Goal: Task Accomplishment & Management: Manage account settings

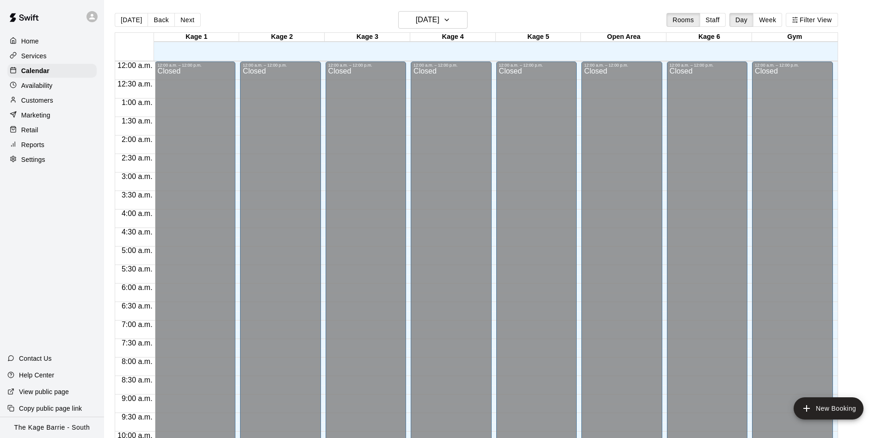
scroll to position [483, 0]
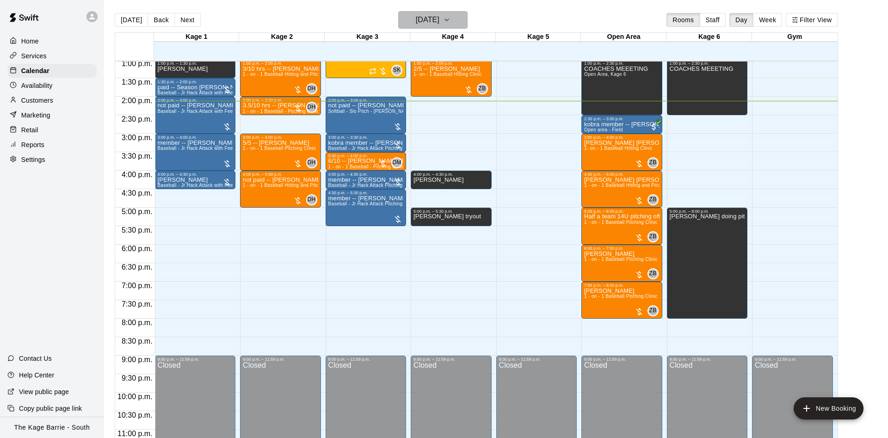
click at [436, 22] on h6 "[DATE]" at bounding box center [428, 19] width 24 height 13
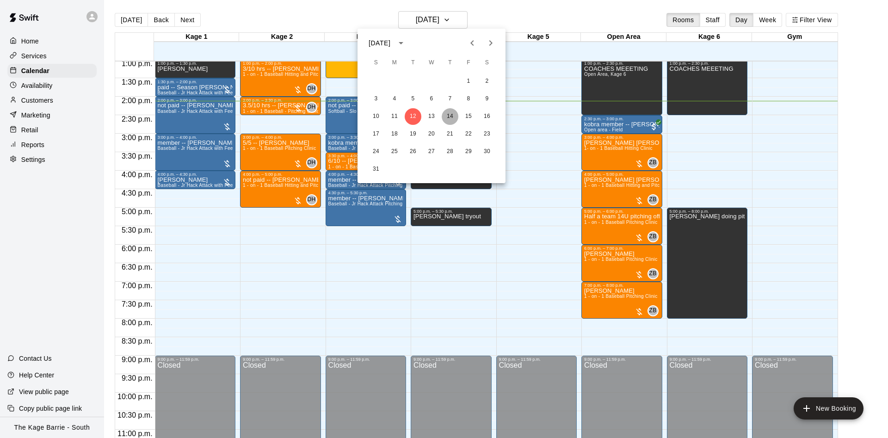
click at [452, 118] on button "14" at bounding box center [450, 116] width 17 height 17
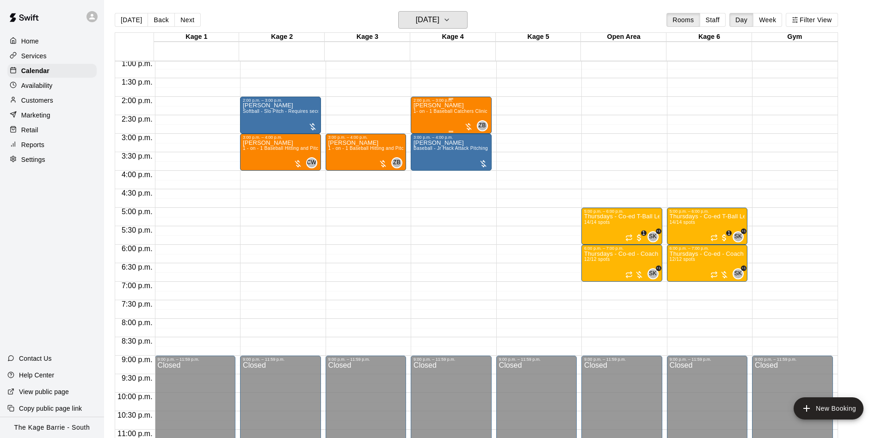
scroll to position [424, 0]
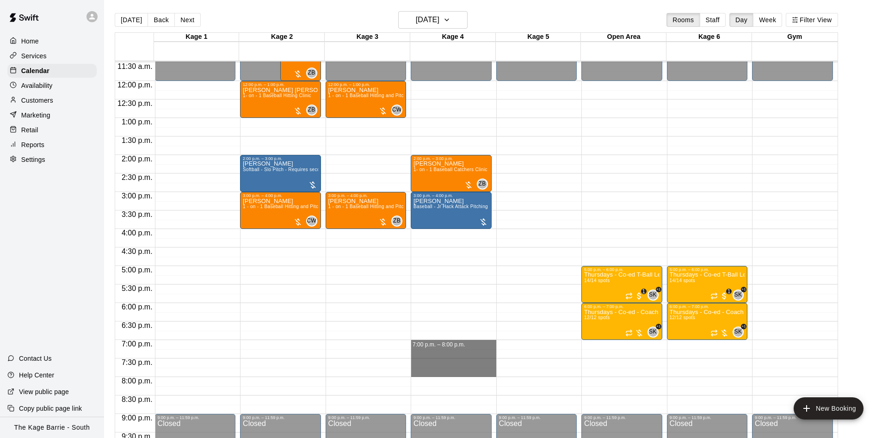
drag, startPoint x: 460, startPoint y: 341, endPoint x: 456, endPoint y: 374, distance: 33.9
click at [456, 374] on div "12:00 a.m. – 12:00 p.m. Closed 2:00 p.m. – 3:00 p.m. [PERSON_NAME] 1- on - 1 Ba…" at bounding box center [454, 81] width 86 height 888
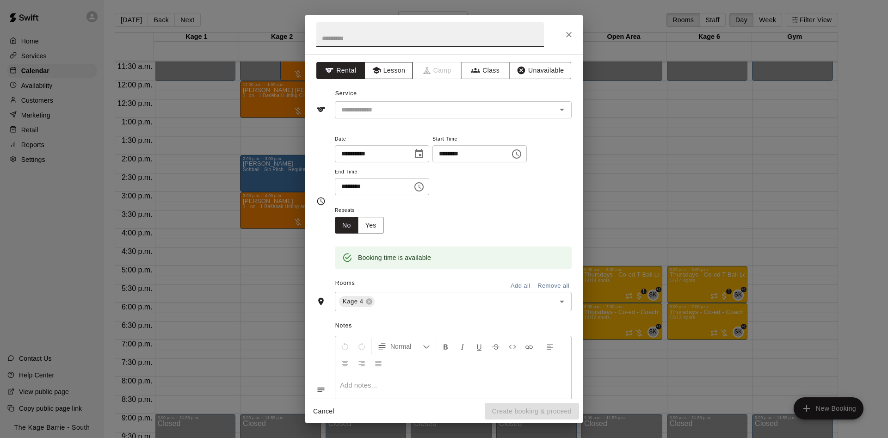
click at [400, 69] on button "Lesson" at bounding box center [388, 70] width 49 height 17
click at [400, 104] on input "text" at bounding box center [439, 110] width 204 height 12
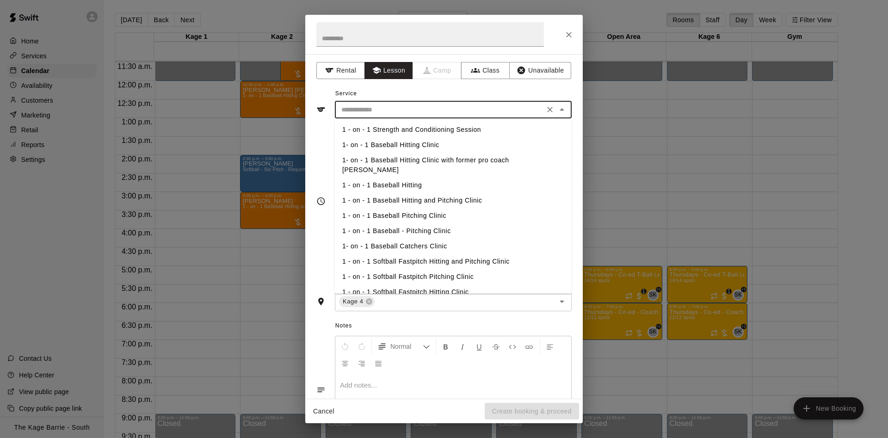
click at [405, 178] on li "1 - on - 1 Baseball Hitting" at bounding box center [453, 185] width 237 height 15
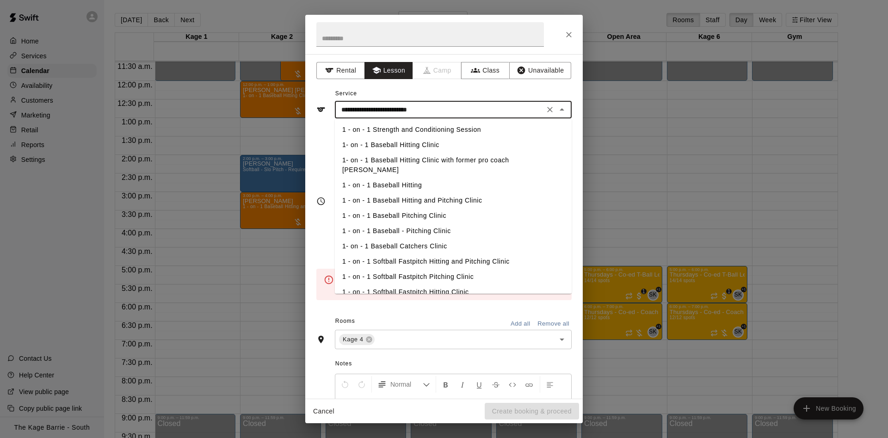
click at [439, 110] on input "**********" at bounding box center [439, 110] width 204 height 12
click at [419, 141] on li "1- on - 1 Baseball Hitting Clinic" at bounding box center [453, 144] width 237 height 15
type input "**********"
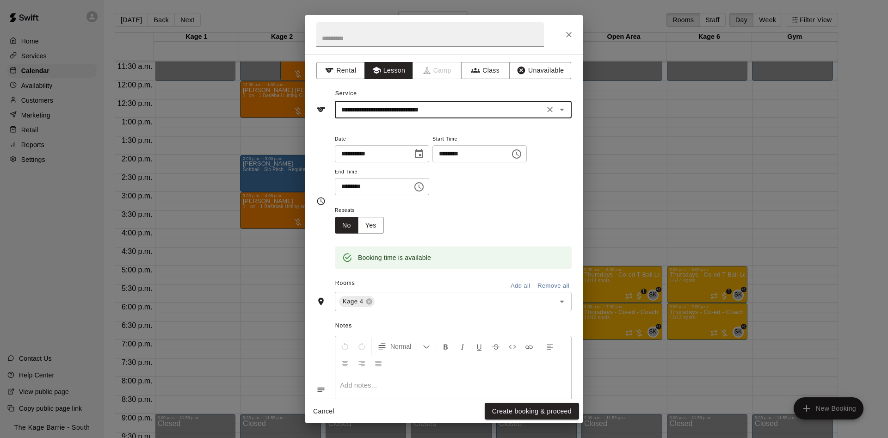
click at [501, 407] on button "Create booking & proceed" at bounding box center [532, 411] width 94 height 17
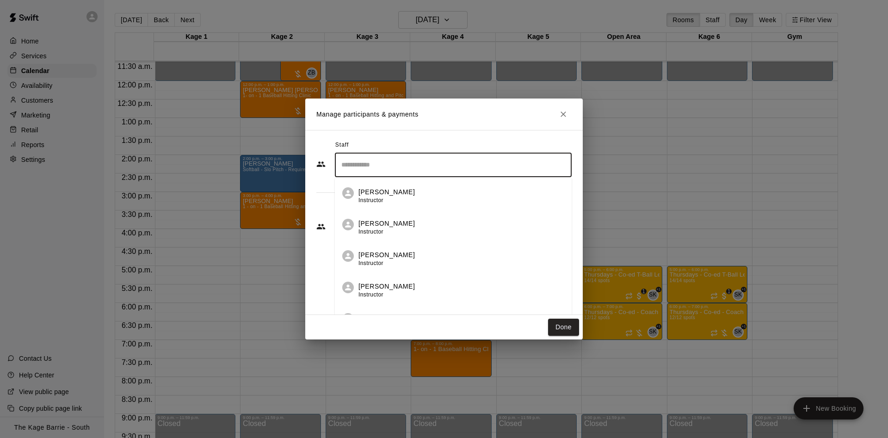
click at [408, 171] on input "Search staff" at bounding box center [453, 165] width 228 height 16
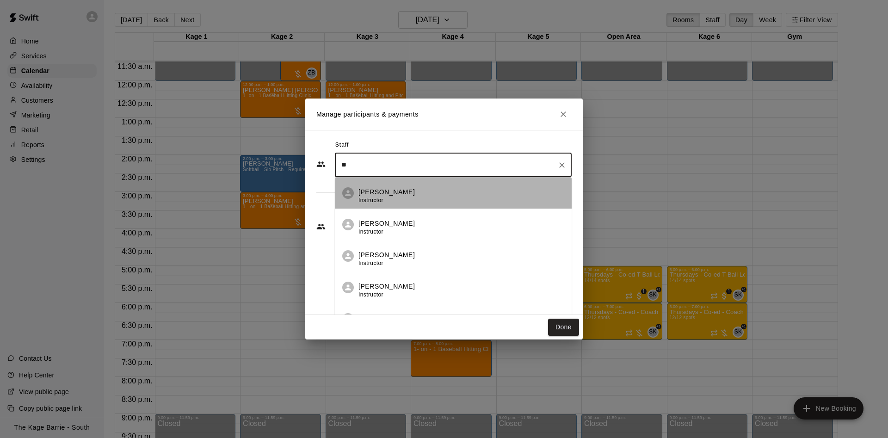
click at [432, 199] on div "[PERSON_NAME] Instructor" at bounding box center [461, 196] width 206 height 18
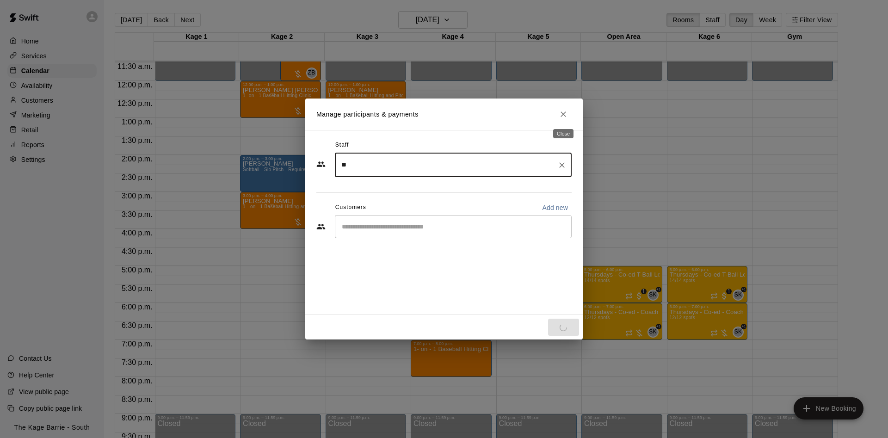
type input "**"
click at [560, 115] on icon "Close" at bounding box center [562, 114] width 9 height 9
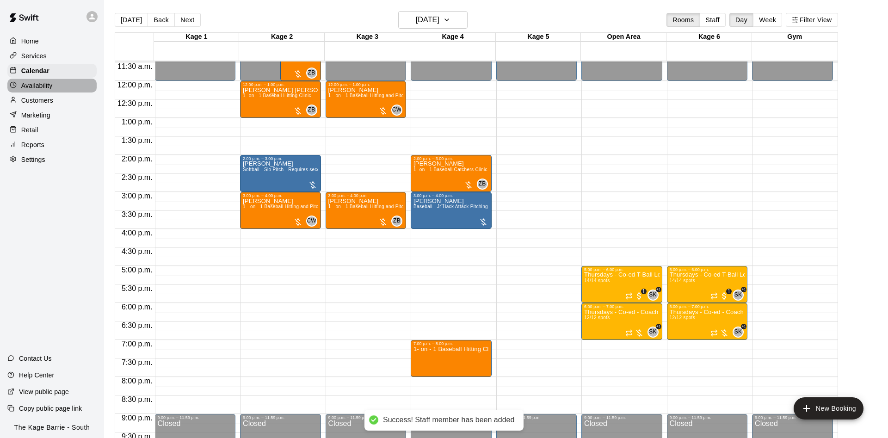
click at [57, 90] on div "Availability" at bounding box center [51, 86] width 89 height 14
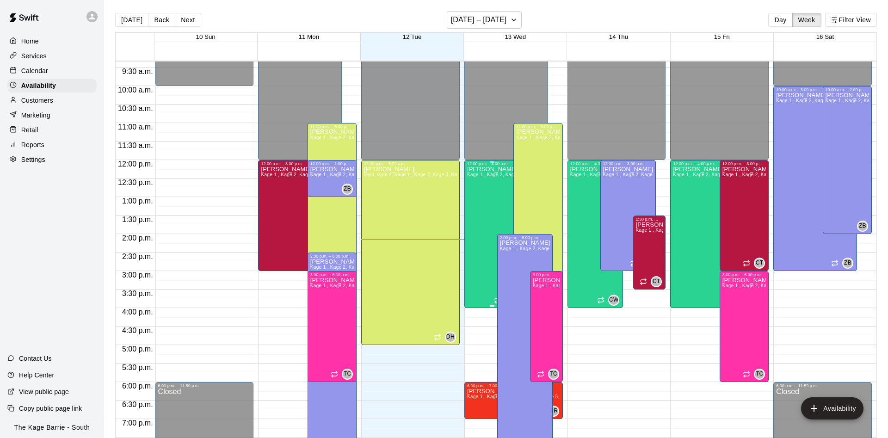
scroll to position [326, 0]
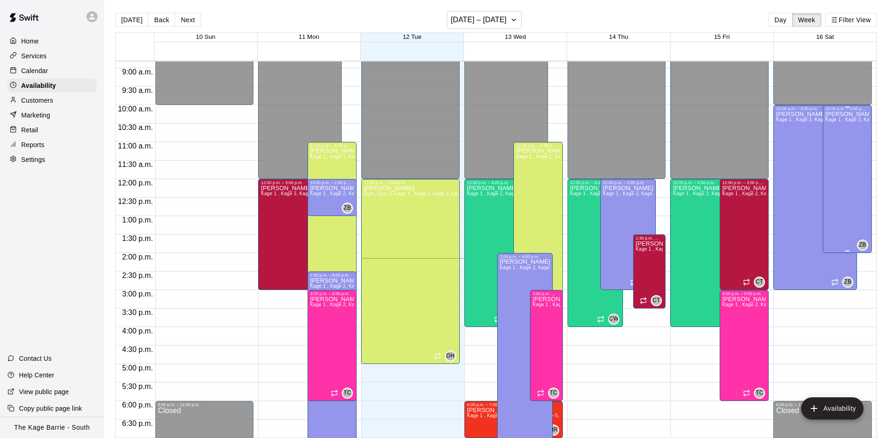
click at [848, 188] on div "[PERSON_NAME] Kage 1 , Kage 2, Kage 3, Kage 4, Kage 5, Open Area, STAFF SCHEDUL…" at bounding box center [846, 330] width 43 height 438
click at [838, 141] on icon "delete" at bounding box center [833, 143] width 11 height 11
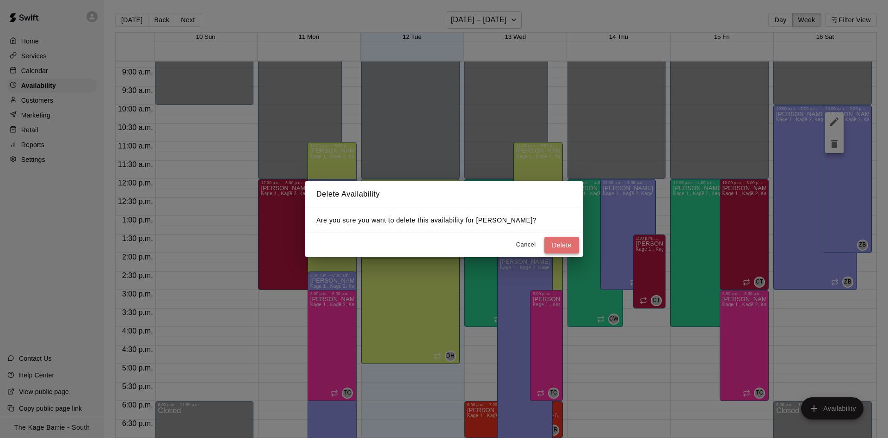
click at [555, 238] on button "Delete" at bounding box center [561, 245] width 35 height 17
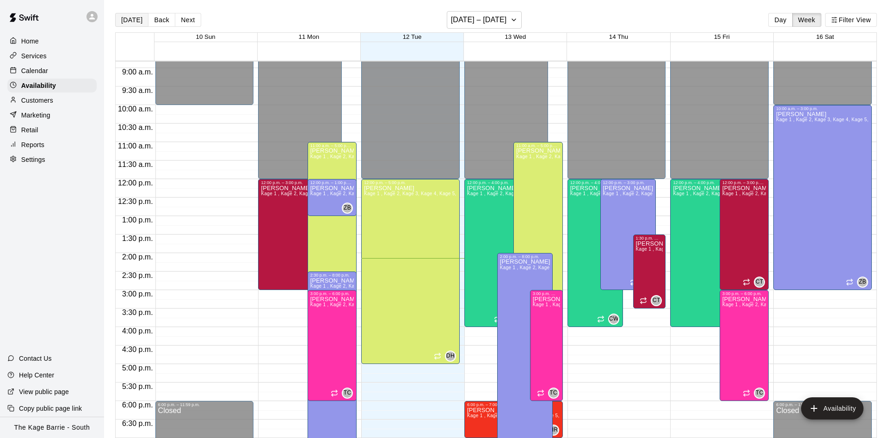
click at [131, 18] on button "[DATE]" at bounding box center [131, 20] width 33 height 14
click at [66, 73] on div "Calendar" at bounding box center [51, 71] width 89 height 14
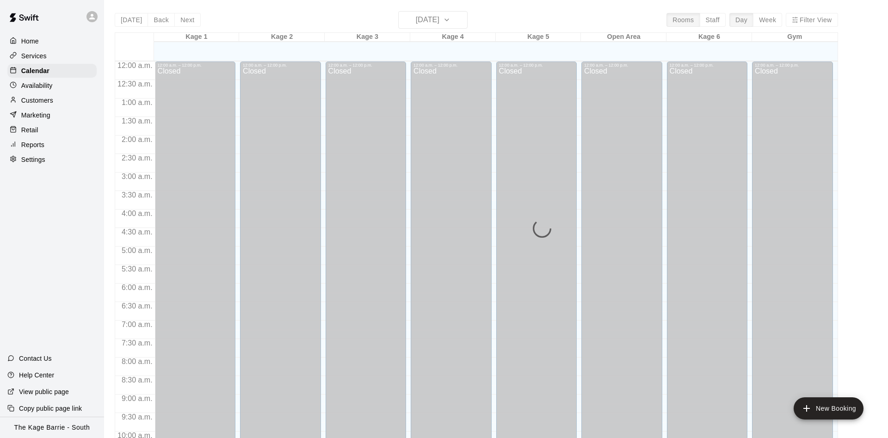
scroll to position [473, 0]
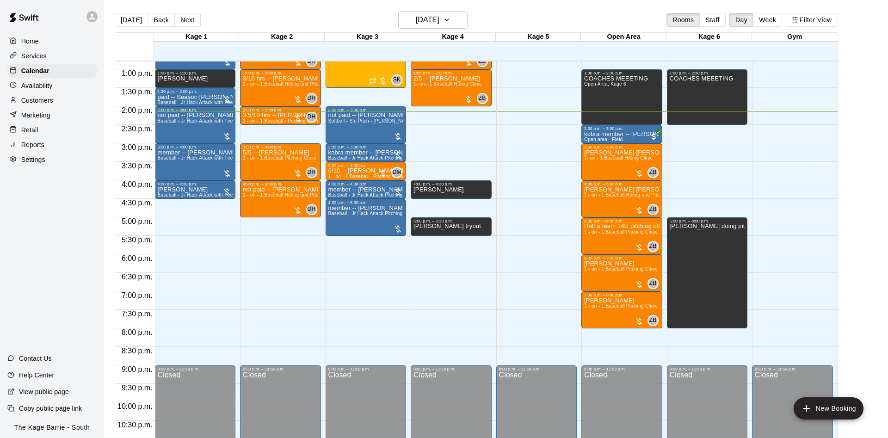
click at [472, 17] on div "[DATE] Back [DATE][DATE] Rooms Staff Day Week Filter View" at bounding box center [476, 21] width 723 height 21
click at [439, 21] on h6 "[DATE]" at bounding box center [428, 19] width 24 height 13
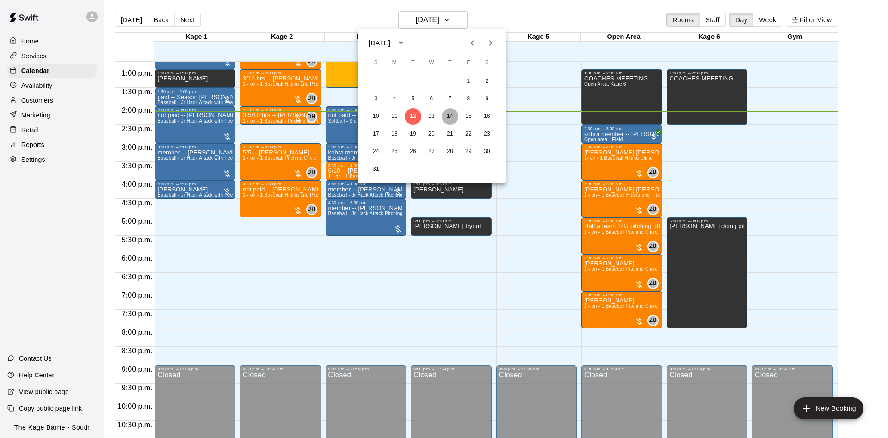
click at [452, 114] on button "14" at bounding box center [450, 116] width 17 height 17
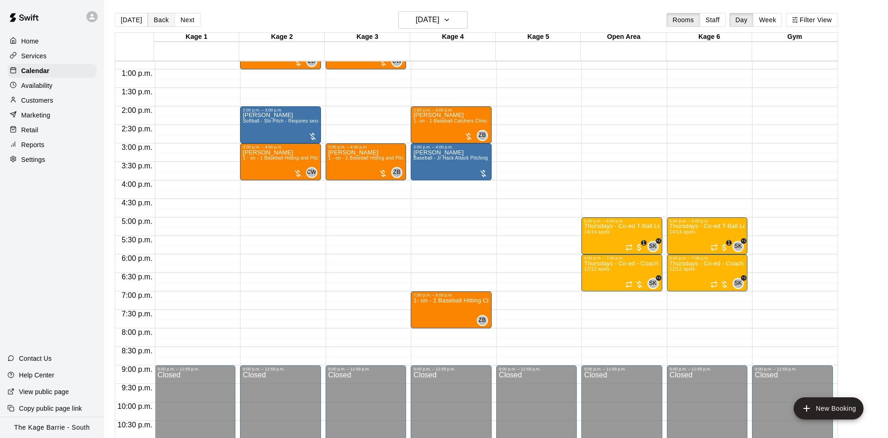
click at [155, 22] on button "Back" at bounding box center [160, 20] width 27 height 14
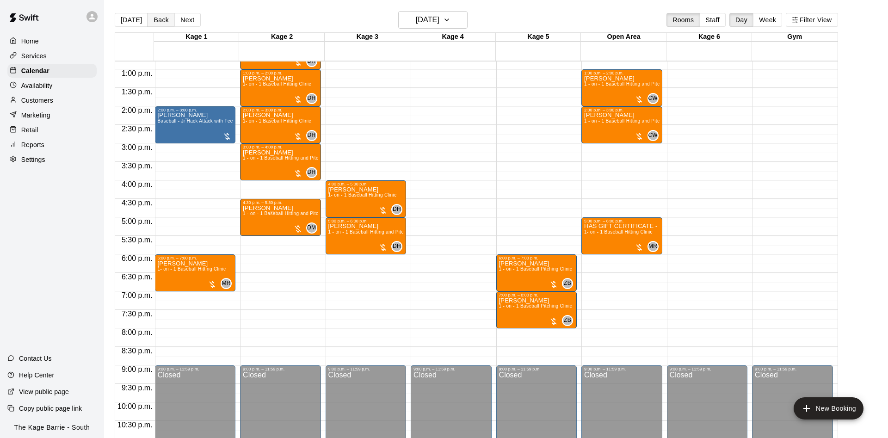
click at [155, 22] on button "Back" at bounding box center [160, 20] width 27 height 14
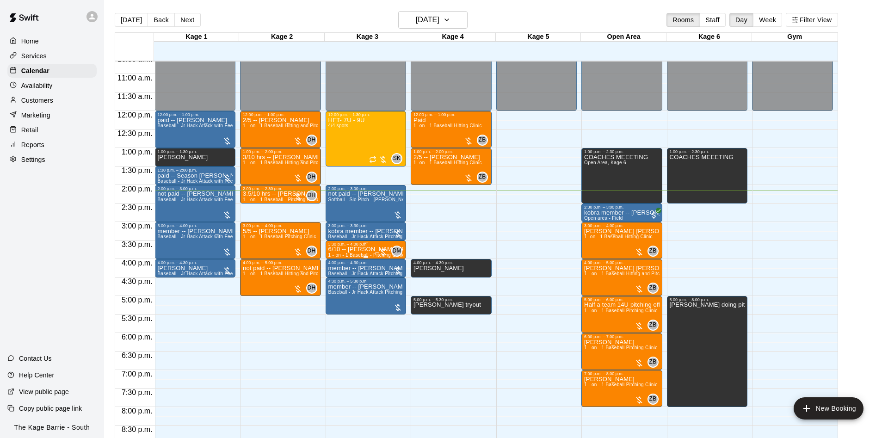
scroll to position [415, 0]
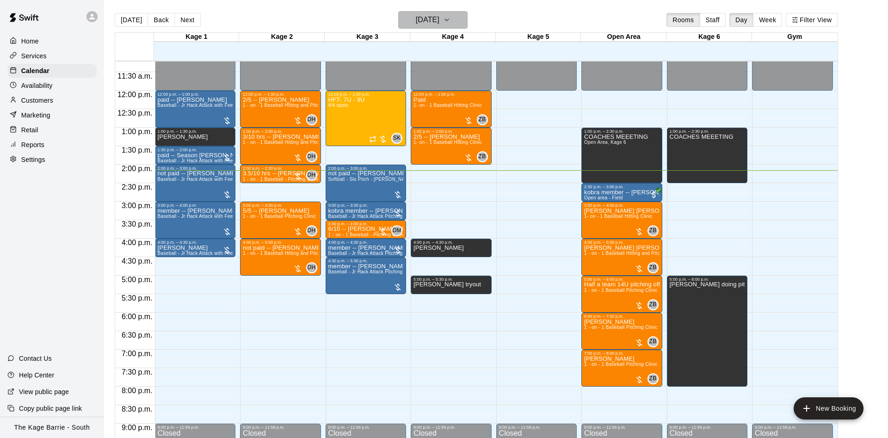
click at [439, 18] on h6 "[DATE]" at bounding box center [428, 19] width 24 height 13
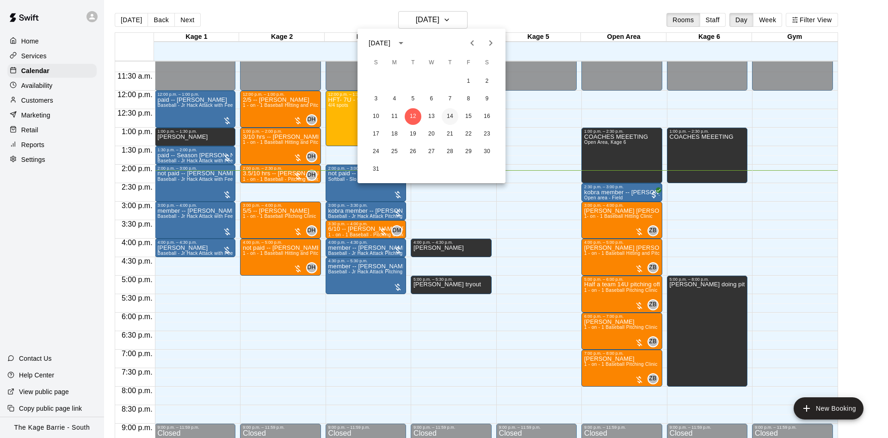
click at [454, 113] on button "14" at bounding box center [450, 116] width 17 height 17
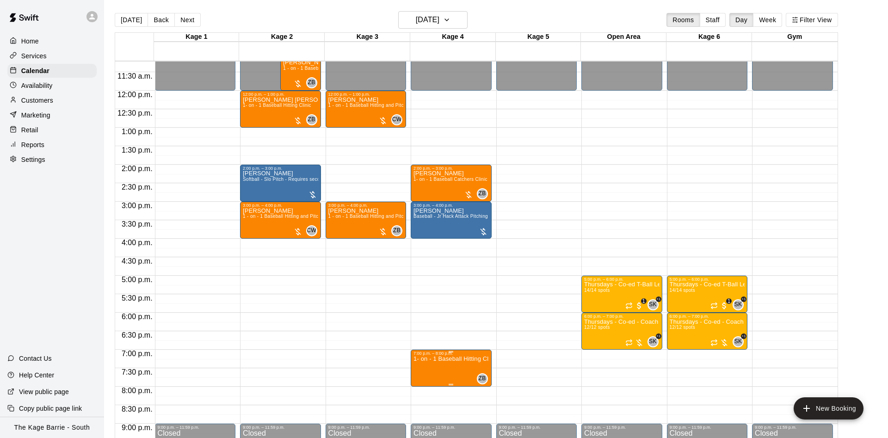
click at [420, 409] on icon "delete" at bounding box center [421, 410] width 6 height 8
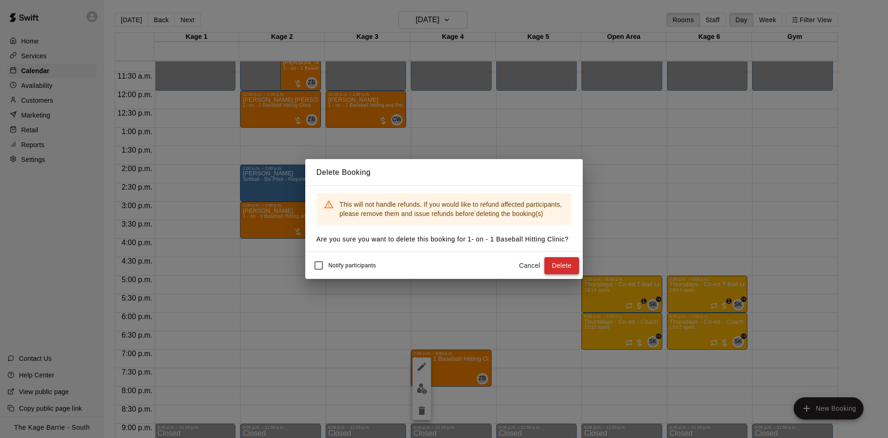
click at [552, 265] on button "Delete" at bounding box center [561, 265] width 35 height 17
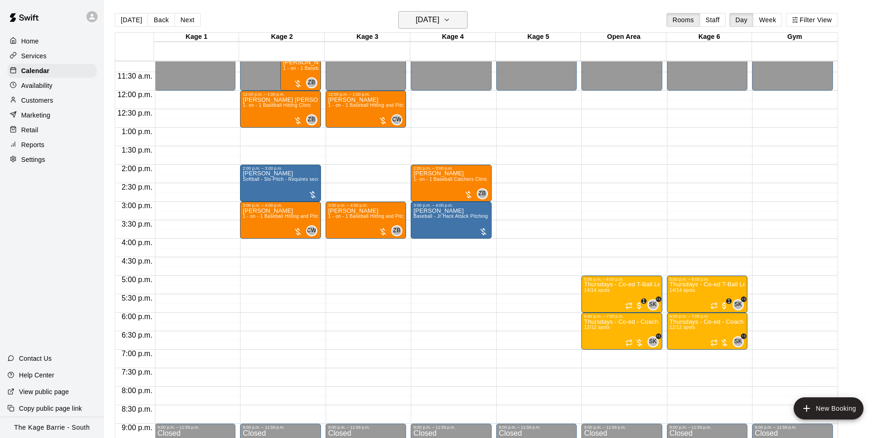
click at [416, 23] on h6 "[DATE]" at bounding box center [428, 19] width 24 height 13
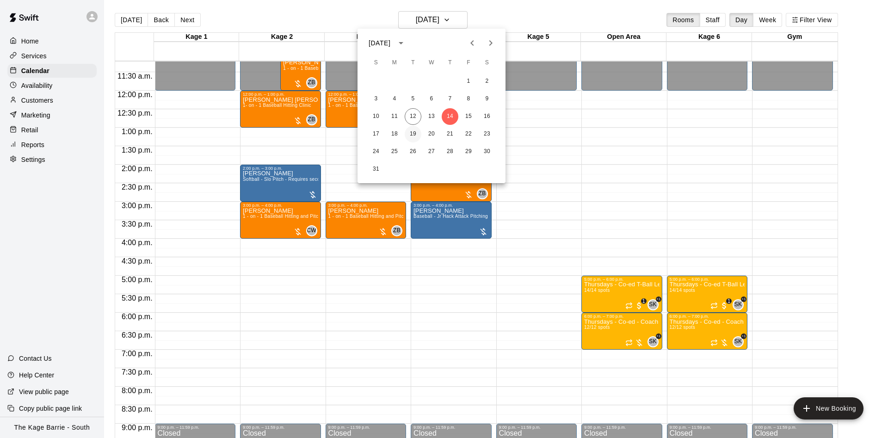
click at [411, 131] on button "19" at bounding box center [413, 134] width 17 height 17
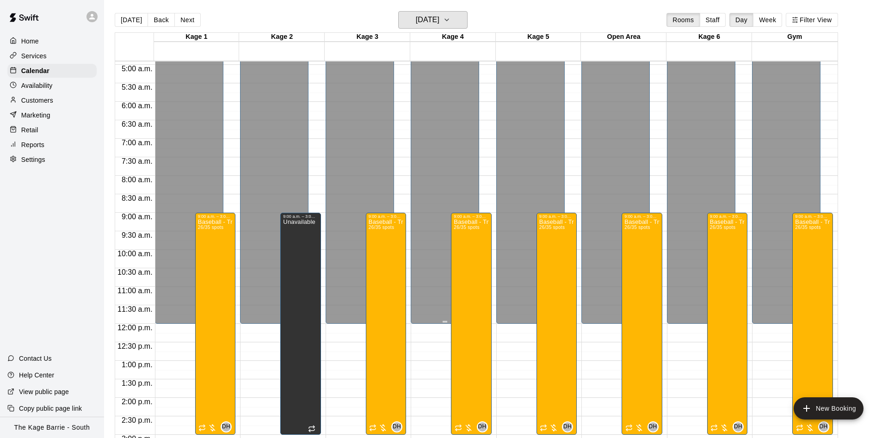
scroll to position [298, 0]
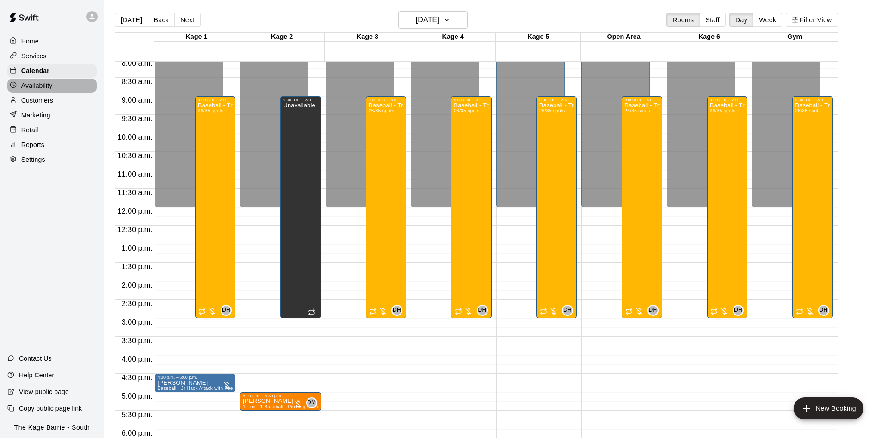
click at [41, 90] on p "Availability" at bounding box center [36, 85] width 31 height 9
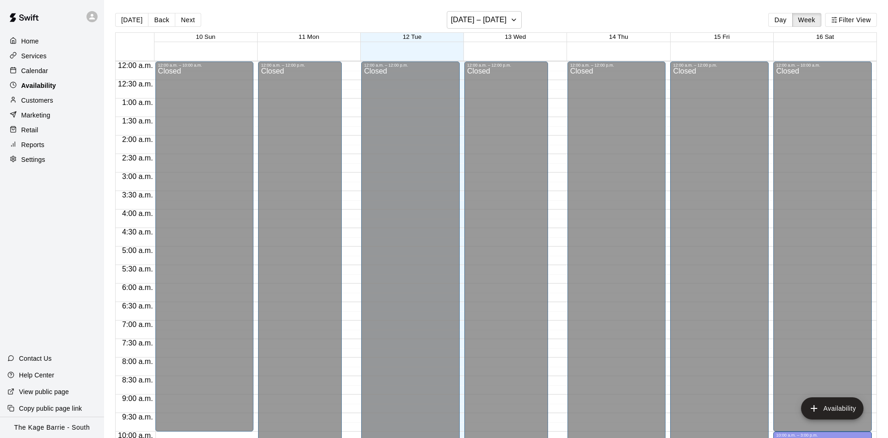
scroll to position [501, 0]
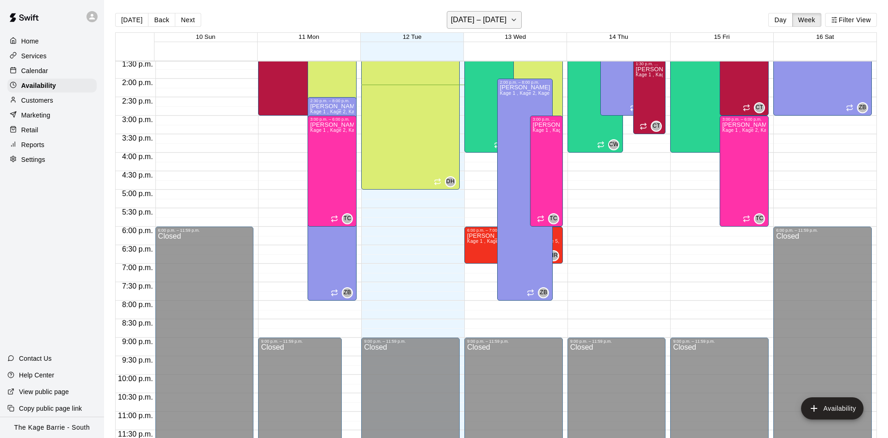
click at [465, 17] on h6 "[DATE] – [DATE]" at bounding box center [479, 19] width 56 height 13
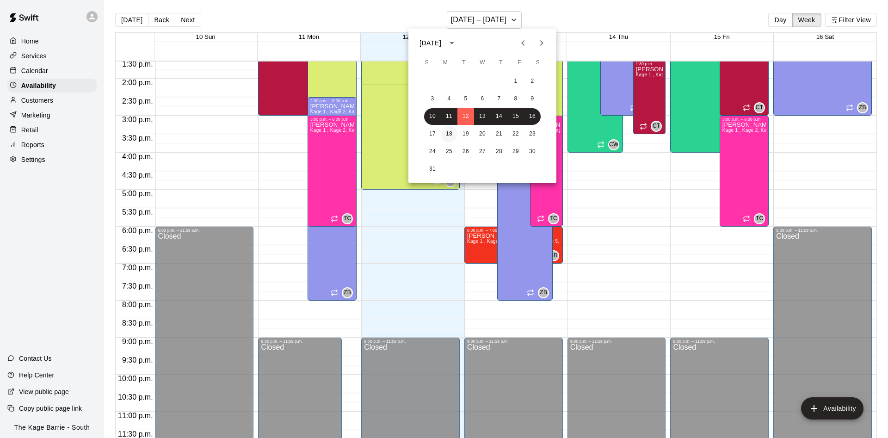
click at [446, 129] on button "18" at bounding box center [449, 134] width 17 height 17
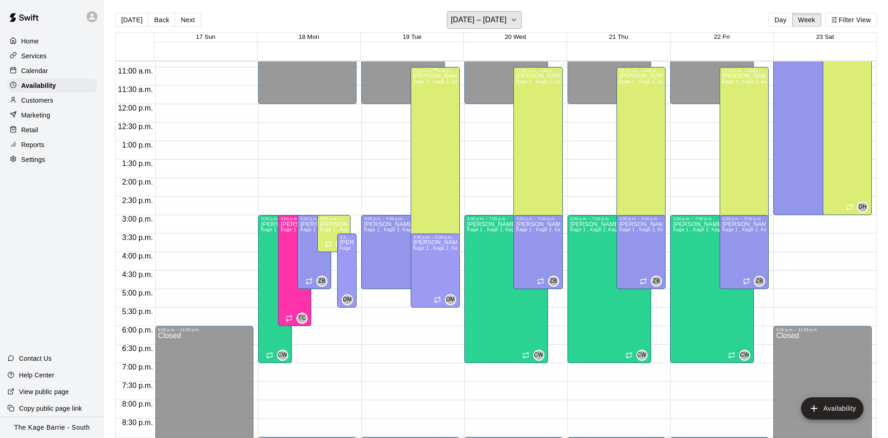
scroll to position [443, 0]
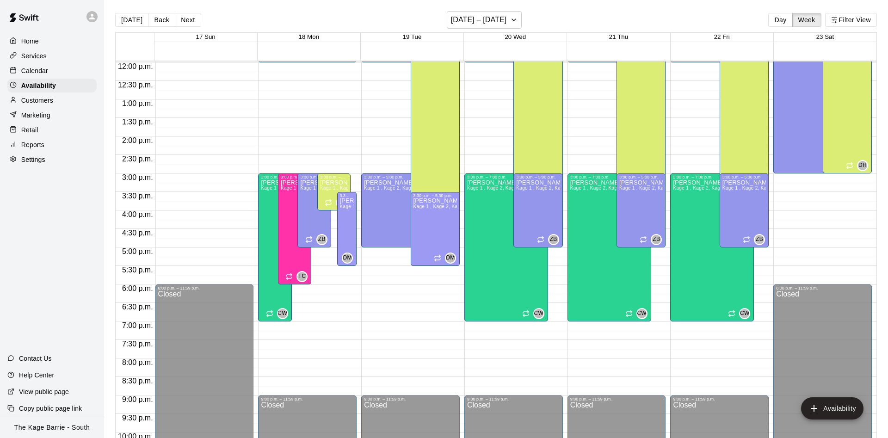
click at [61, 72] on div "Calendar" at bounding box center [51, 71] width 89 height 14
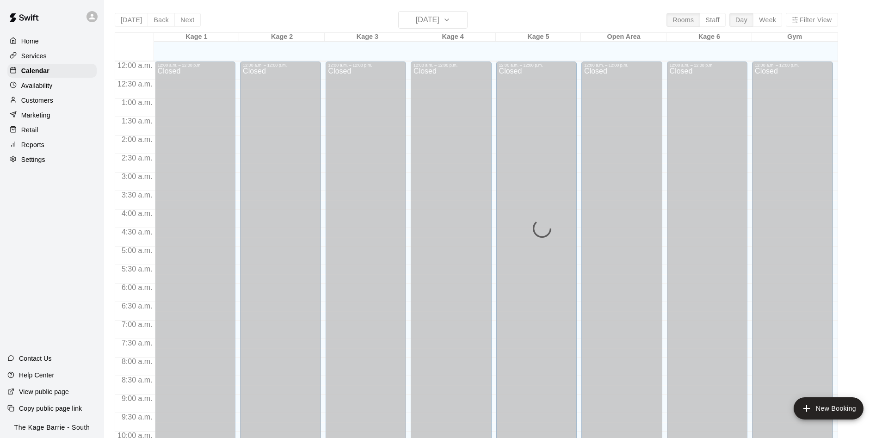
scroll to position [473, 0]
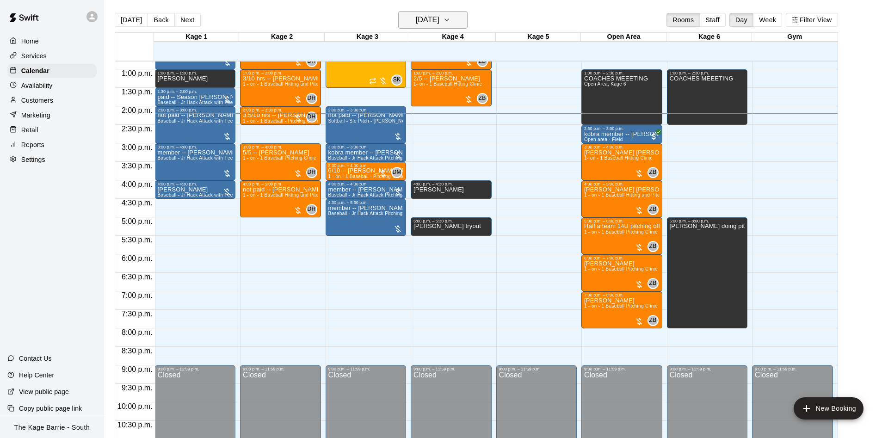
click at [421, 19] on h6 "[DATE]" at bounding box center [428, 19] width 24 height 13
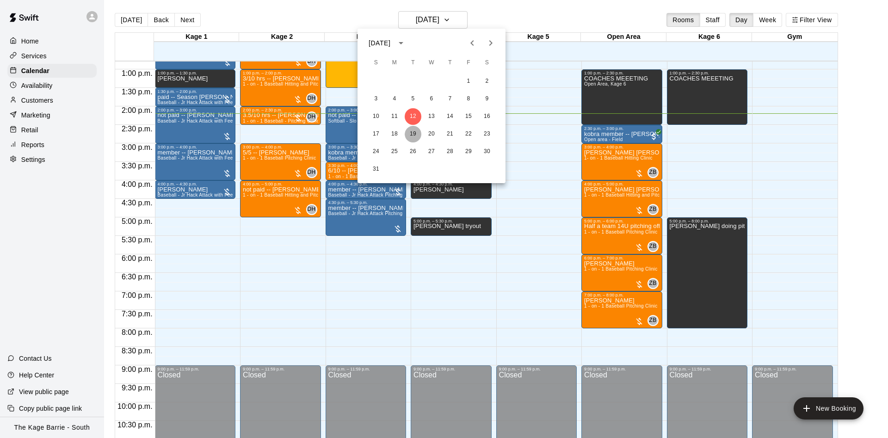
click at [413, 128] on button "19" at bounding box center [413, 134] width 17 height 17
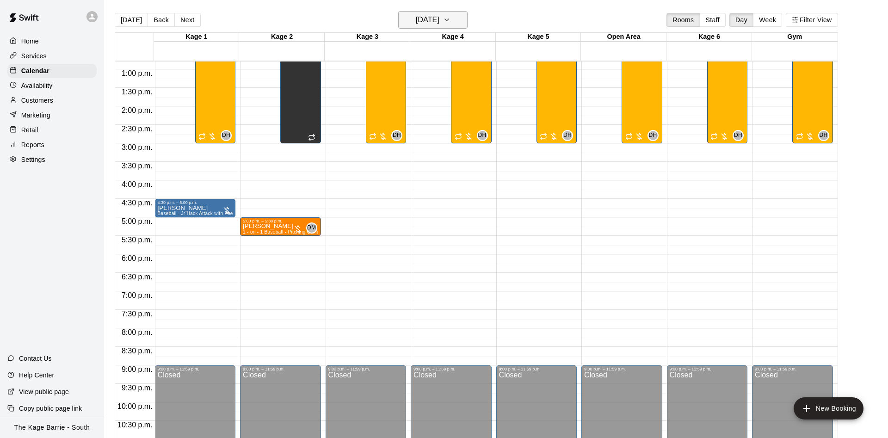
click at [416, 22] on h6 "[DATE]" at bounding box center [428, 19] width 24 height 13
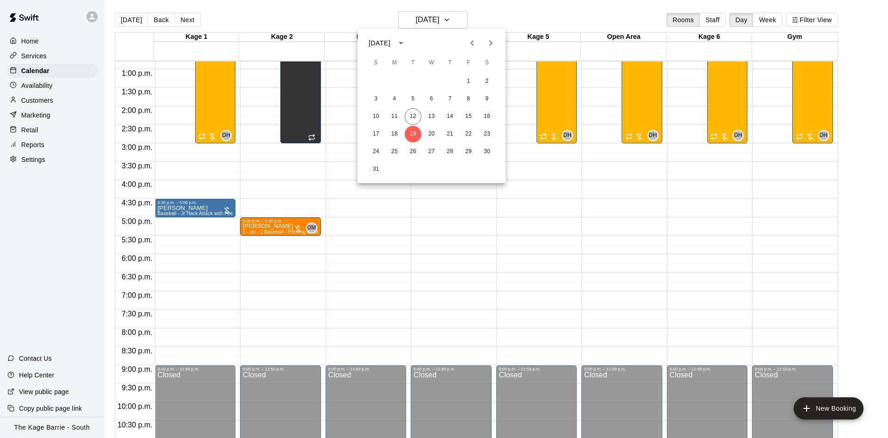
click at [58, 90] on div at bounding box center [444, 219] width 888 height 438
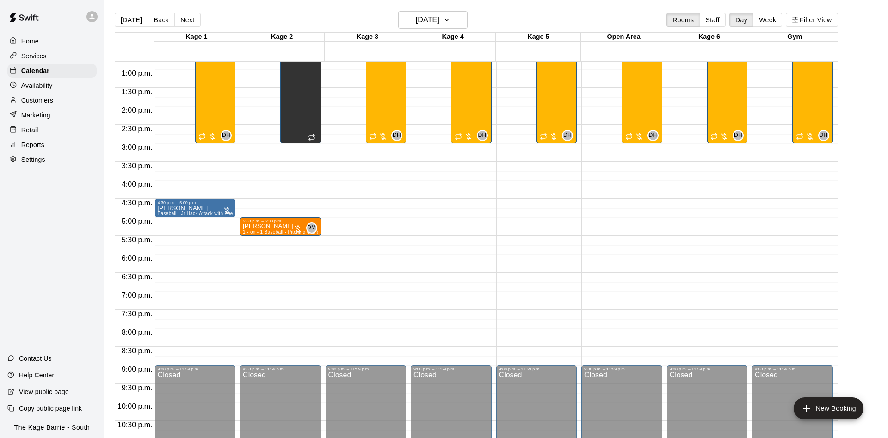
click at [44, 86] on p "Availability" at bounding box center [36, 85] width 31 height 9
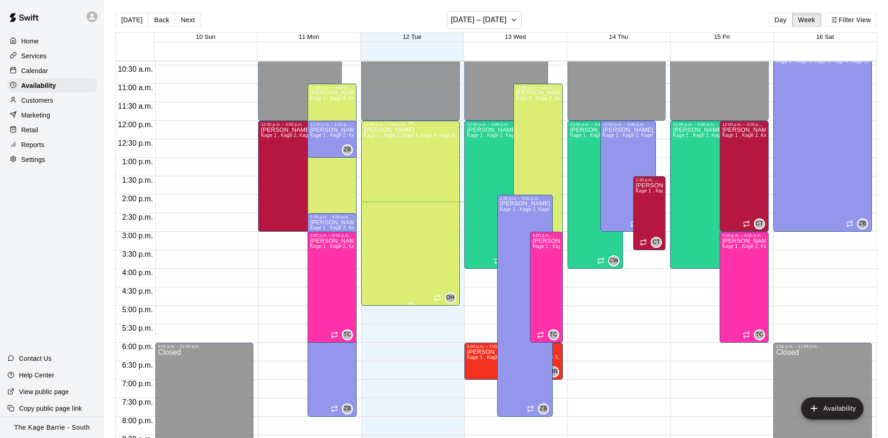
scroll to position [326, 0]
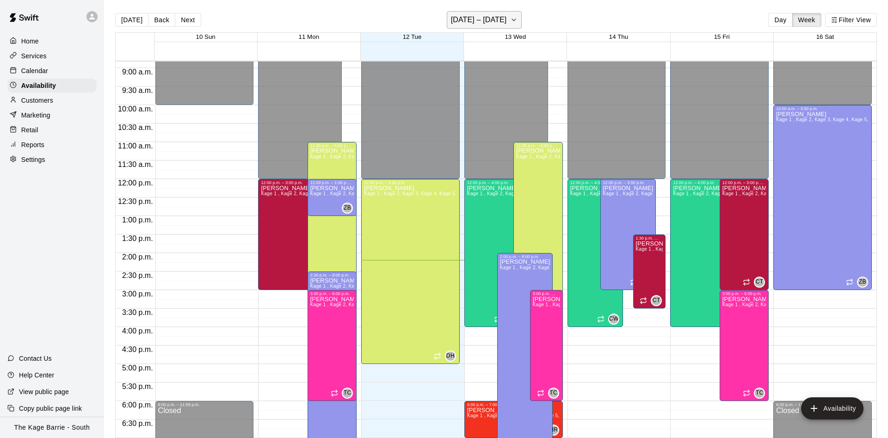
click at [487, 27] on button "[DATE] – [DATE]" at bounding box center [484, 20] width 75 height 18
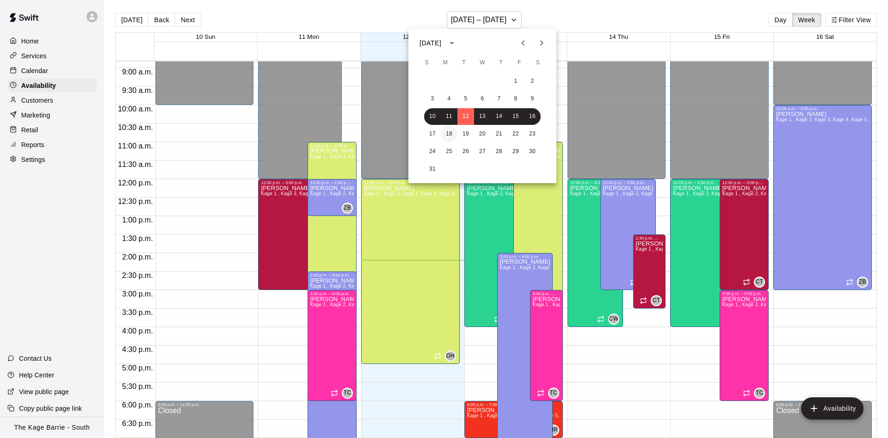
click at [449, 136] on button "18" at bounding box center [449, 134] width 17 height 17
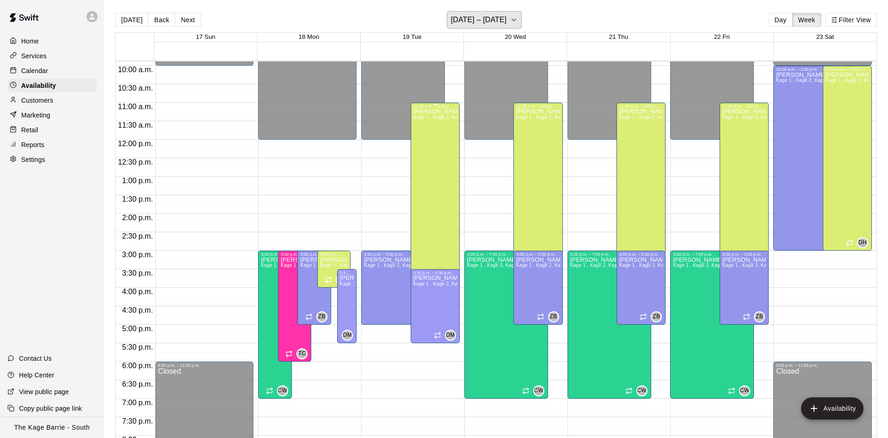
scroll to position [385, 0]
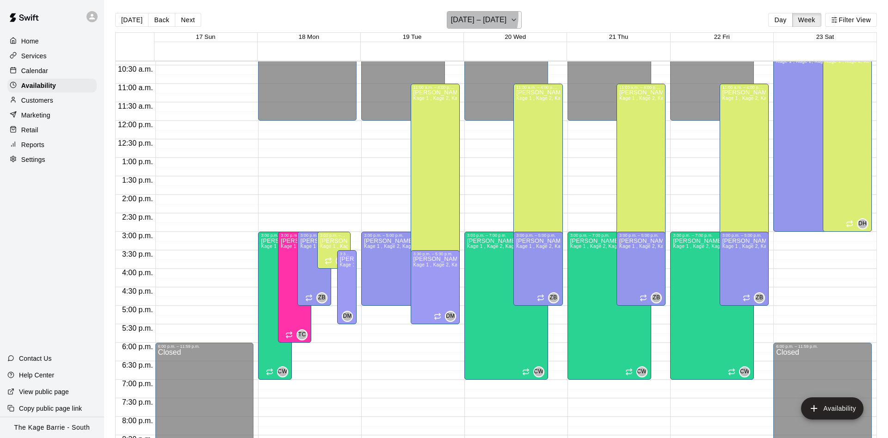
click at [461, 16] on h6 "[DATE] – [DATE]" at bounding box center [479, 19] width 56 height 13
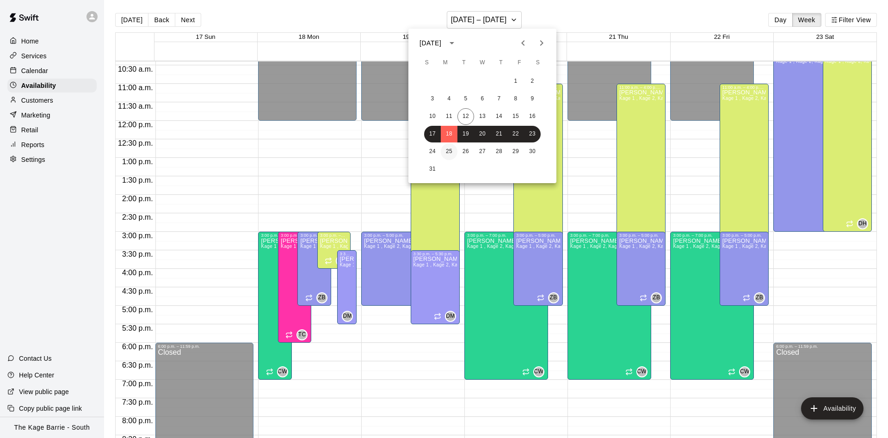
click at [446, 148] on button "25" at bounding box center [449, 151] width 17 height 17
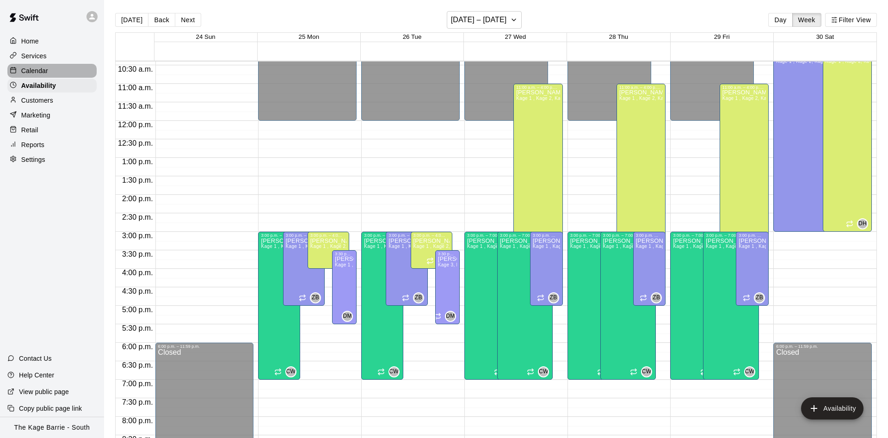
click at [30, 67] on p "Calendar" at bounding box center [34, 70] width 27 height 9
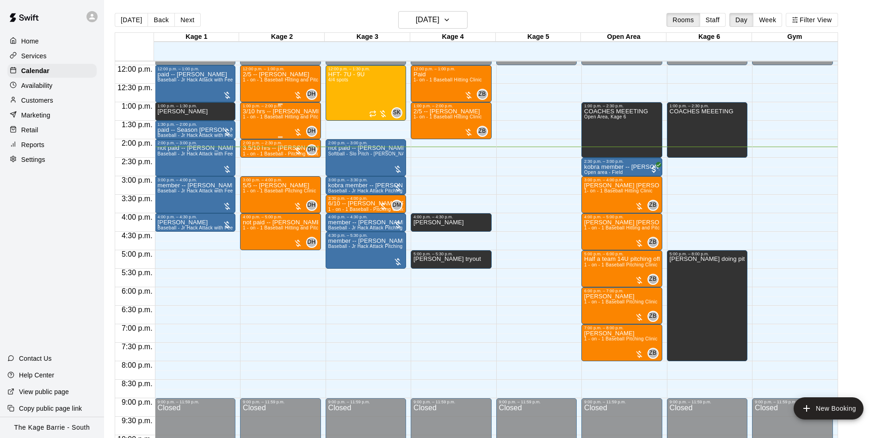
scroll to position [415, 0]
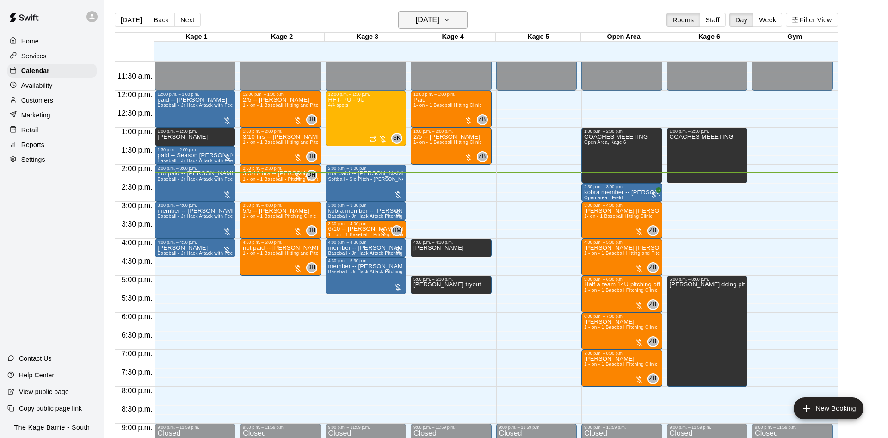
click at [424, 15] on h6 "[DATE]" at bounding box center [428, 19] width 24 height 13
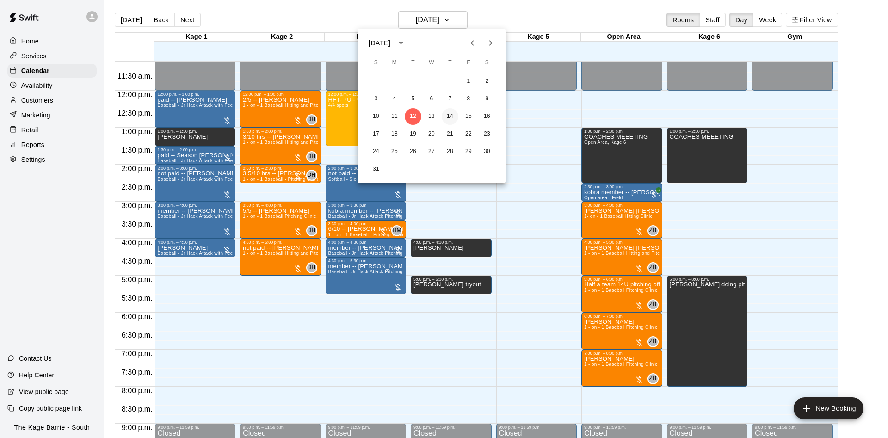
click at [452, 113] on button "14" at bounding box center [450, 116] width 17 height 17
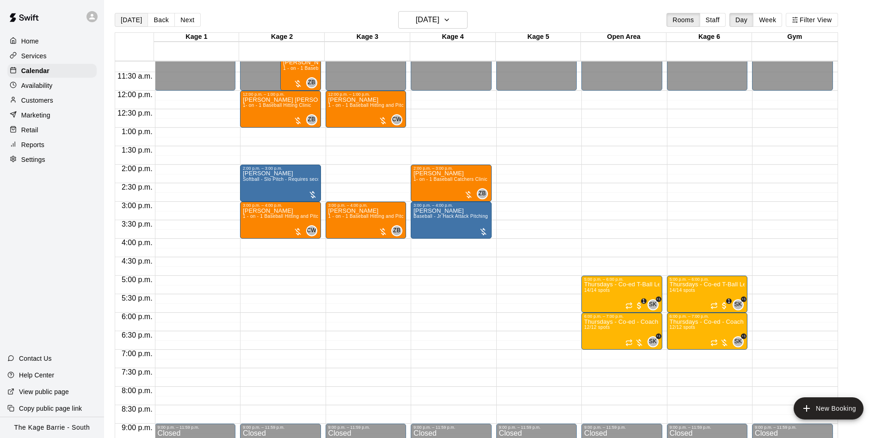
click at [128, 19] on button "[DATE]" at bounding box center [131, 20] width 33 height 14
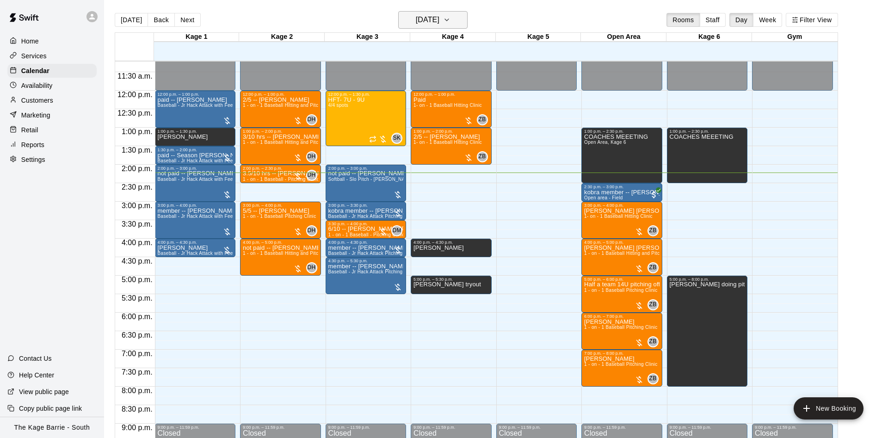
click at [420, 21] on h6 "[DATE]" at bounding box center [428, 19] width 24 height 13
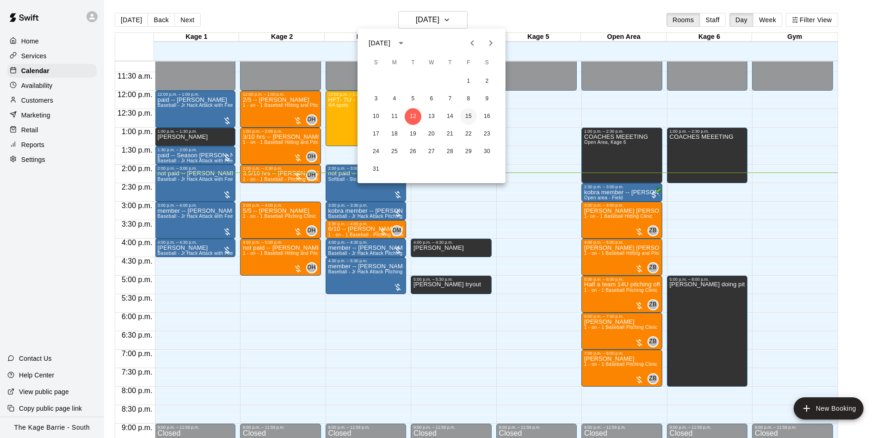
click at [467, 112] on button "15" at bounding box center [468, 116] width 17 height 17
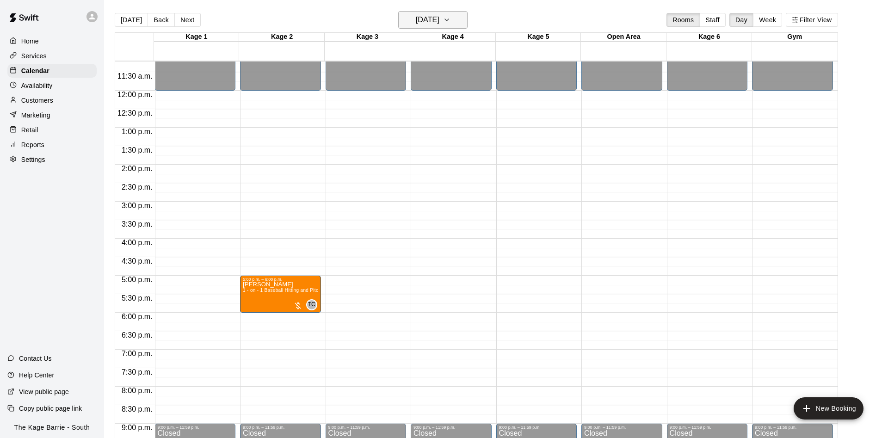
click at [416, 17] on h6 "[DATE]" at bounding box center [428, 19] width 24 height 13
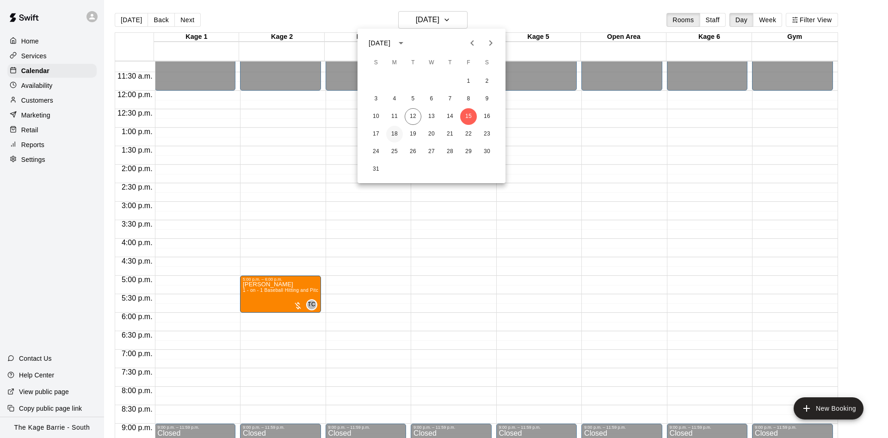
click at [399, 131] on button "18" at bounding box center [394, 134] width 17 height 17
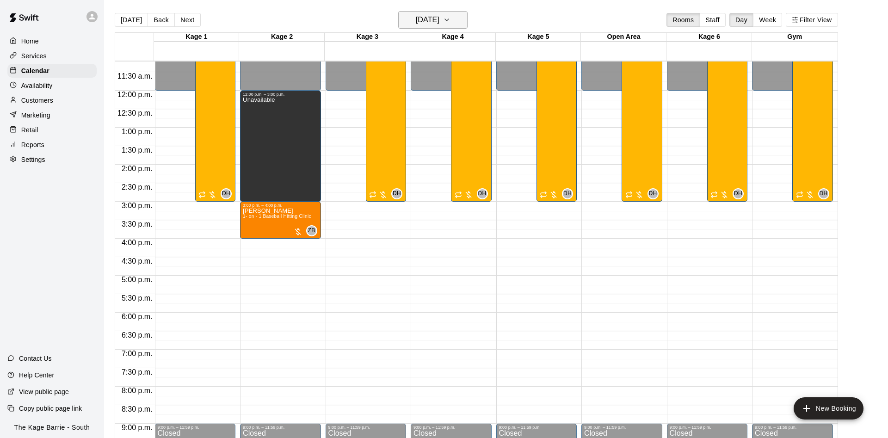
click at [438, 23] on h6 "[DATE]" at bounding box center [428, 19] width 24 height 13
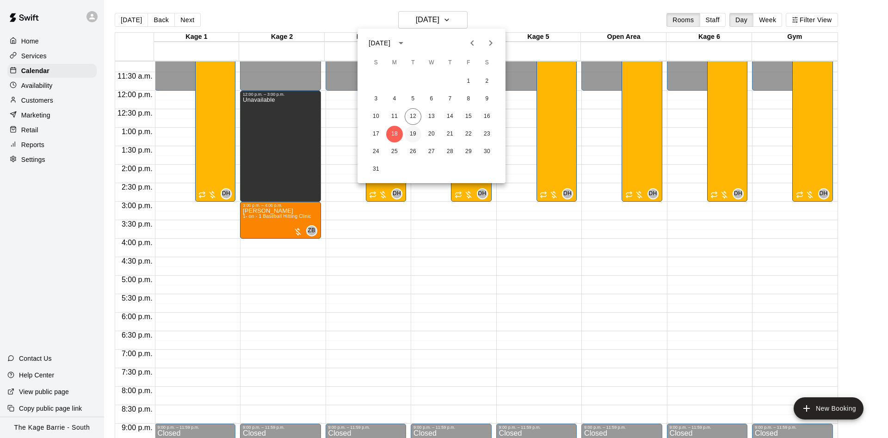
click at [414, 133] on button "19" at bounding box center [413, 134] width 17 height 17
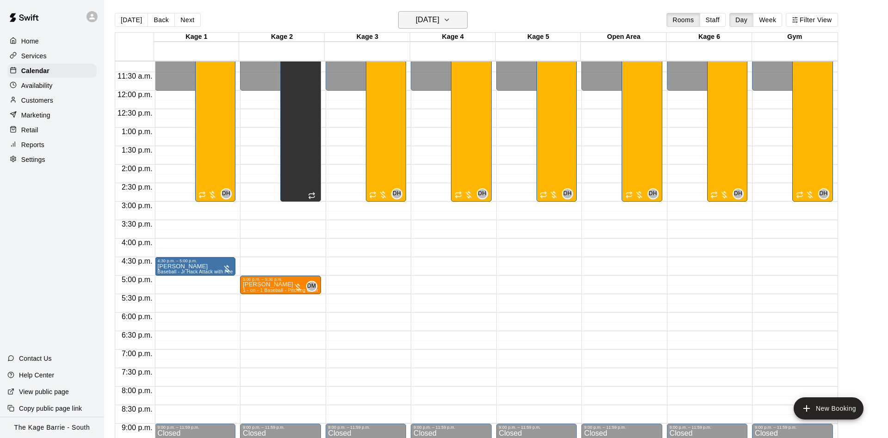
click at [438, 22] on h6 "[DATE]" at bounding box center [428, 19] width 24 height 13
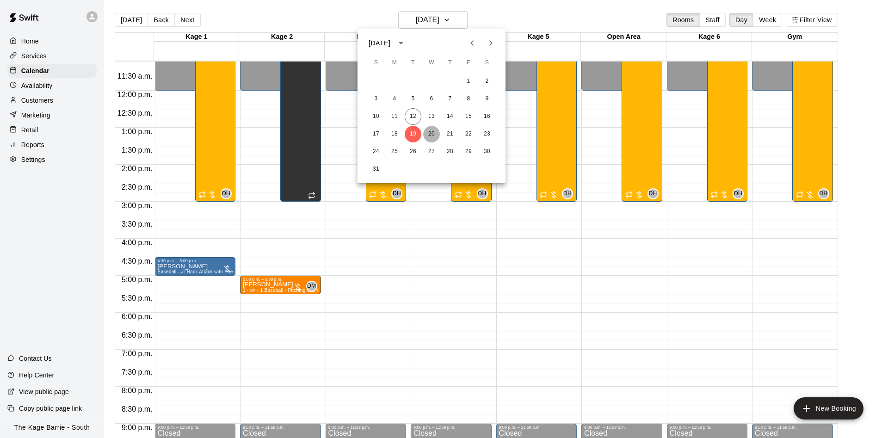
click at [427, 129] on button "20" at bounding box center [431, 134] width 17 height 17
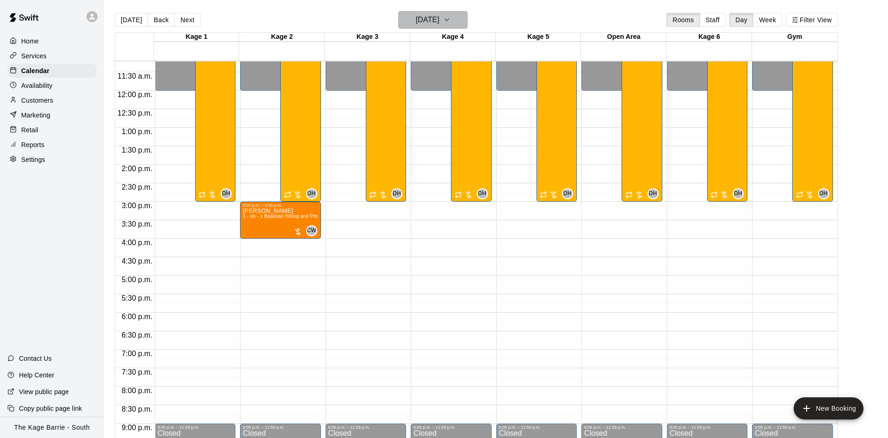
click at [439, 21] on h6 "[DATE]" at bounding box center [428, 19] width 24 height 13
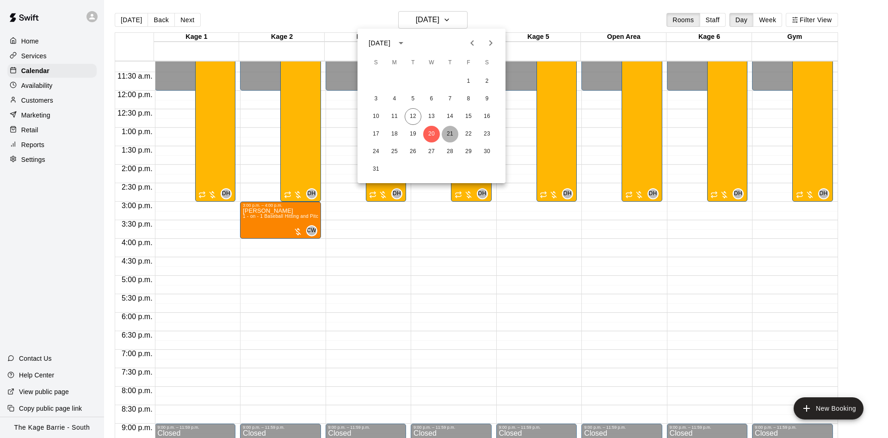
click at [449, 132] on button "21" at bounding box center [450, 134] width 17 height 17
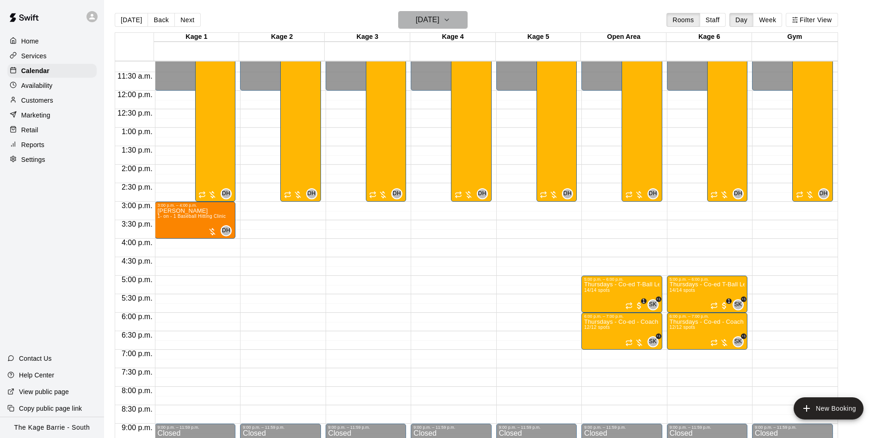
click at [439, 25] on h6 "[DATE]" at bounding box center [428, 19] width 24 height 13
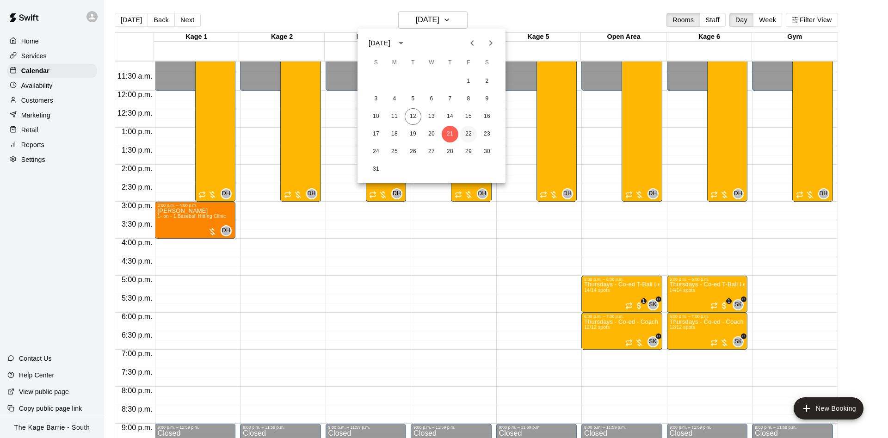
click at [461, 134] on button "22" at bounding box center [468, 134] width 17 height 17
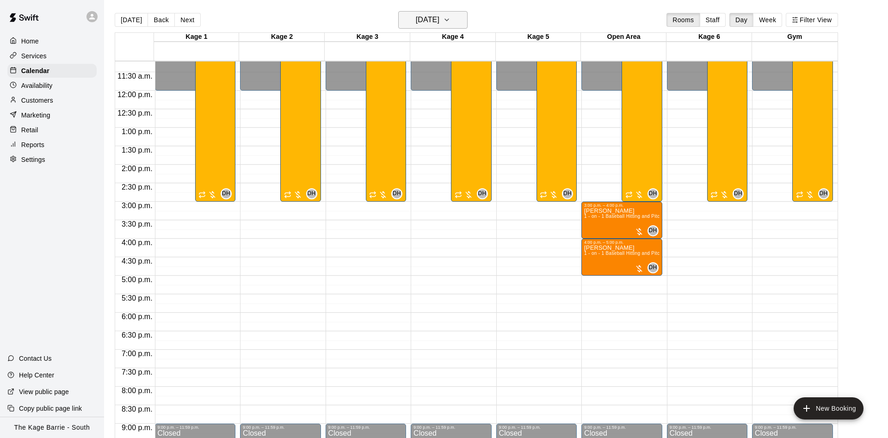
click at [439, 23] on h6 "[DATE]" at bounding box center [428, 19] width 24 height 13
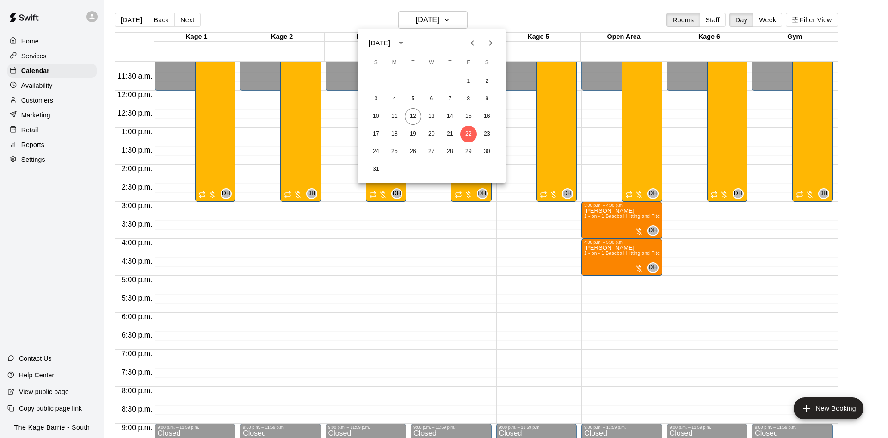
click at [116, 21] on div at bounding box center [444, 219] width 888 height 438
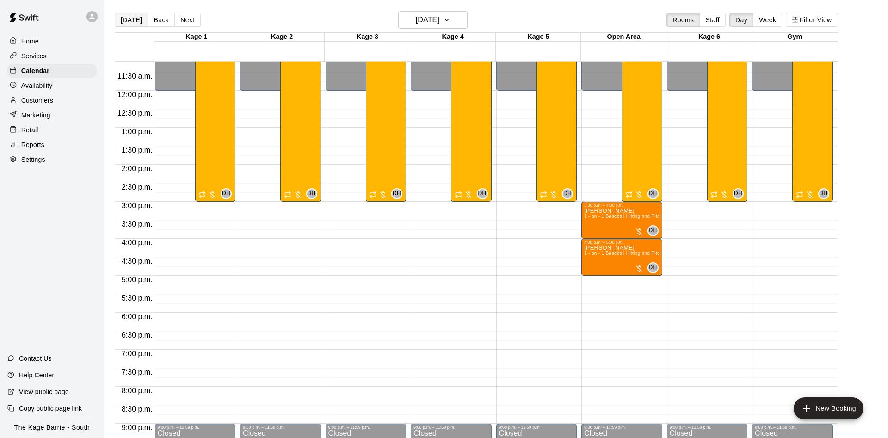
click at [121, 22] on button "[DATE]" at bounding box center [131, 20] width 33 height 14
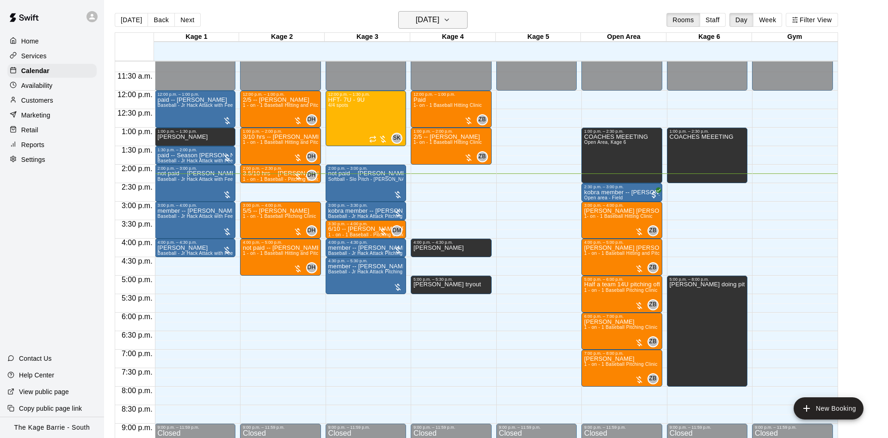
click at [428, 16] on h6 "[DATE]" at bounding box center [428, 19] width 24 height 13
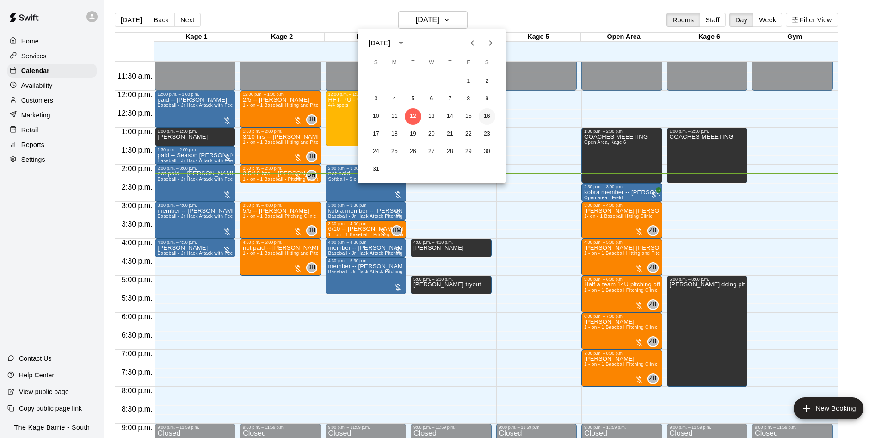
click at [488, 115] on button "16" at bounding box center [486, 116] width 17 height 17
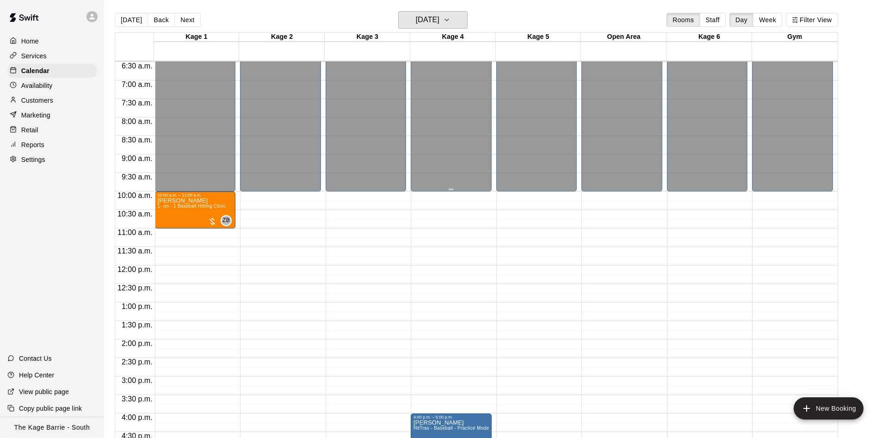
scroll to position [356, 0]
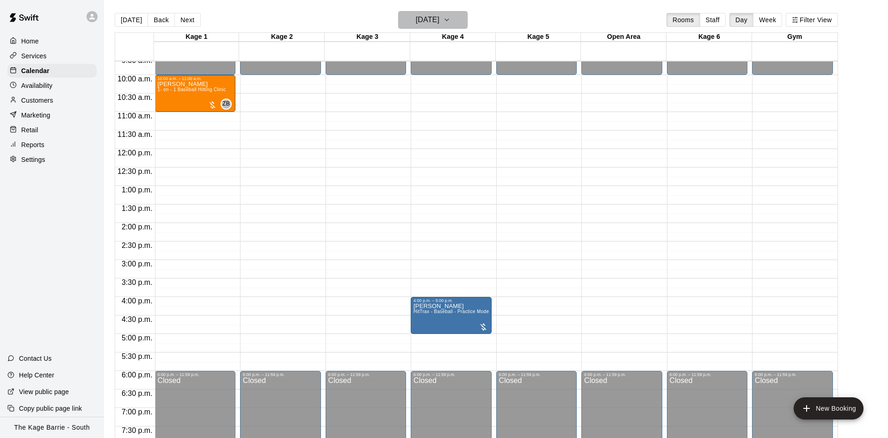
click at [439, 16] on h6 "[DATE]" at bounding box center [428, 19] width 24 height 13
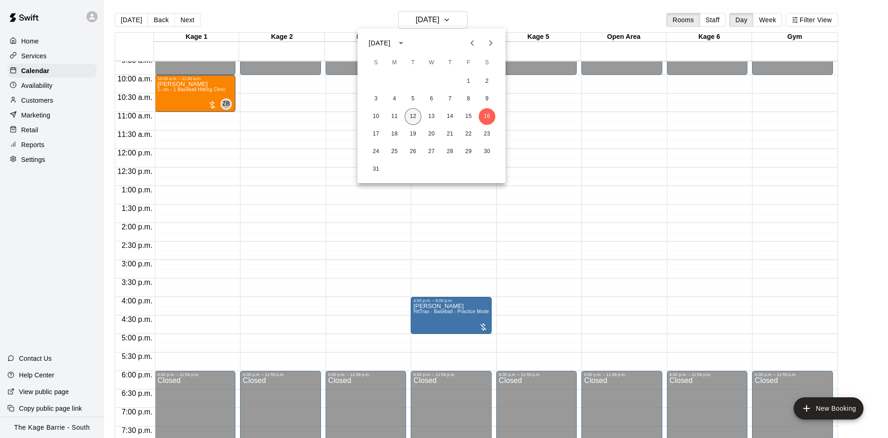
click at [412, 122] on button "12" at bounding box center [413, 116] width 17 height 17
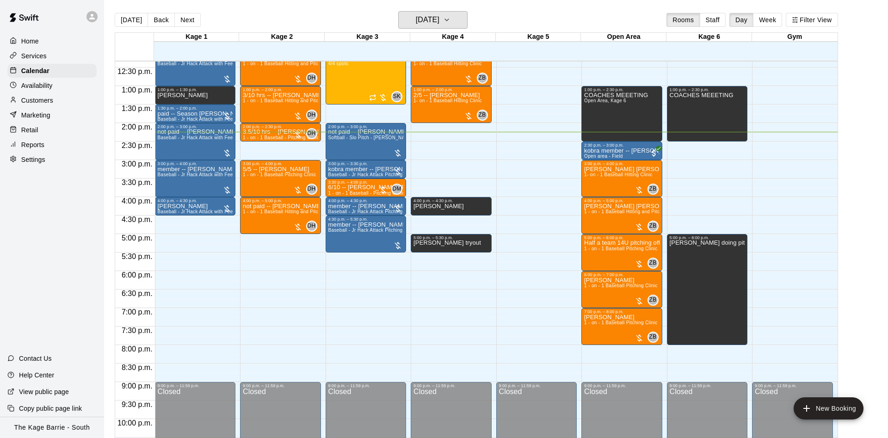
scroll to position [473, 0]
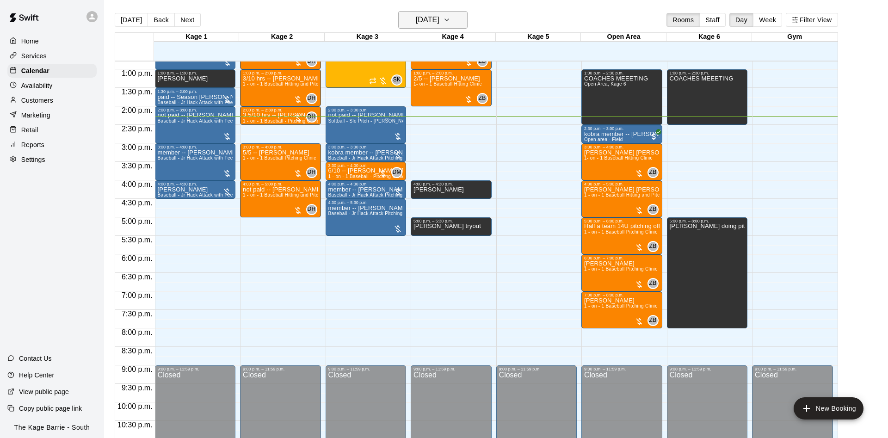
click at [439, 15] on h6 "[DATE]" at bounding box center [428, 19] width 24 height 13
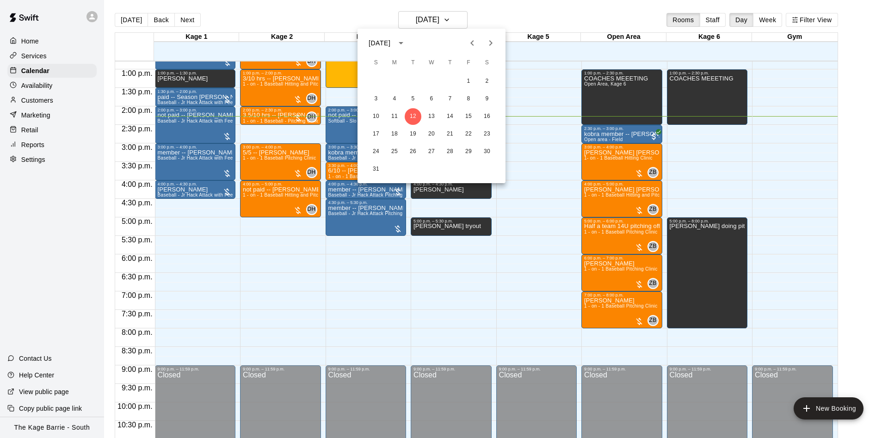
click at [496, 40] on button "Next month" at bounding box center [490, 43] width 18 height 18
click at [401, 98] on button "8" at bounding box center [394, 99] width 17 height 17
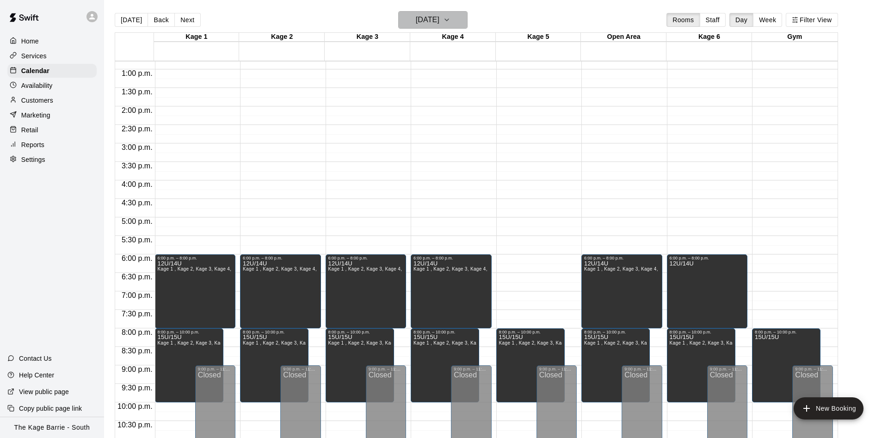
click at [439, 16] on h6 "[DATE]" at bounding box center [428, 19] width 24 height 13
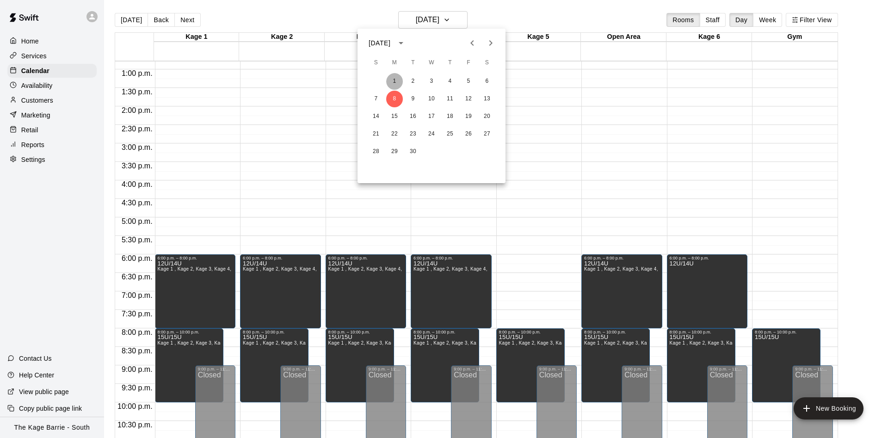
click at [400, 80] on button "1" at bounding box center [394, 81] width 17 height 17
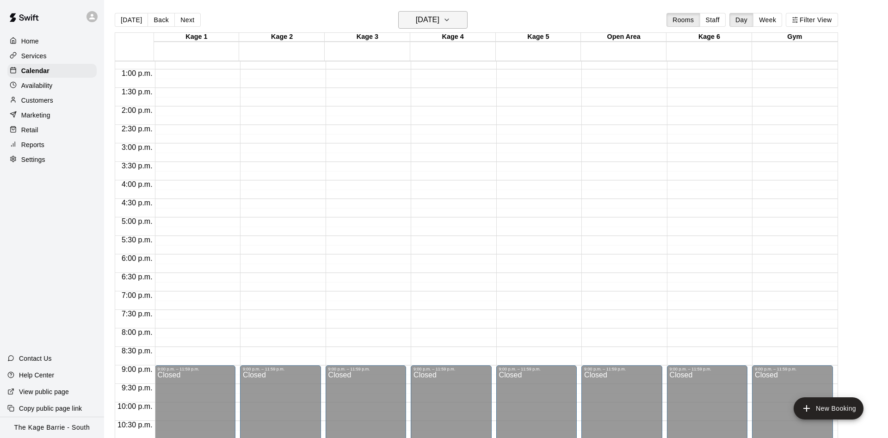
click at [439, 18] on h6 "[DATE]" at bounding box center [428, 19] width 24 height 13
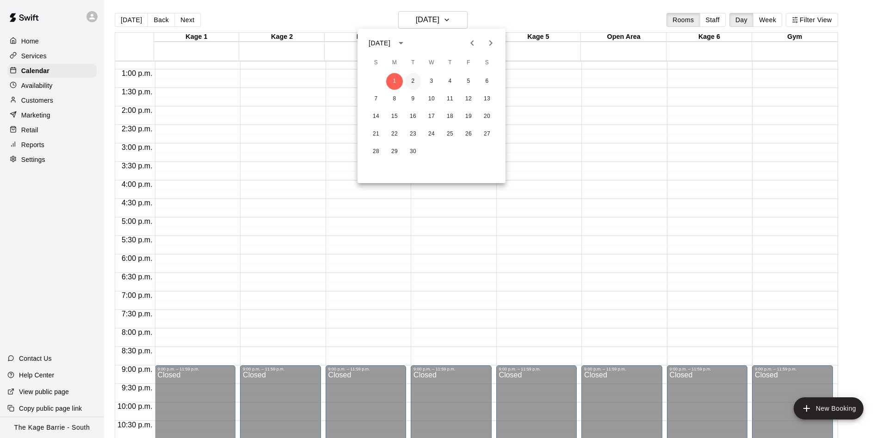
click at [414, 80] on button "2" at bounding box center [413, 81] width 17 height 17
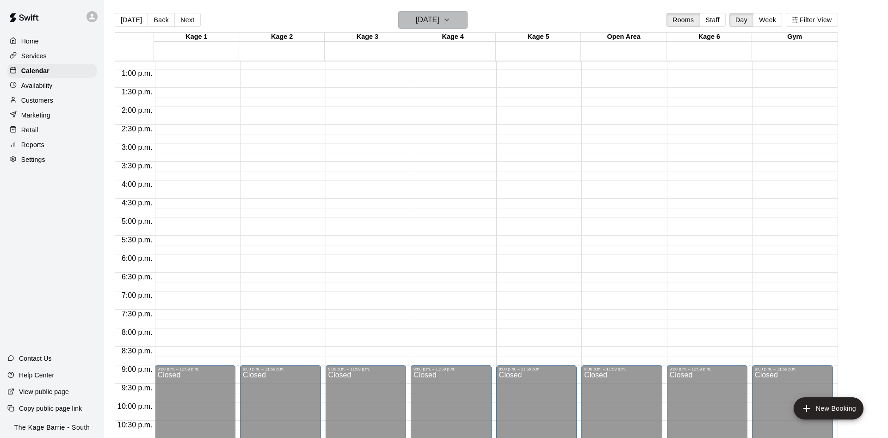
click at [439, 20] on h6 "[DATE]" at bounding box center [428, 19] width 24 height 13
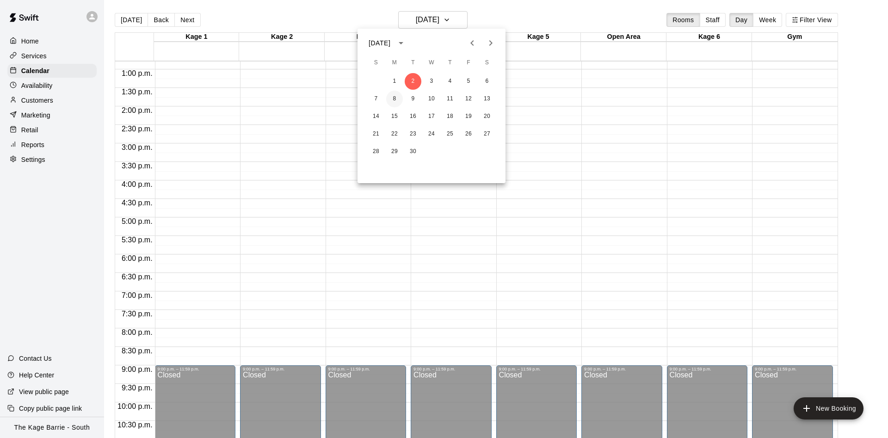
click at [395, 99] on button "8" at bounding box center [394, 99] width 17 height 17
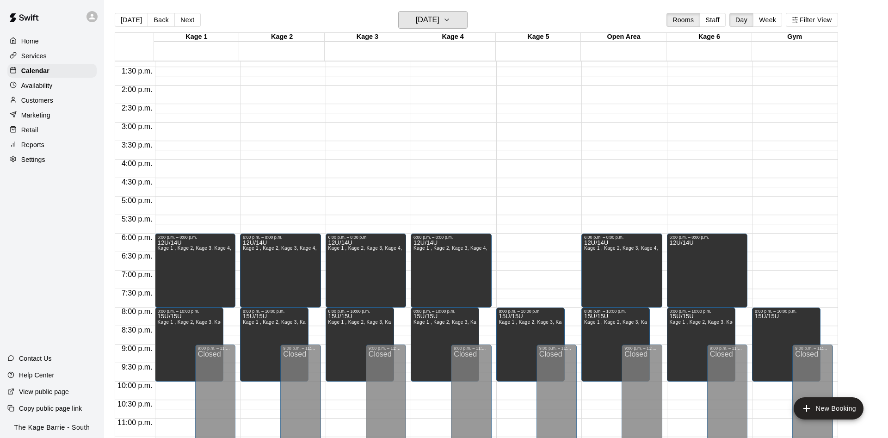
scroll to position [502, 0]
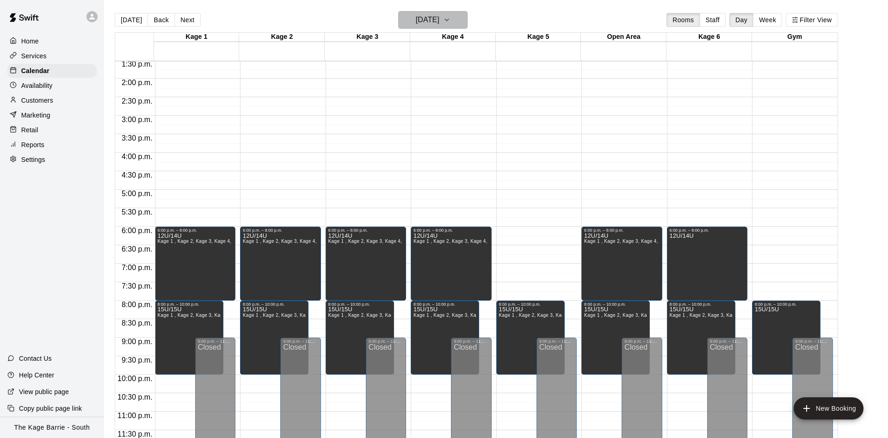
click at [439, 16] on h6 "[DATE]" at bounding box center [428, 19] width 24 height 13
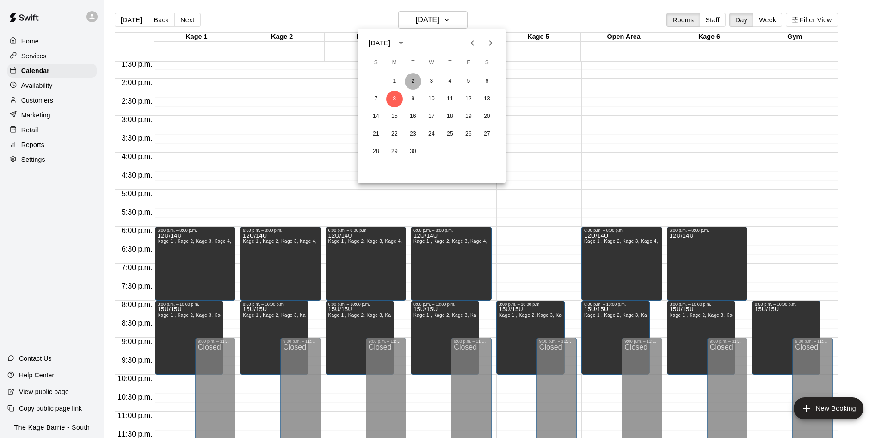
click at [416, 83] on button "2" at bounding box center [413, 81] width 17 height 17
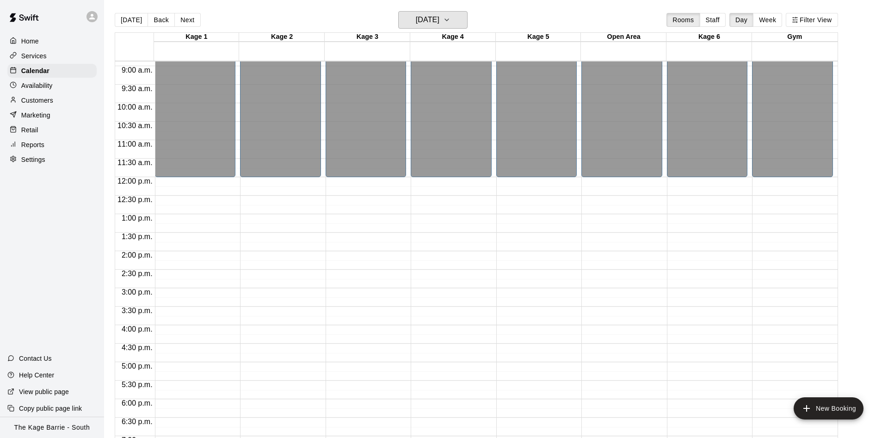
scroll to position [327, 0]
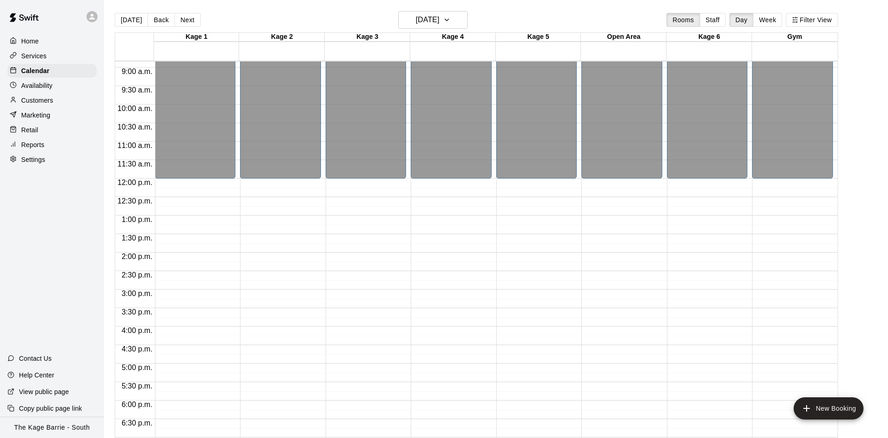
click at [68, 86] on div "Availability" at bounding box center [51, 86] width 89 height 14
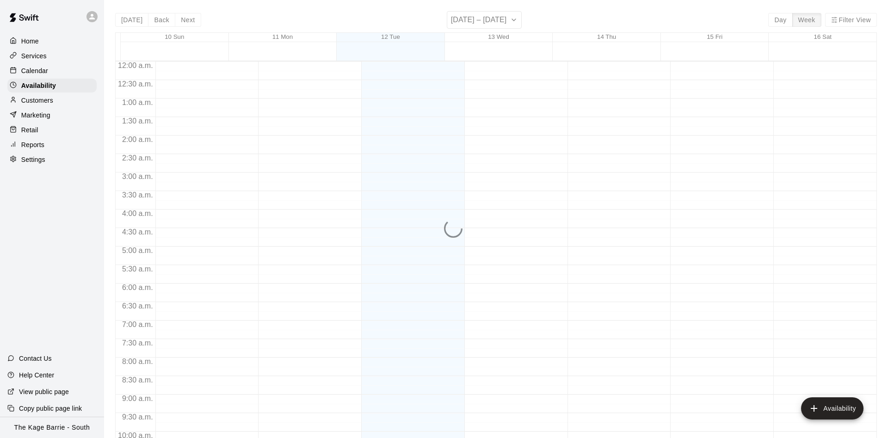
scroll to position [501, 0]
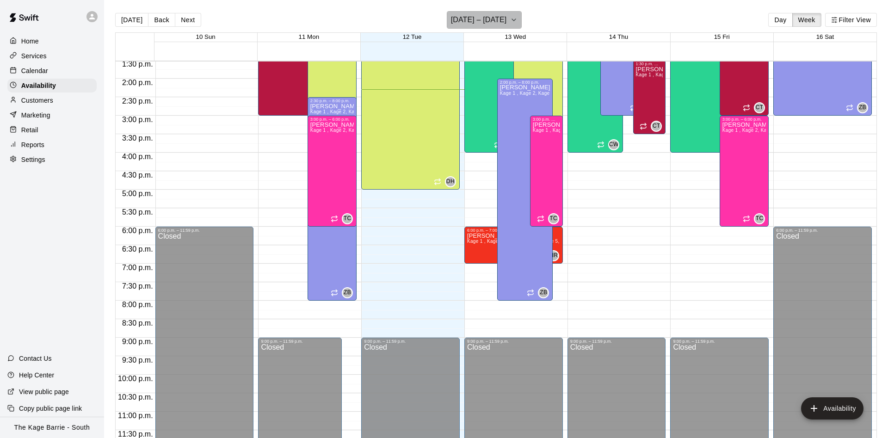
click at [497, 16] on h6 "[DATE] – [DATE]" at bounding box center [479, 19] width 56 height 13
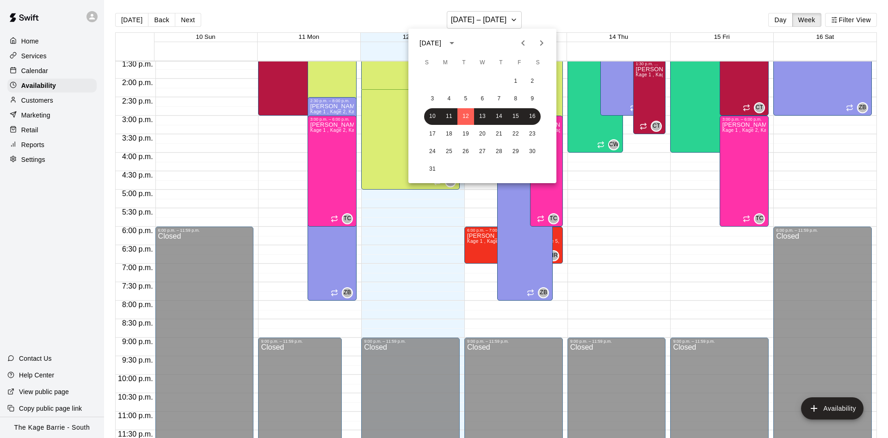
click at [542, 44] on icon "Next month" at bounding box center [541, 43] width 3 height 6
click at [491, 78] on button "4" at bounding box center [499, 81] width 17 height 17
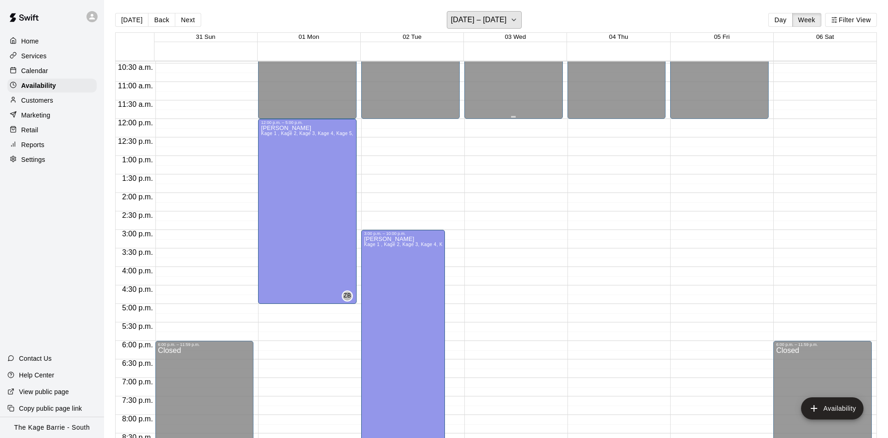
scroll to position [443, 0]
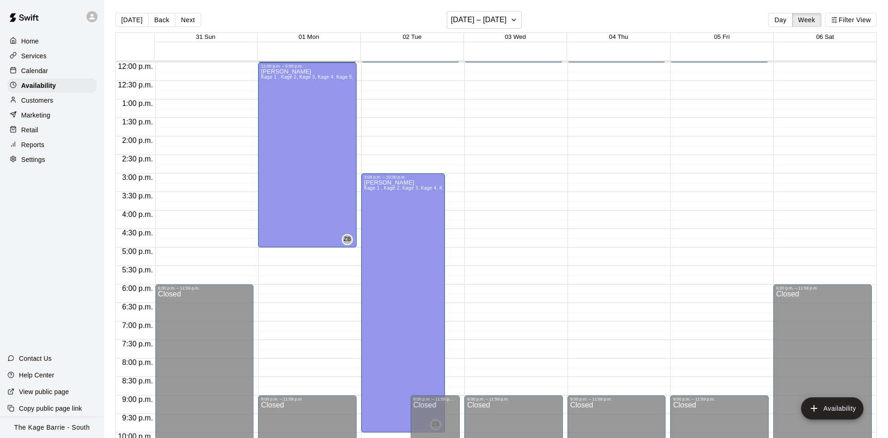
click at [54, 72] on div "Calendar" at bounding box center [51, 71] width 89 height 14
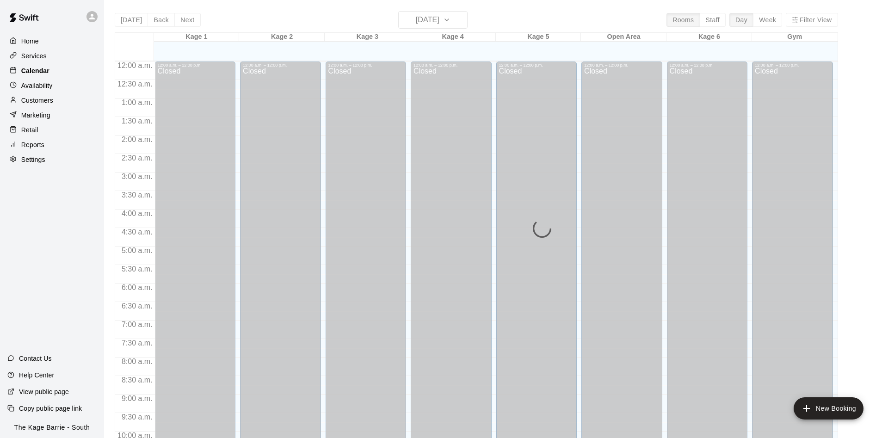
scroll to position [473, 0]
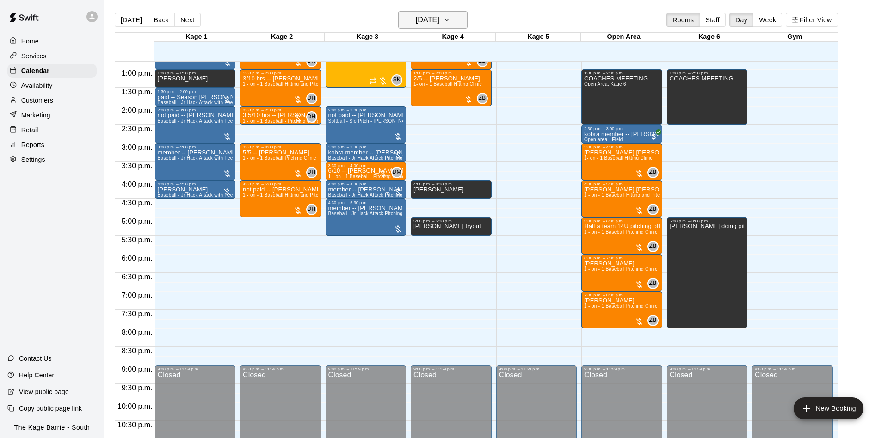
click at [423, 18] on h6 "[DATE]" at bounding box center [428, 19] width 24 height 13
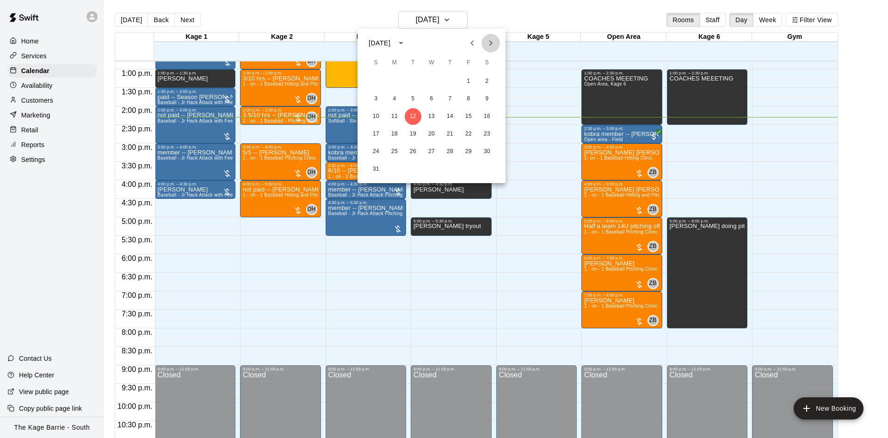
click at [485, 46] on button "Next month" at bounding box center [490, 43] width 18 height 18
click at [397, 80] on button "1" at bounding box center [394, 81] width 17 height 17
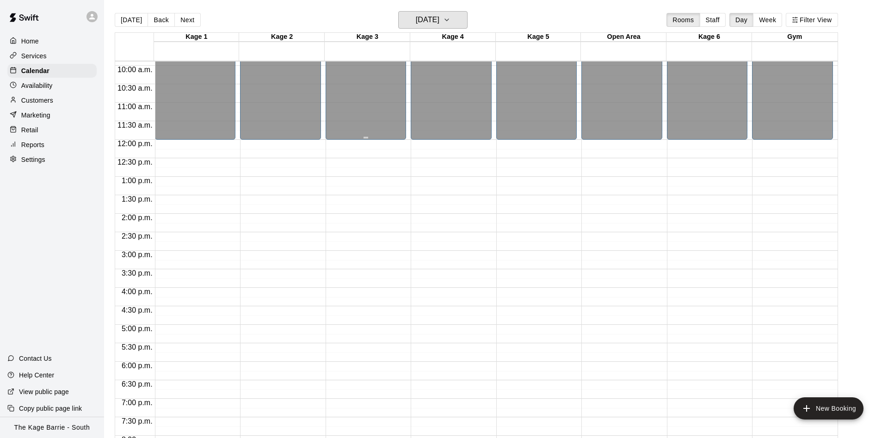
scroll to position [356, 0]
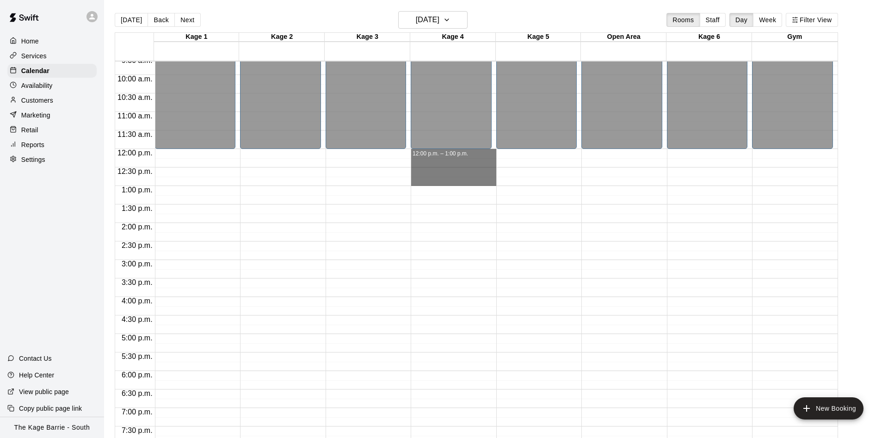
drag, startPoint x: 443, startPoint y: 152, endPoint x: 441, endPoint y: 180, distance: 28.3
click at [441, 180] on div "12:00 a.m. – 12:00 p.m. Closed 9:00 p.m. – 11:59 p.m. Closed 12:00 p.m. – 1:00 …" at bounding box center [454, 149] width 86 height 888
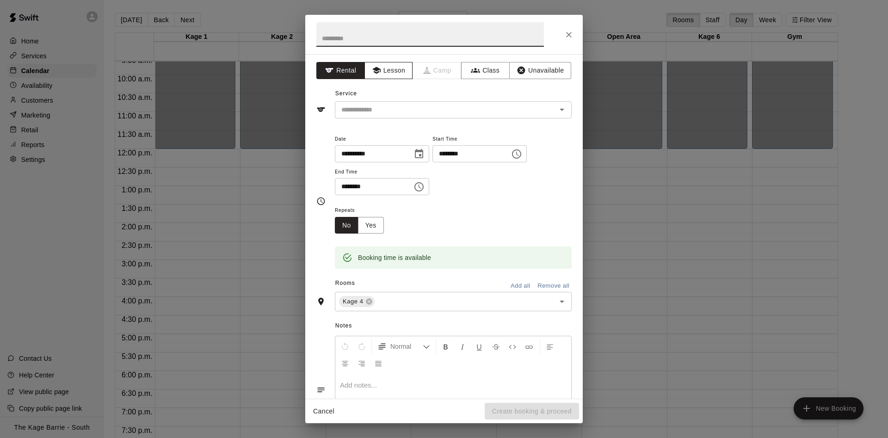
click at [393, 74] on button "Lesson" at bounding box center [388, 70] width 49 height 17
click at [405, 108] on input "text" at bounding box center [439, 110] width 204 height 12
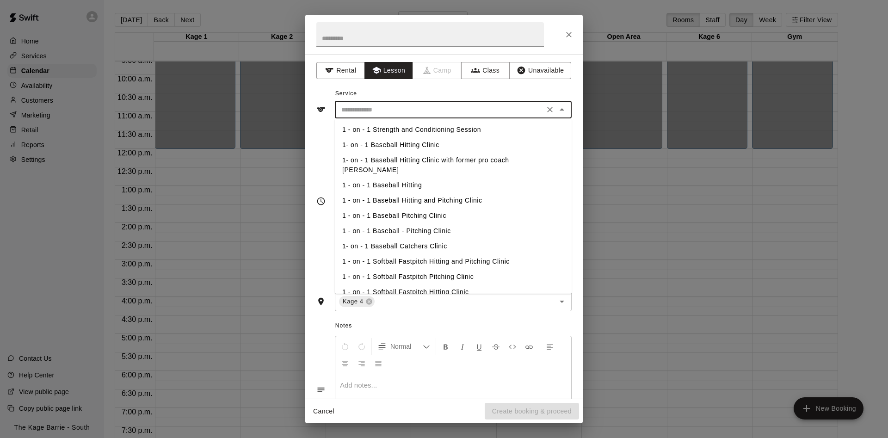
click at [415, 145] on li "1- on - 1 Baseball Hitting Clinic" at bounding box center [453, 144] width 237 height 15
type input "**********"
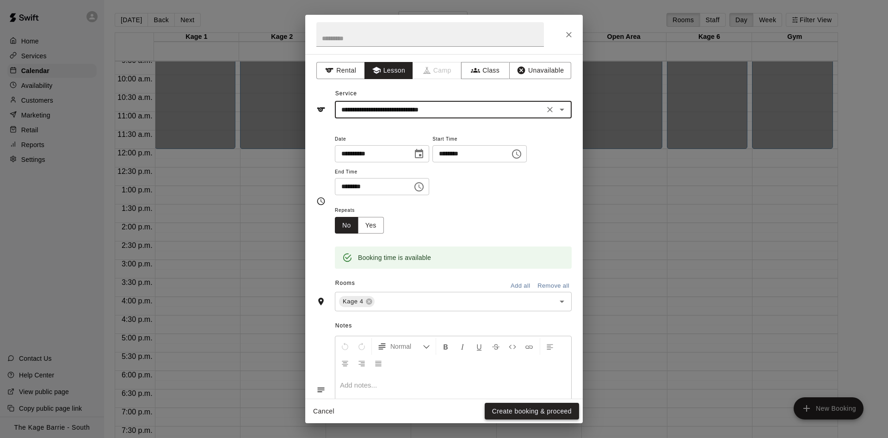
click at [505, 407] on button "Create booking & proceed" at bounding box center [532, 411] width 94 height 17
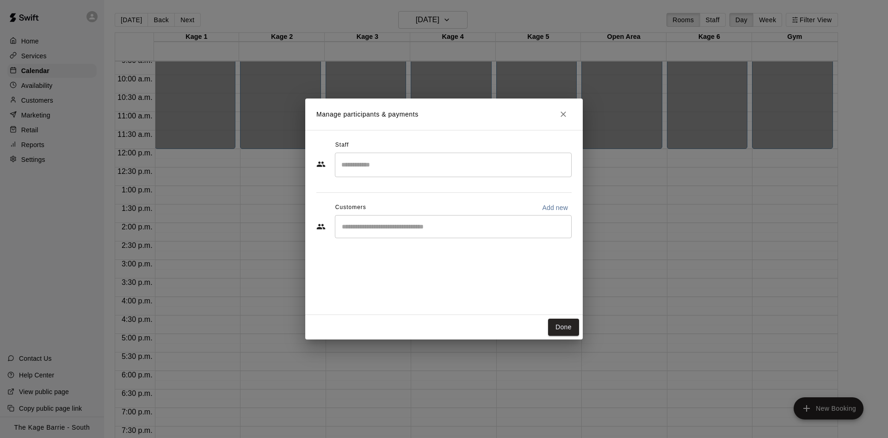
click at [402, 169] on input "Search staff" at bounding box center [453, 165] width 228 height 16
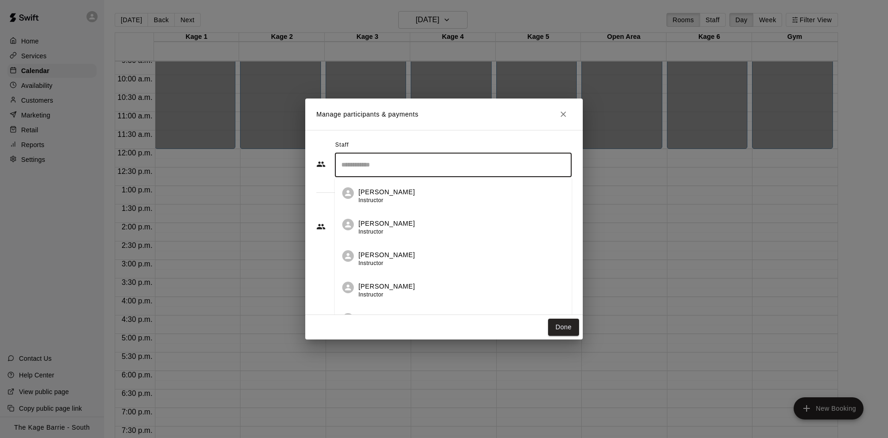
click at [393, 192] on div "[PERSON_NAME] Instructor" at bounding box center [461, 196] width 206 height 18
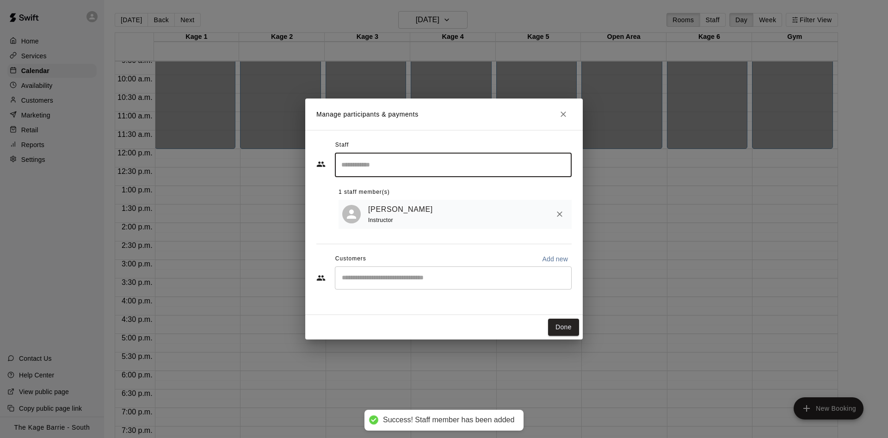
click at [390, 282] on input "Start typing to search customers..." at bounding box center [453, 277] width 228 height 9
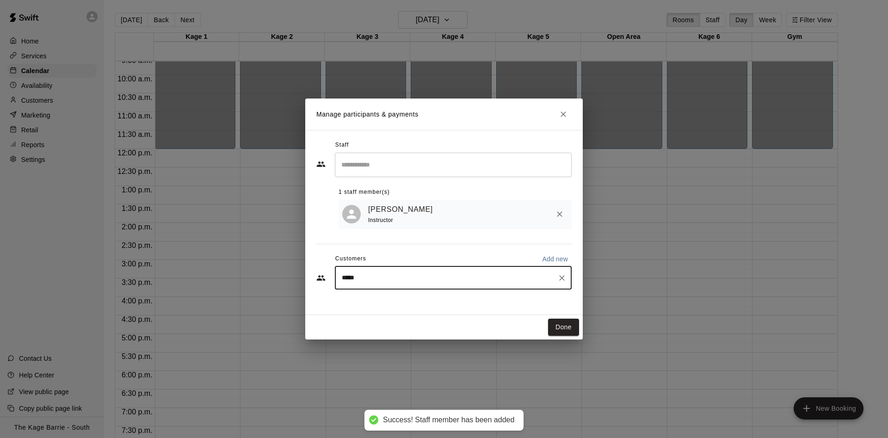
type input "******"
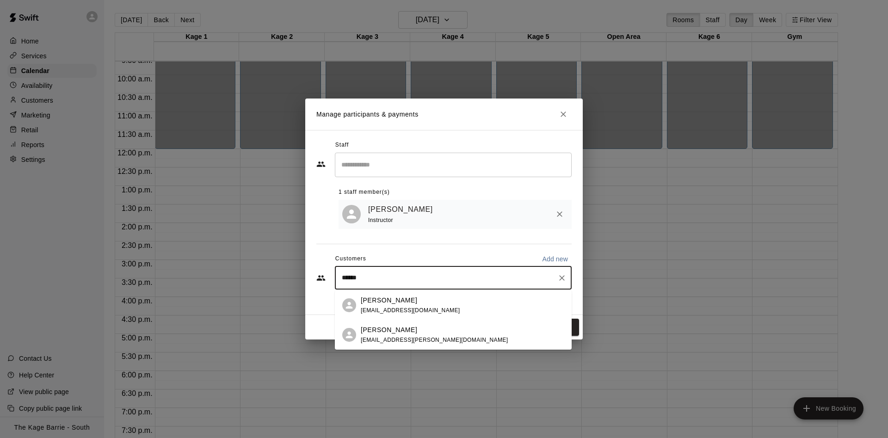
click at [417, 333] on div "[PERSON_NAME]" at bounding box center [434, 330] width 147 height 10
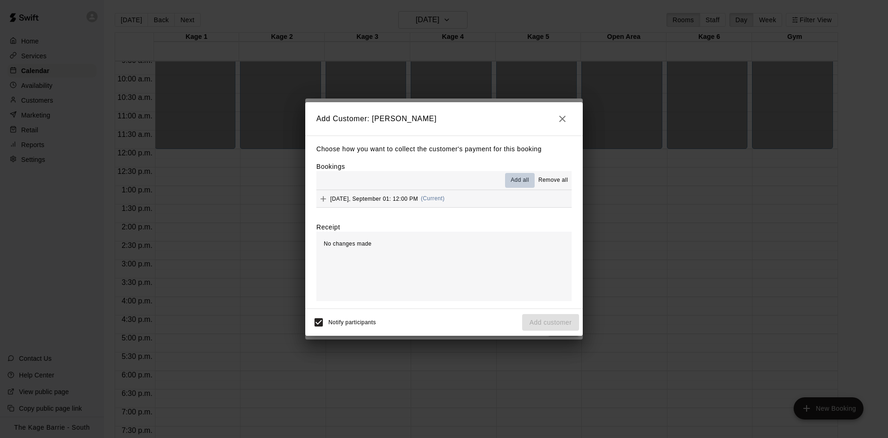
click at [516, 183] on span "Add all" at bounding box center [519, 180] width 18 height 9
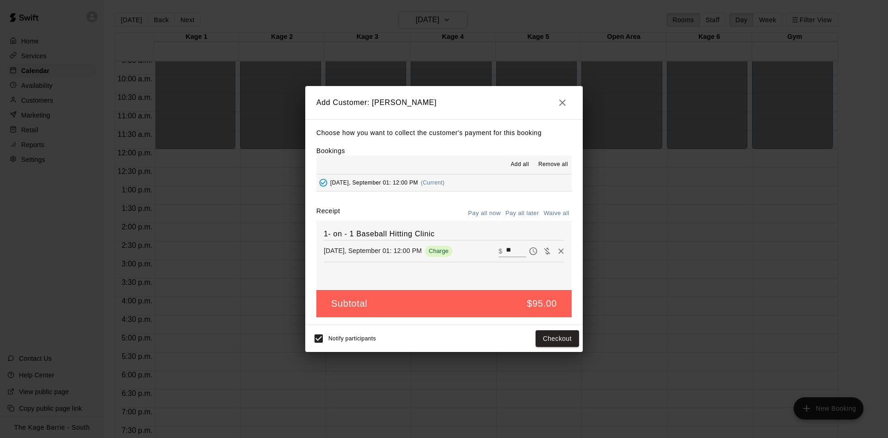
click at [521, 209] on button "Pay all later" at bounding box center [522, 213] width 38 height 14
click at [537, 338] on button "Add customer" at bounding box center [550, 338] width 57 height 17
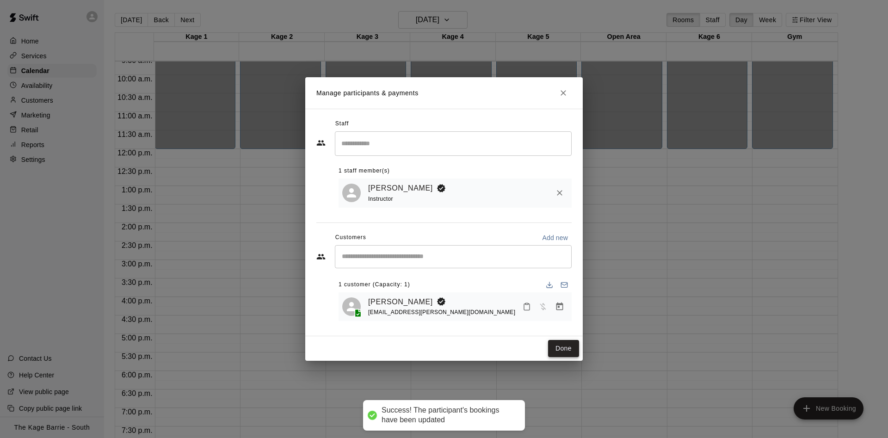
click at [555, 343] on button "Done" at bounding box center [563, 348] width 31 height 17
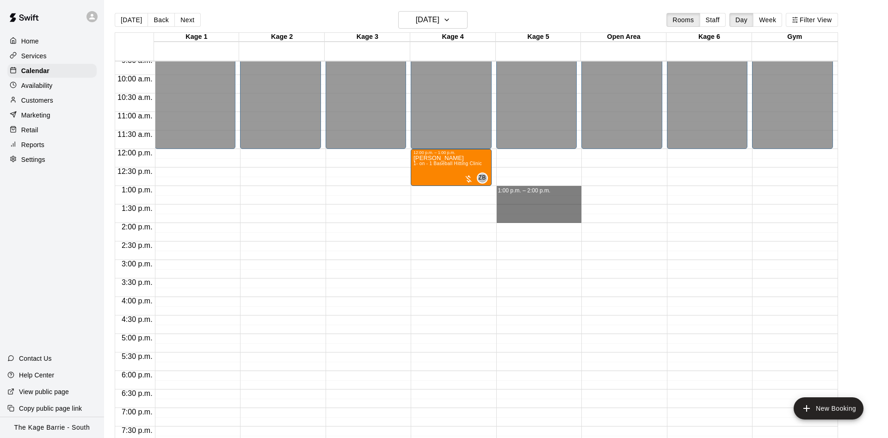
drag, startPoint x: 514, startPoint y: 189, endPoint x: 514, endPoint y: 220, distance: 31.4
click at [514, 220] on div "12:00 a.m. – 12:00 p.m. Closed 9:00 p.m. – 11:59 p.m. Closed 1:00 p.m. – 2:00 p…" at bounding box center [539, 149] width 86 height 888
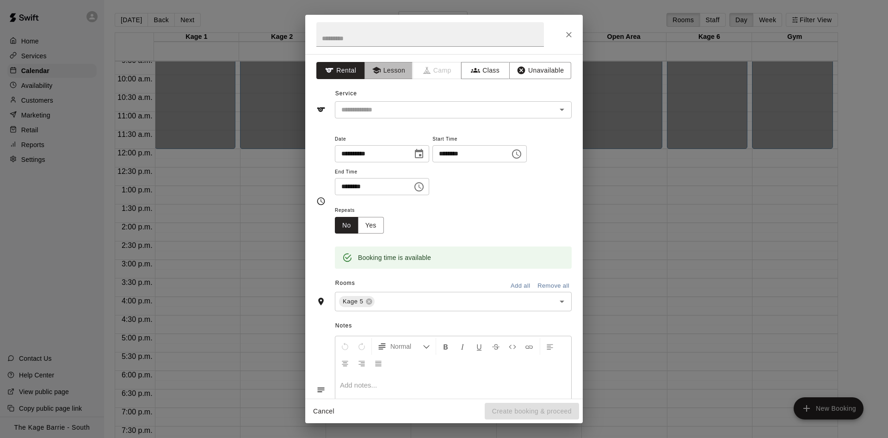
drag, startPoint x: 385, startPoint y: 65, endPoint x: 386, endPoint y: 82, distance: 17.1
click at [387, 67] on button "Lesson" at bounding box center [388, 70] width 49 height 17
drag, startPoint x: 390, startPoint y: 104, endPoint x: 392, endPoint y: 110, distance: 5.8
click at [391, 104] on input "text" at bounding box center [439, 110] width 204 height 12
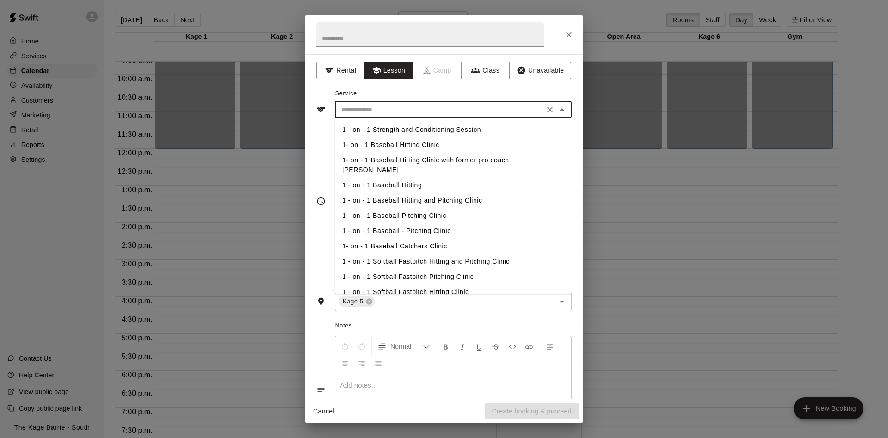
click at [412, 208] on li "1 - on - 1 Baseball Pitching Clinic" at bounding box center [453, 215] width 237 height 15
type input "**********"
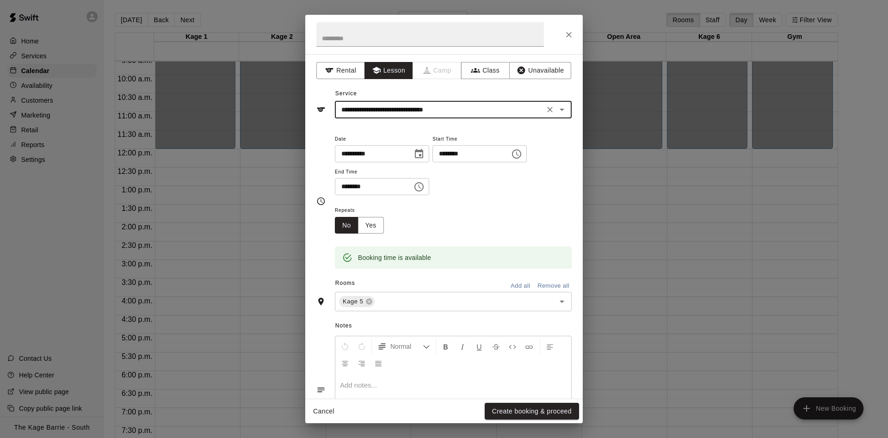
drag, startPoint x: 496, startPoint y: 411, endPoint x: 493, endPoint y: 406, distance: 6.2
click at [497, 411] on button "Create booking & proceed" at bounding box center [532, 411] width 94 height 17
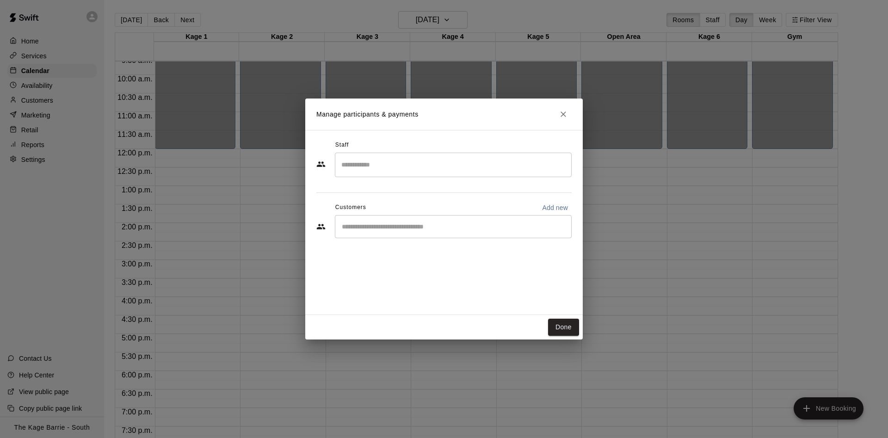
click at [383, 161] on input "Search staff" at bounding box center [453, 165] width 228 height 16
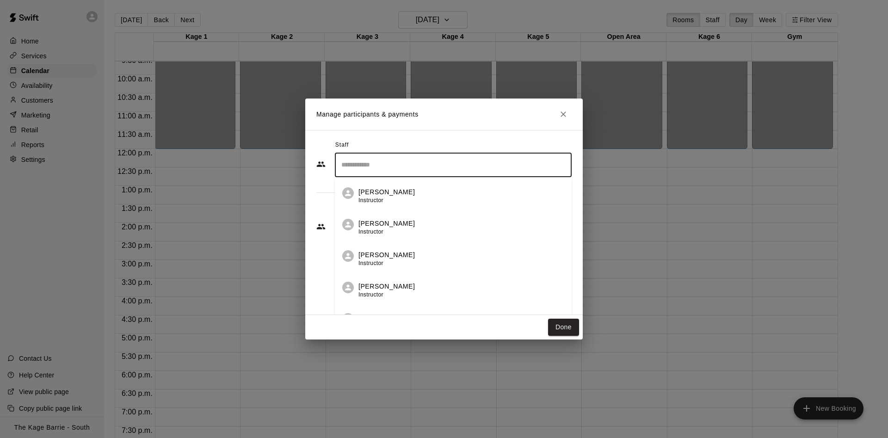
click at [384, 189] on p "[PERSON_NAME]" at bounding box center [386, 192] width 56 height 10
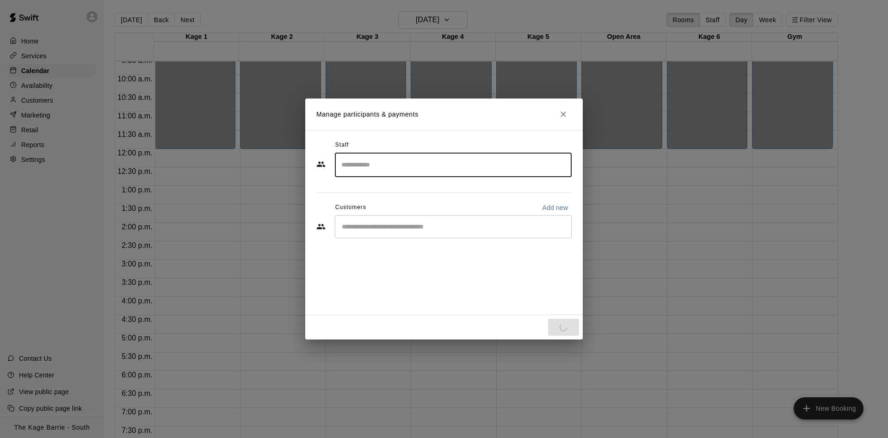
click at [383, 221] on div "​" at bounding box center [453, 226] width 237 height 23
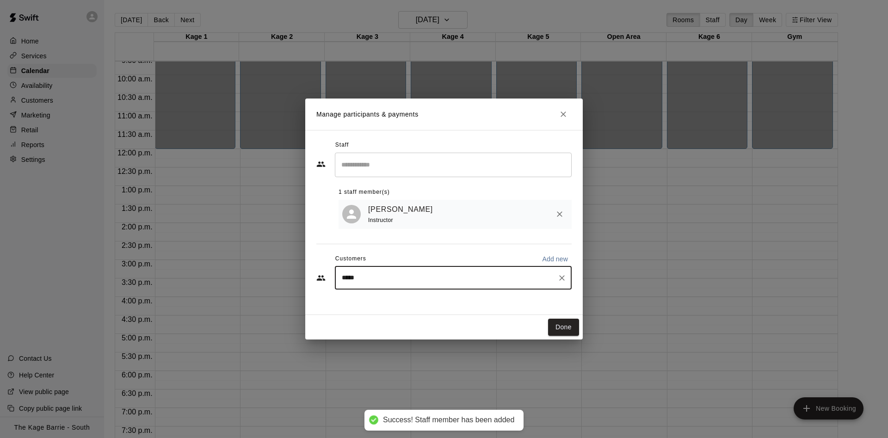
type input "******"
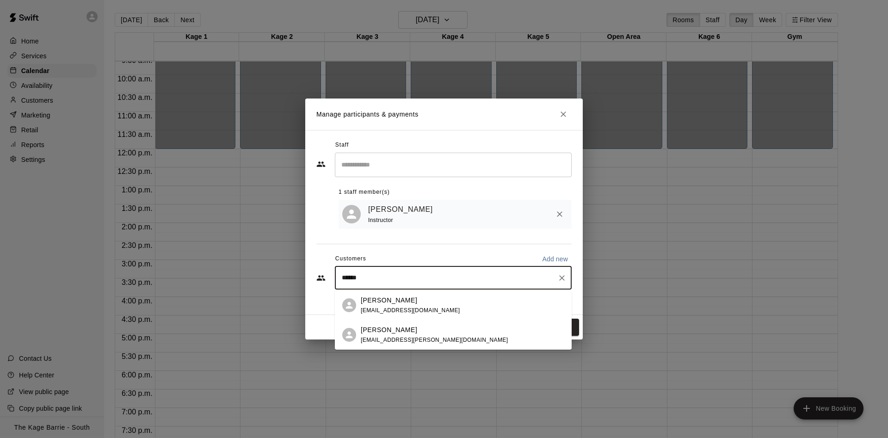
click at [408, 331] on p "[PERSON_NAME]" at bounding box center [389, 330] width 56 height 10
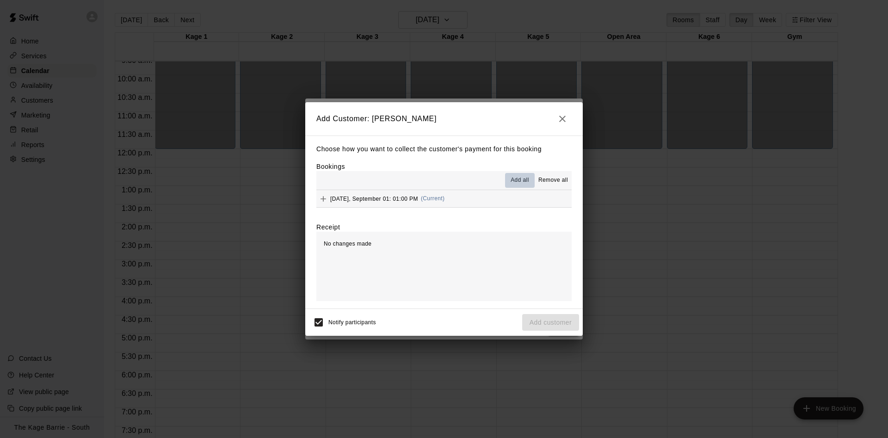
click at [522, 181] on span "Add all" at bounding box center [519, 180] width 18 height 9
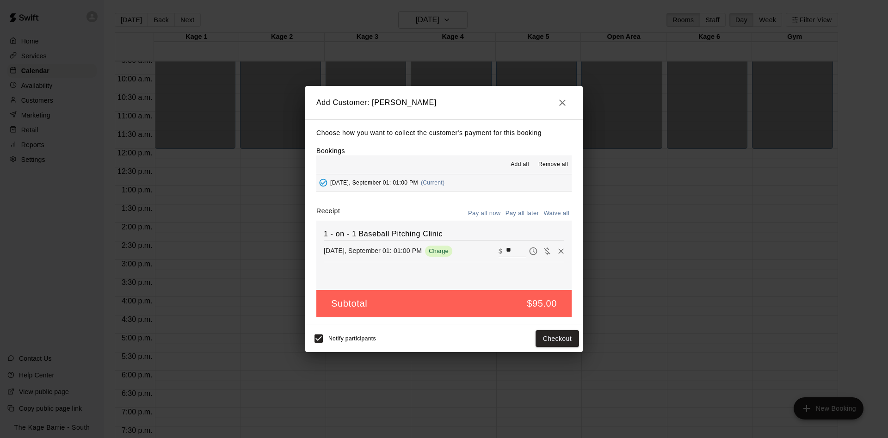
click at [522, 212] on button "Pay all later" at bounding box center [522, 213] width 38 height 14
click at [526, 336] on button "Add customer" at bounding box center [550, 338] width 57 height 17
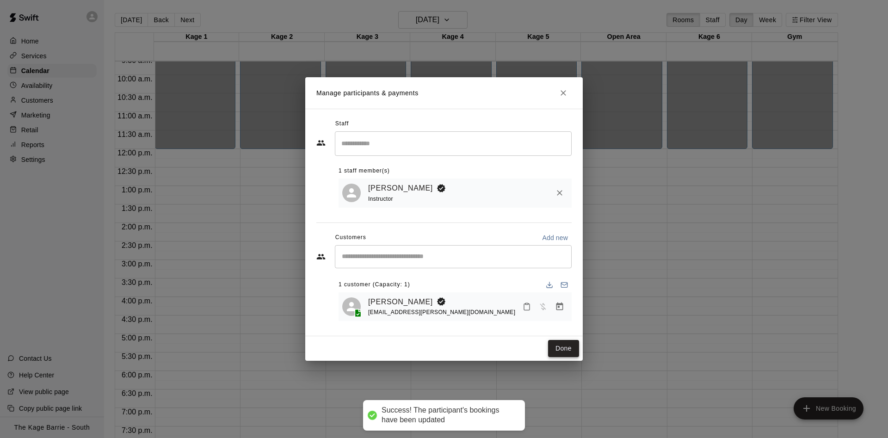
click at [564, 342] on button "Done" at bounding box center [563, 348] width 31 height 17
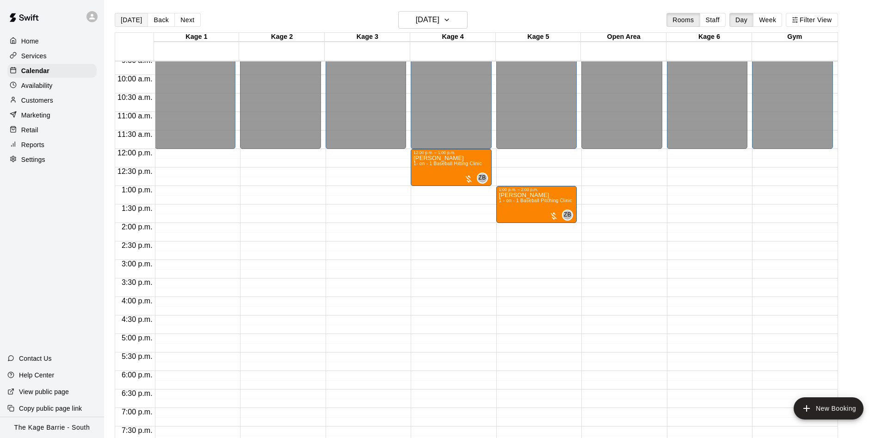
click at [137, 22] on button "[DATE]" at bounding box center [131, 20] width 33 height 14
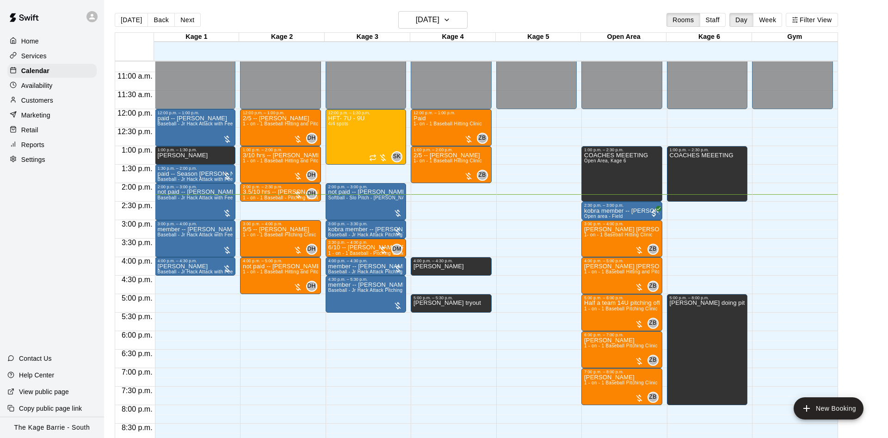
scroll to position [415, 0]
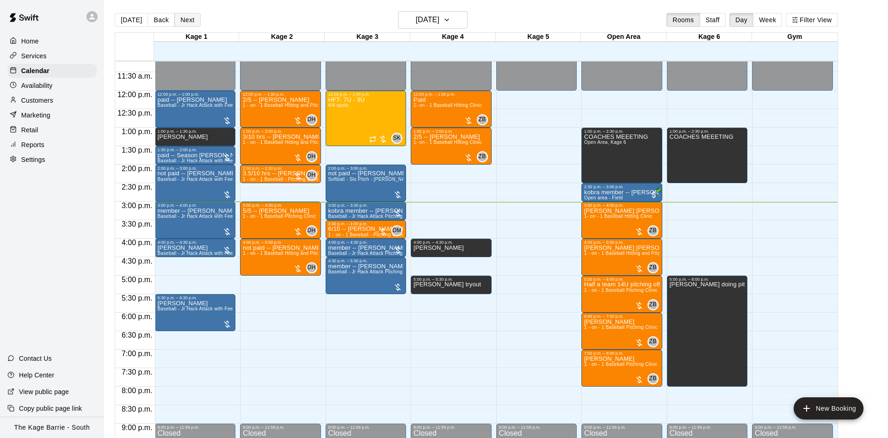
click at [182, 19] on button "Next" at bounding box center [187, 20] width 26 height 14
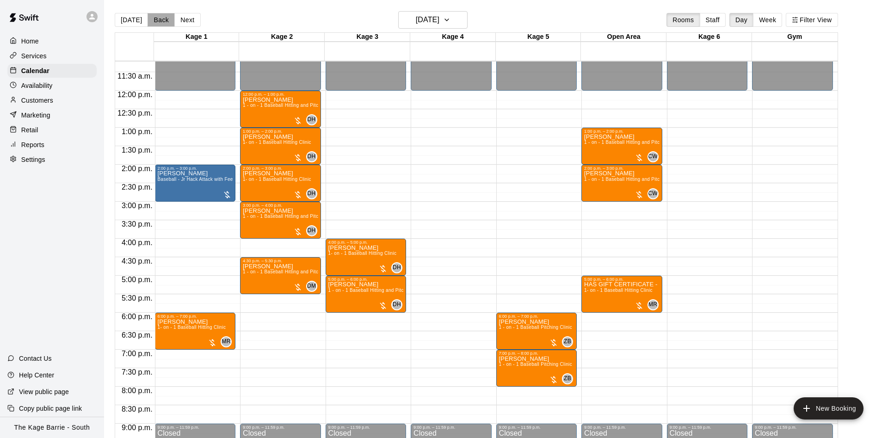
click at [154, 19] on button "Back" at bounding box center [160, 20] width 27 height 14
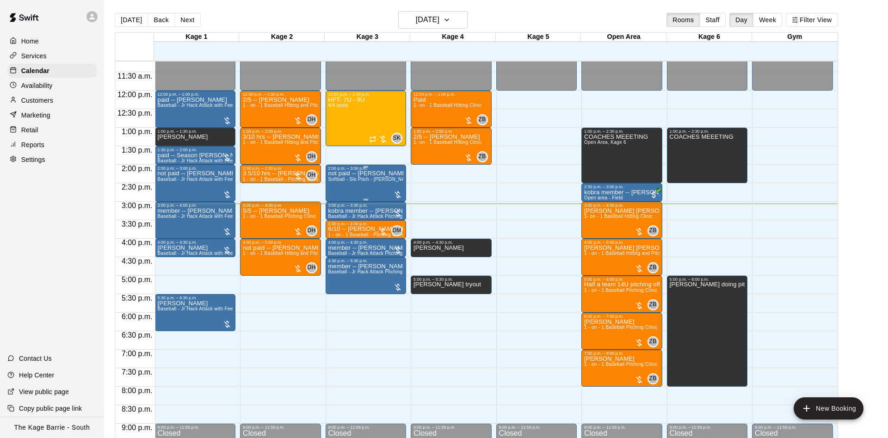
click at [347, 182] on span "Softball - Slo Pitch - [PERSON_NAME] Fed Pitching Machine" at bounding box center [395, 179] width 135 height 5
click at [329, 188] on button "edit" at bounding box center [336, 188] width 18 height 18
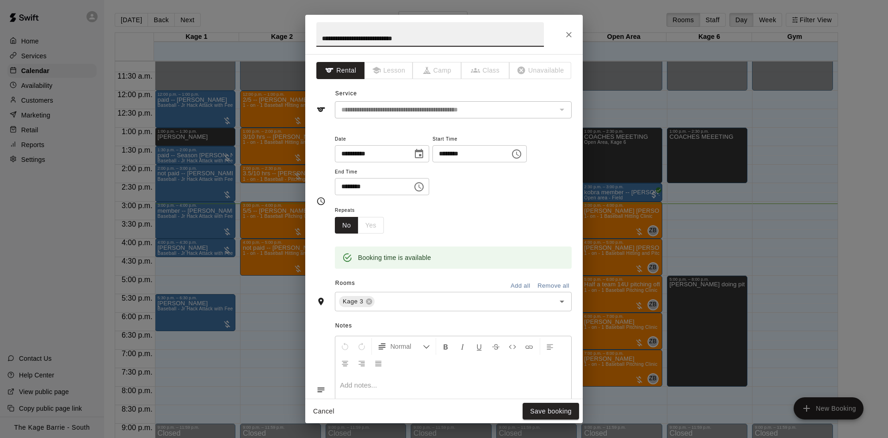
drag, startPoint x: 336, startPoint y: 40, endPoint x: 300, endPoint y: 43, distance: 36.2
click at [316, 43] on input "**********" at bounding box center [429, 34] width 227 height 25
type input "**********"
click at [535, 407] on button "Save booking" at bounding box center [550, 411] width 56 height 17
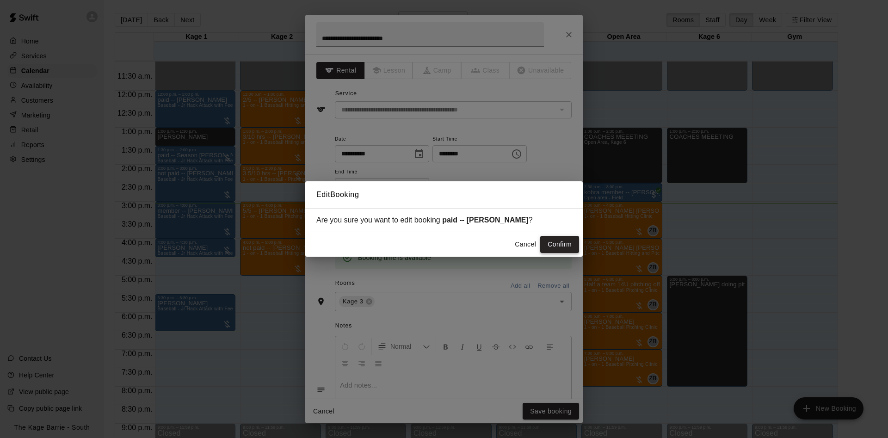
click at [558, 247] on button "Confirm" at bounding box center [559, 244] width 39 height 17
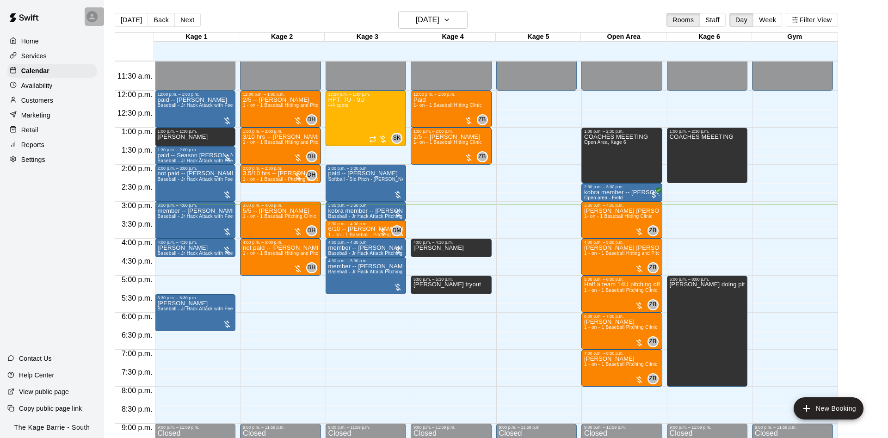
click at [95, 23] on div at bounding box center [94, 16] width 19 height 18
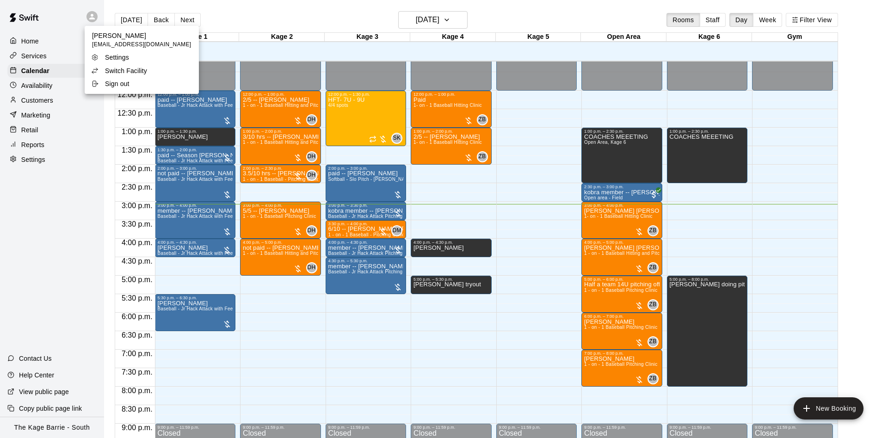
click at [97, 65] on li "Switch Facility" at bounding box center [142, 70] width 114 height 13
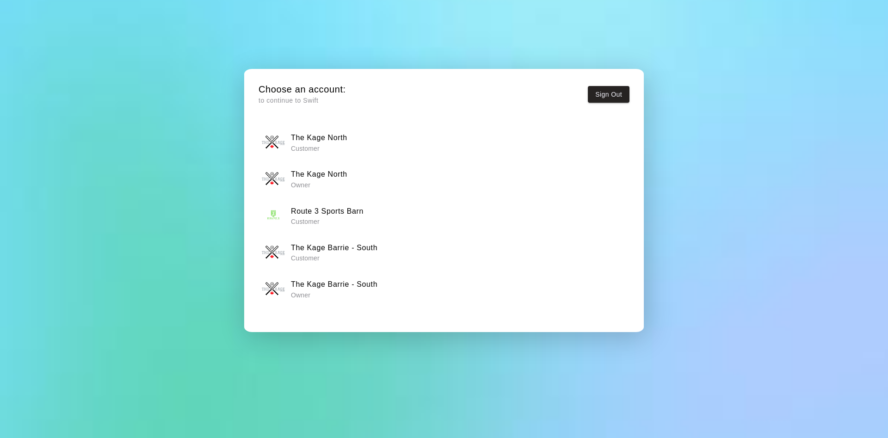
click at [336, 183] on p "Owner" at bounding box center [319, 184] width 56 height 9
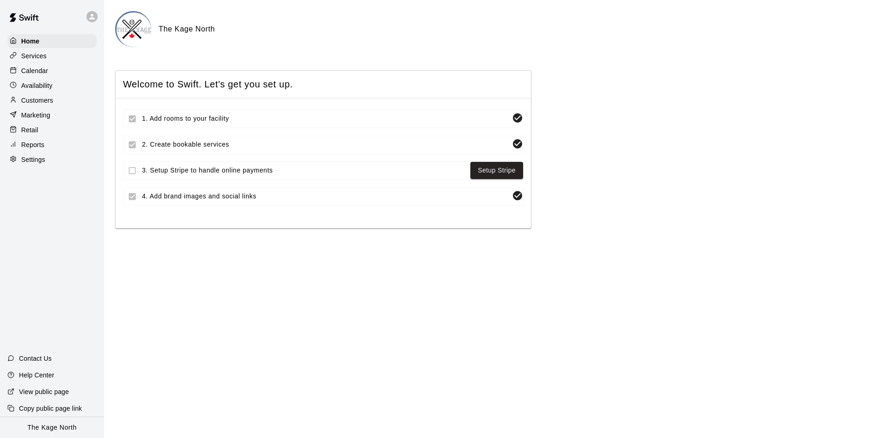
click at [33, 72] on p "Calendar" at bounding box center [34, 70] width 27 height 9
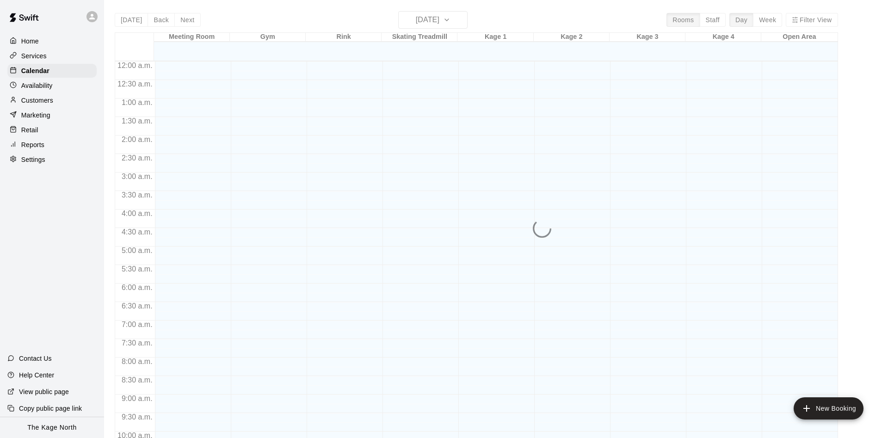
scroll to position [473, 0]
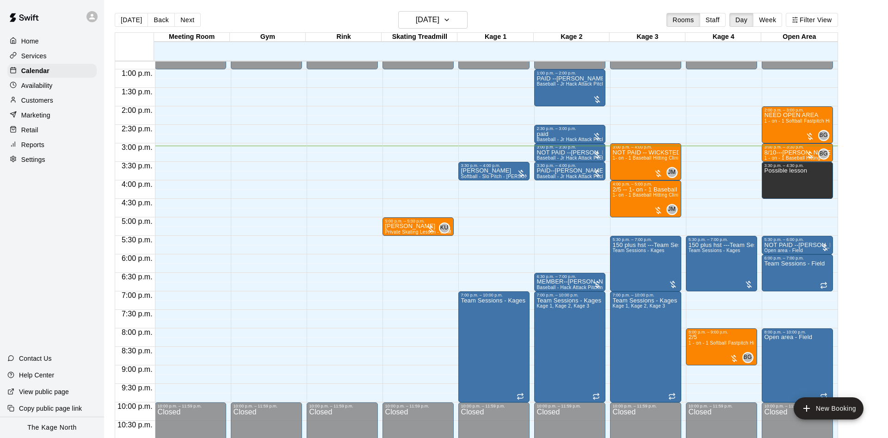
click at [89, 21] on div at bounding box center [91, 16] width 11 height 11
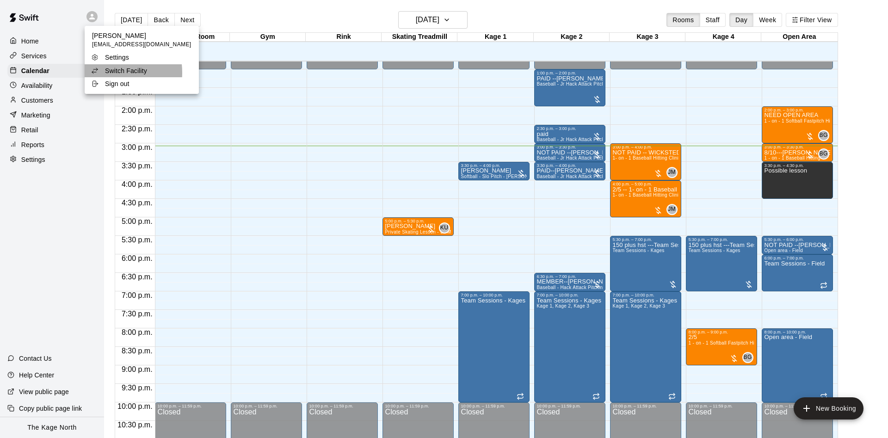
click at [101, 73] on div "Switch Facility" at bounding box center [121, 70] width 60 height 9
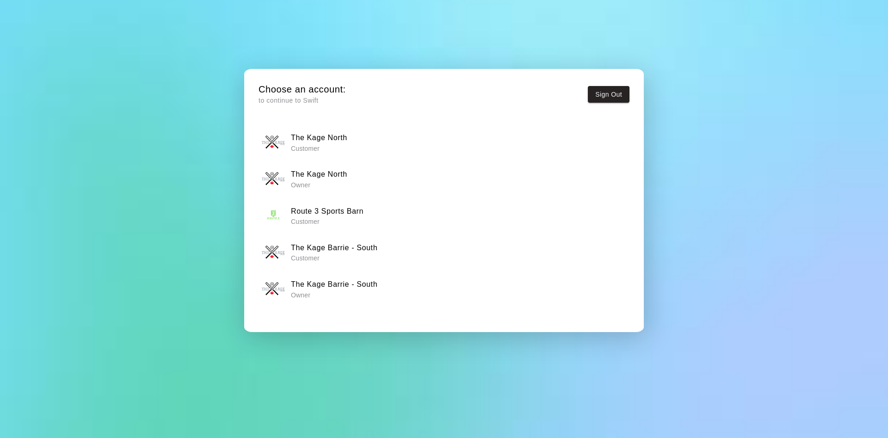
click at [291, 295] on p "Owner" at bounding box center [334, 294] width 86 height 9
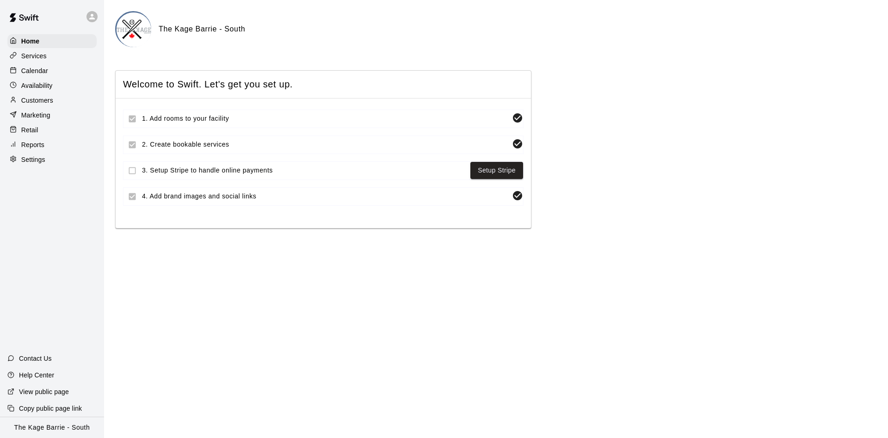
click at [75, 74] on div "Calendar" at bounding box center [51, 71] width 89 height 14
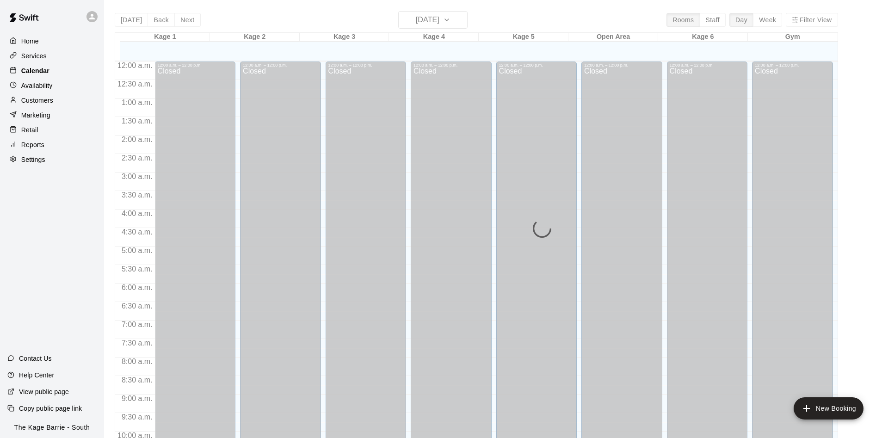
scroll to position [473, 0]
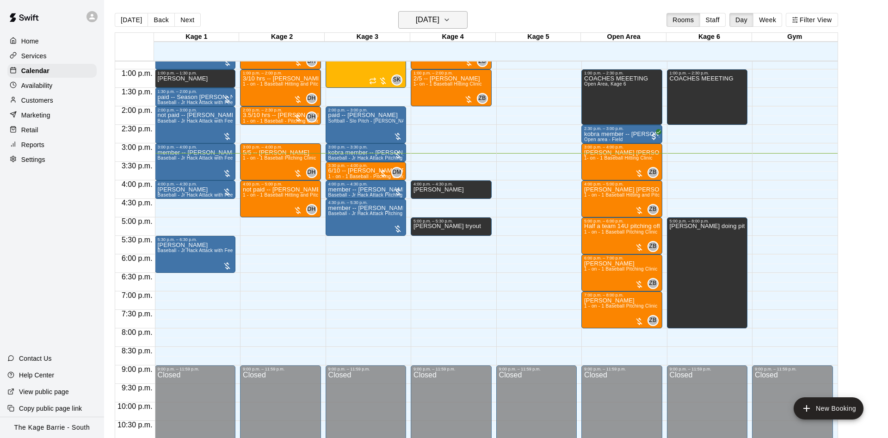
click at [450, 16] on icon "button" at bounding box center [446, 19] width 7 height 11
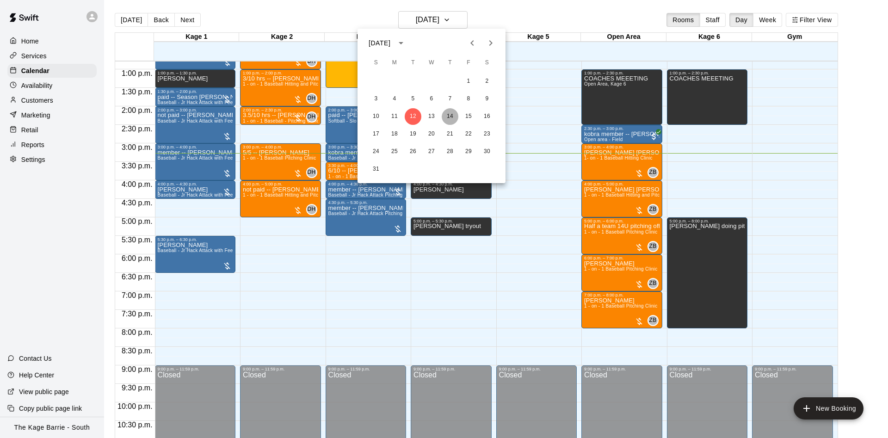
click at [452, 113] on button "14" at bounding box center [450, 116] width 17 height 17
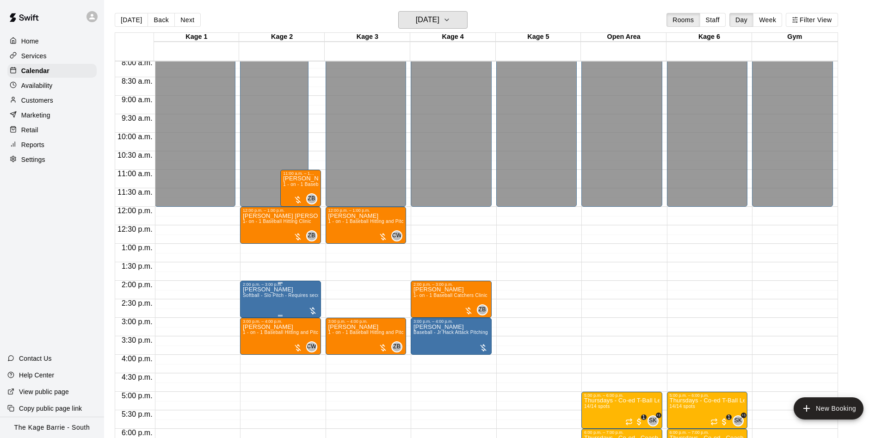
scroll to position [298, 0]
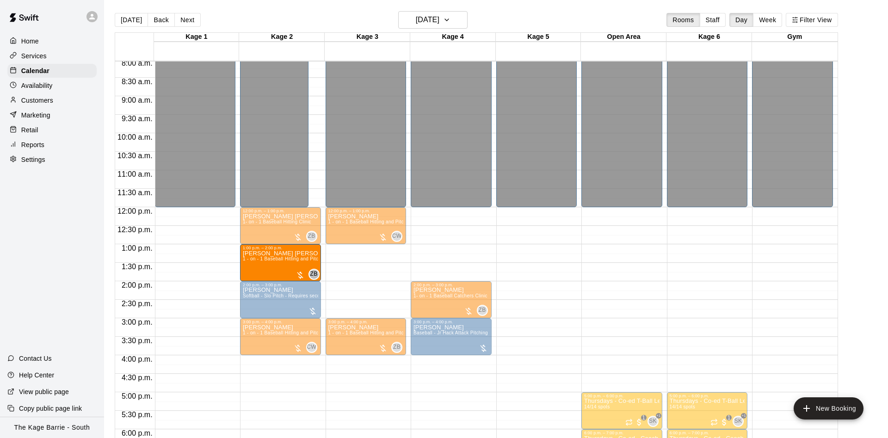
drag, startPoint x: 312, startPoint y: 190, endPoint x: 297, endPoint y: 270, distance: 81.8
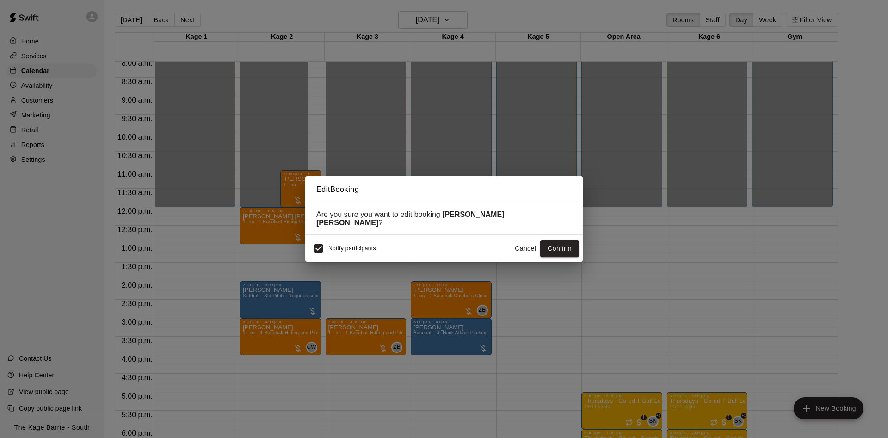
click at [556, 245] on button "Confirm" at bounding box center [559, 248] width 39 height 17
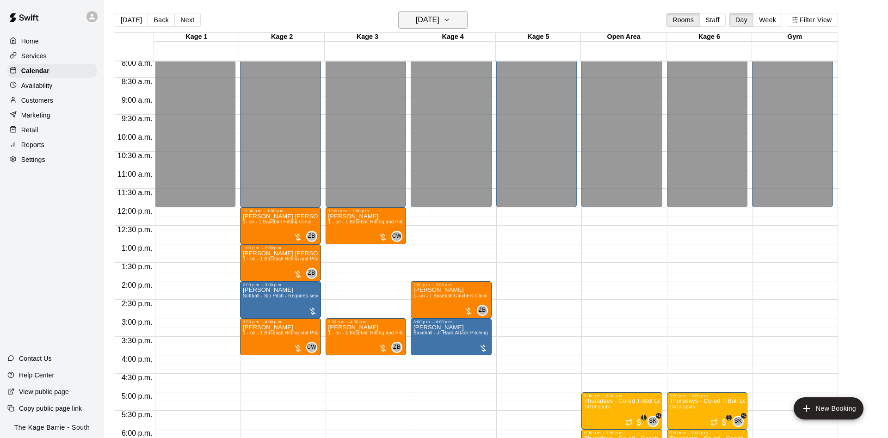
click at [432, 25] on h6 "[DATE]" at bounding box center [428, 19] width 24 height 13
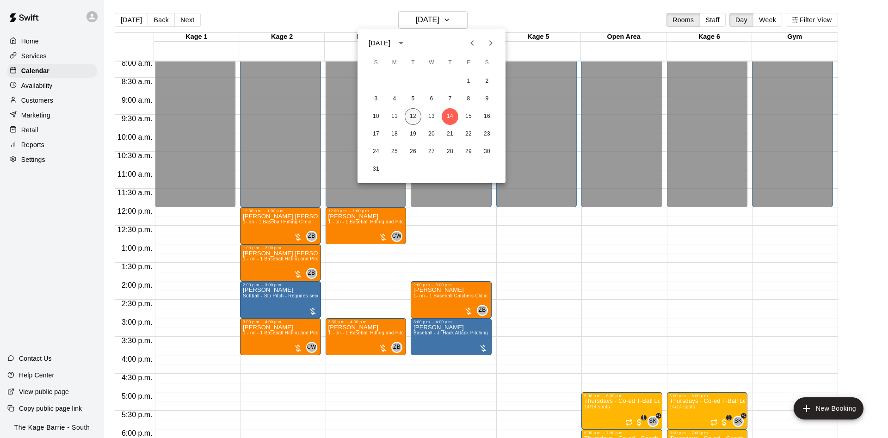
click at [410, 114] on button "12" at bounding box center [413, 116] width 17 height 17
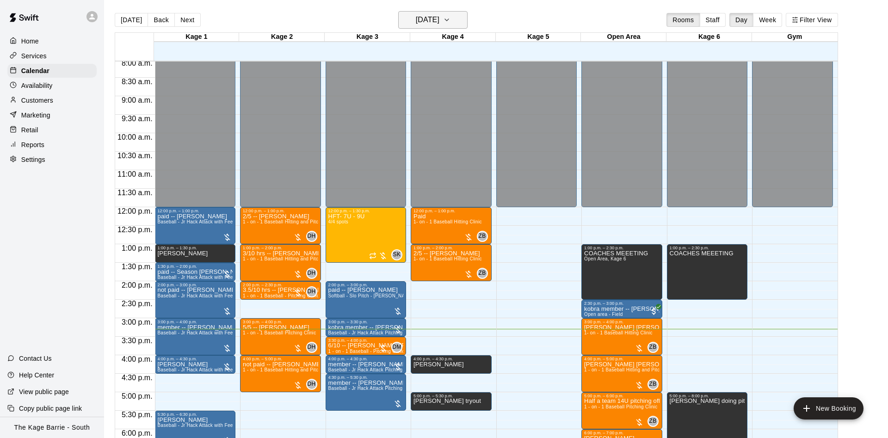
click at [450, 21] on icon "button" at bounding box center [446, 19] width 7 height 11
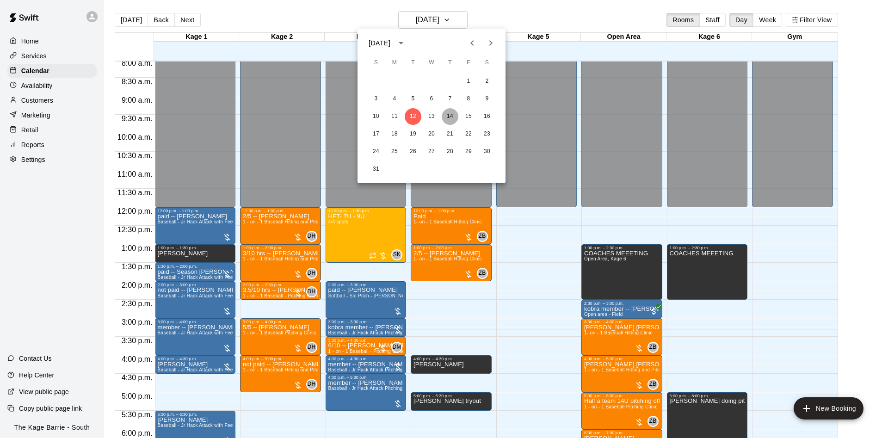
click at [449, 119] on button "14" at bounding box center [450, 116] width 17 height 17
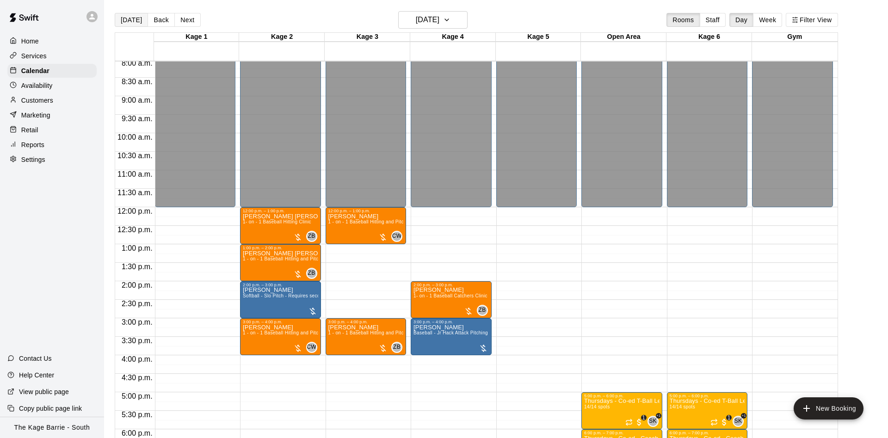
click at [133, 23] on button "[DATE]" at bounding box center [131, 20] width 33 height 14
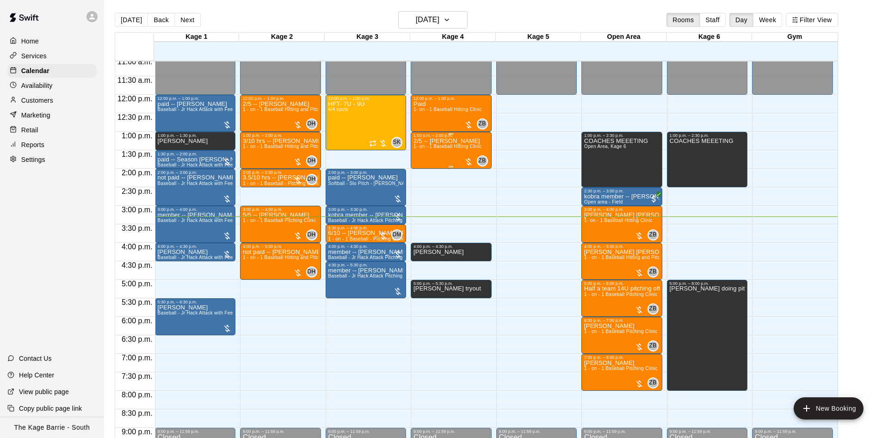
scroll to position [415, 0]
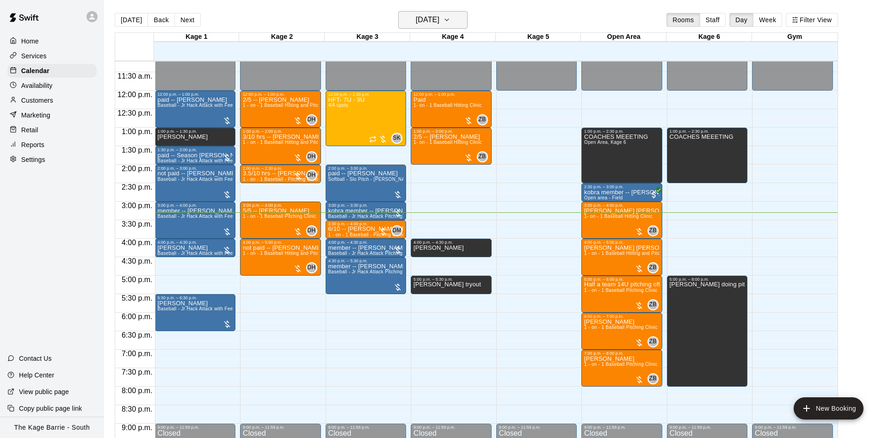
click at [416, 23] on h6 "[DATE]" at bounding box center [428, 19] width 24 height 13
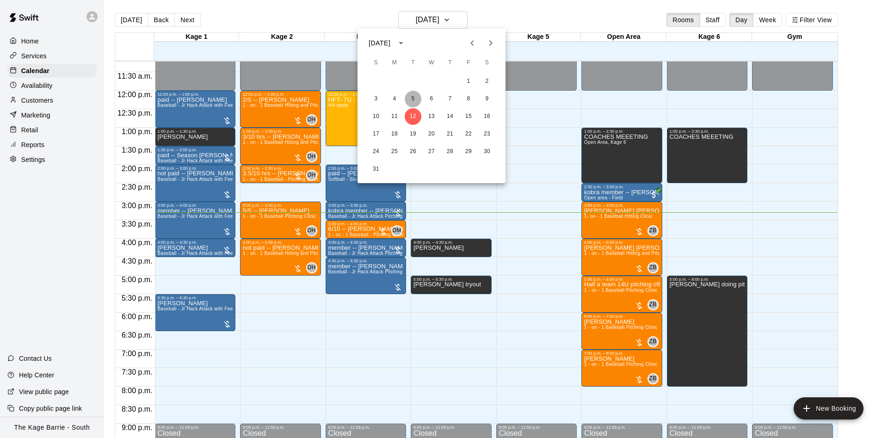
click at [411, 99] on button "5" at bounding box center [413, 99] width 17 height 17
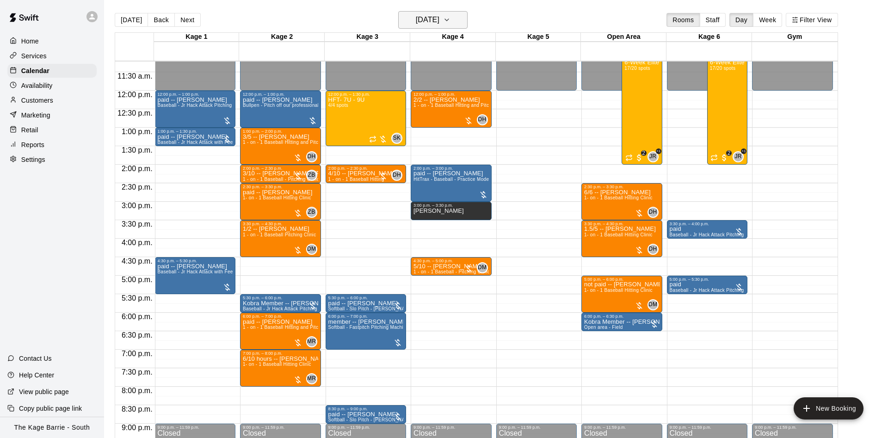
click at [450, 25] on icon "button" at bounding box center [446, 19] width 7 height 11
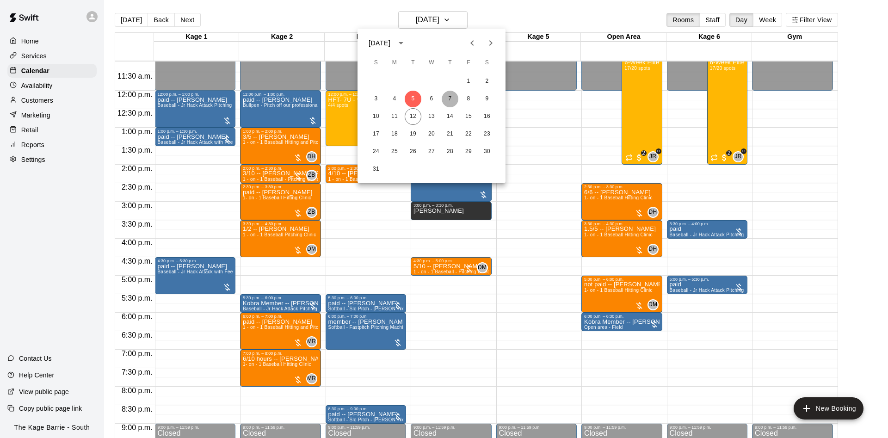
click at [448, 94] on button "7" at bounding box center [450, 99] width 17 height 17
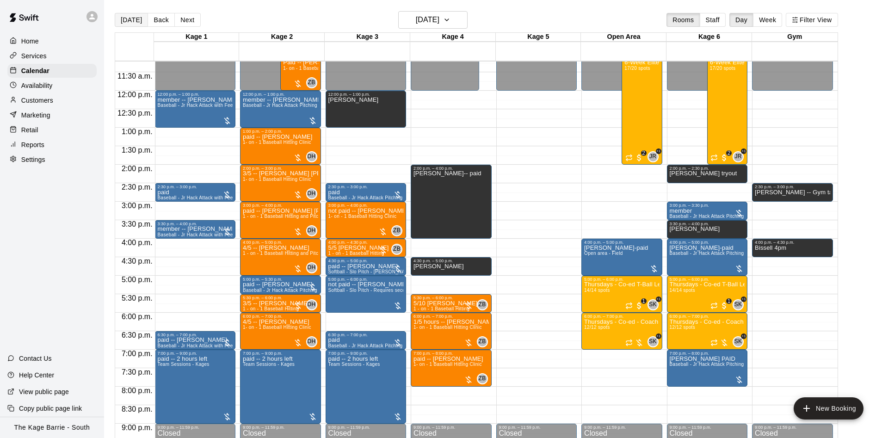
click at [132, 20] on button "[DATE]" at bounding box center [131, 20] width 33 height 14
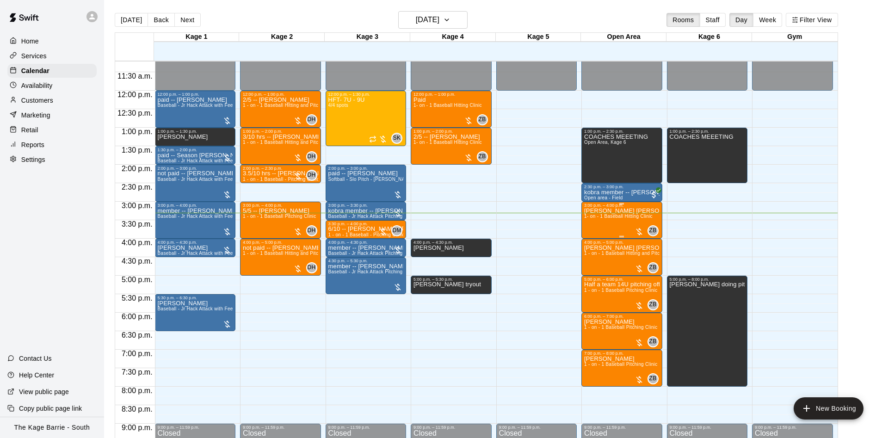
click at [606, 218] on span "1- on - 1 Baseball Hitting Clinic" at bounding box center [618, 216] width 68 height 5
click at [595, 224] on icon "edit" at bounding box center [592, 225] width 11 height 11
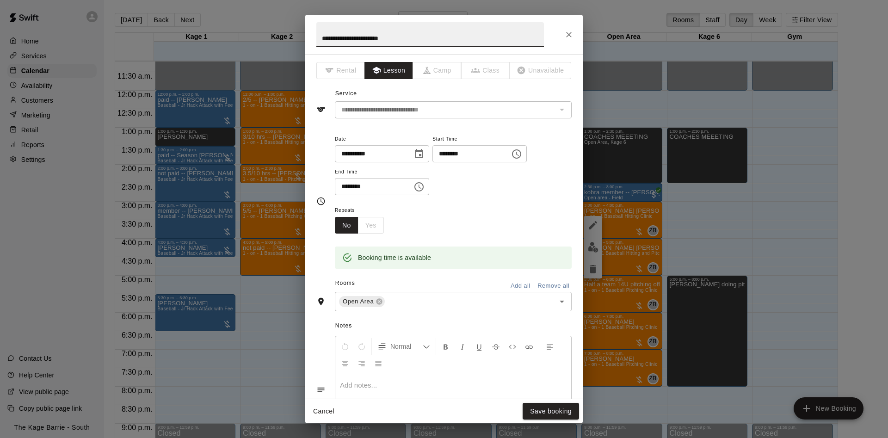
click at [321, 33] on input "**********" at bounding box center [429, 34] width 227 height 25
type input "**********"
click at [554, 408] on button "Save booking" at bounding box center [550, 411] width 56 height 17
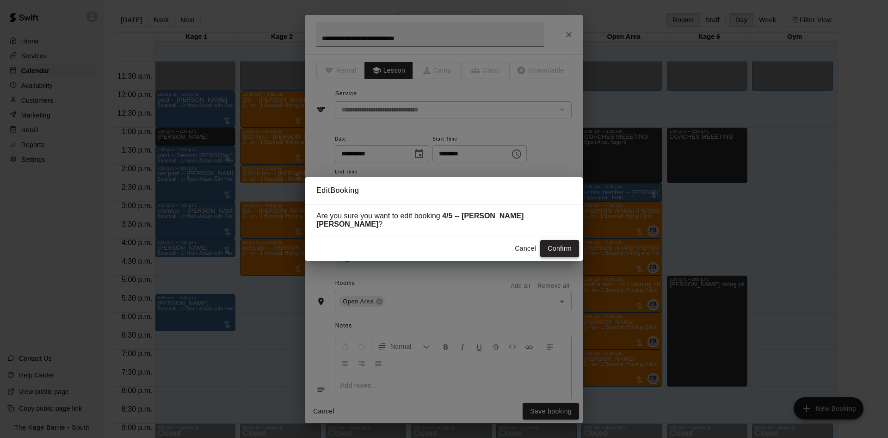
click at [560, 242] on button "Confirm" at bounding box center [559, 248] width 39 height 17
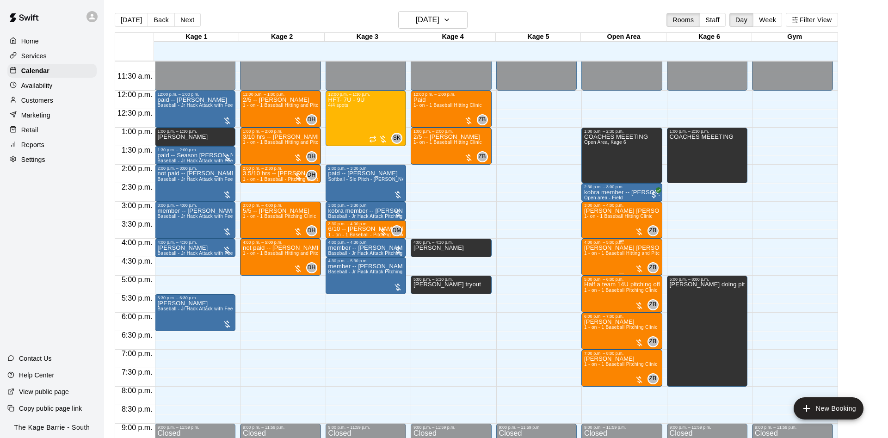
click at [606, 248] on p "[PERSON_NAME] [PERSON_NAME]" at bounding box center [621, 248] width 75 height 0
click at [589, 259] on icon "edit" at bounding box center [592, 258] width 11 height 11
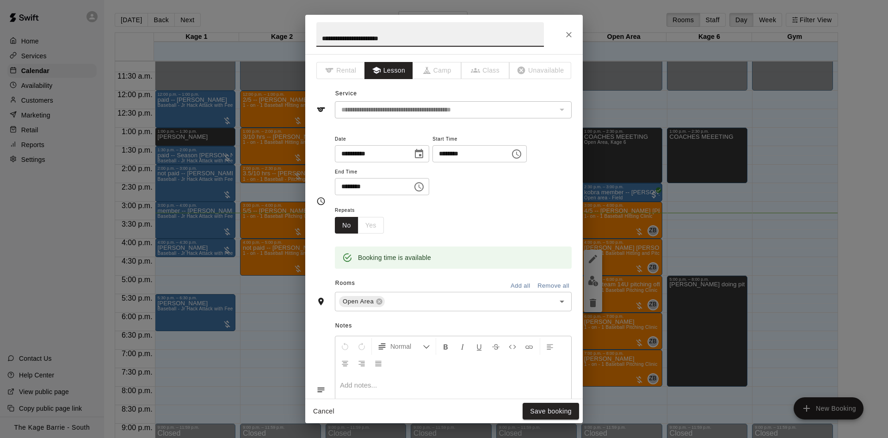
drag, startPoint x: 317, startPoint y: 35, endPoint x: 325, endPoint y: 35, distance: 7.4
click at [318, 35] on input "**********" at bounding box center [429, 34] width 227 height 25
type input "**********"
click at [577, 415] on button "Save booking" at bounding box center [550, 411] width 56 height 17
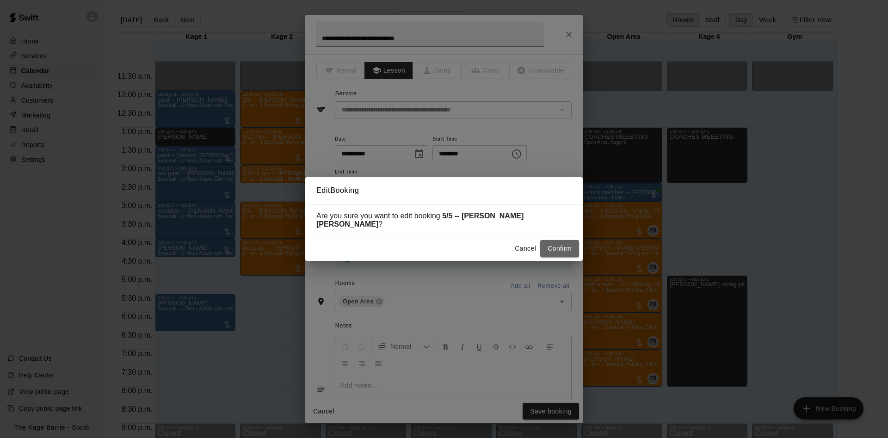
click at [568, 250] on button "Confirm" at bounding box center [559, 248] width 39 height 17
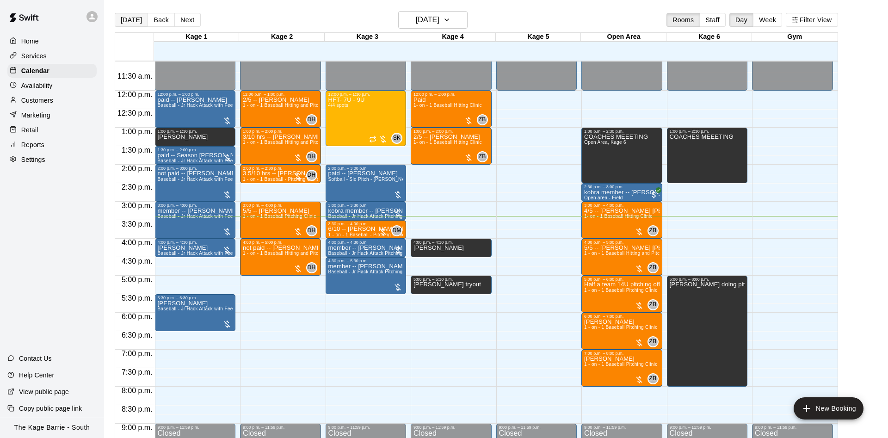
click at [129, 20] on button "[DATE]" at bounding box center [131, 20] width 33 height 14
click at [93, 15] on icon at bounding box center [92, 16] width 8 height 8
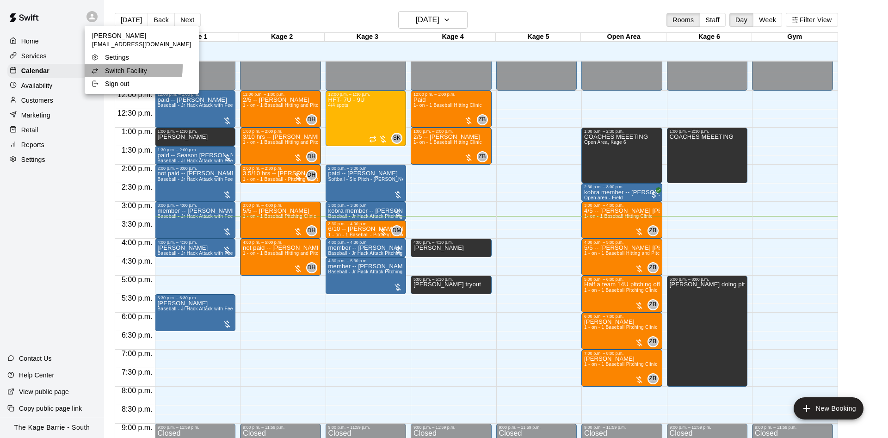
click at [111, 67] on p "Switch Facility" at bounding box center [126, 70] width 42 height 9
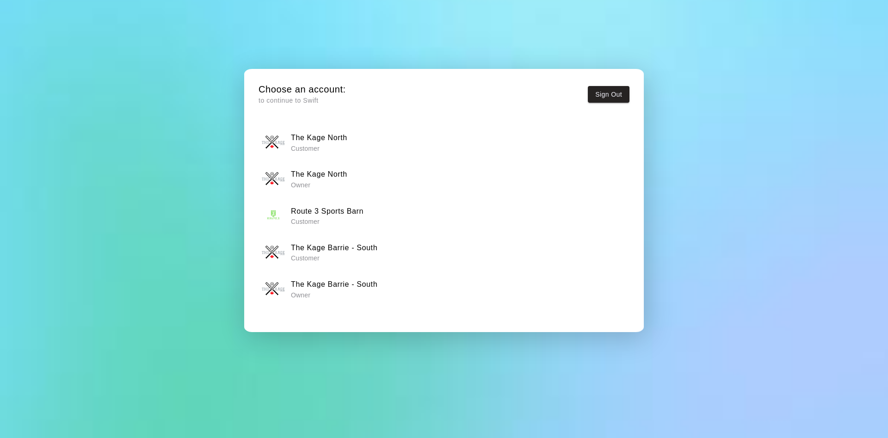
click at [371, 174] on div "The Kage North Owner" at bounding box center [444, 178] width 365 height 23
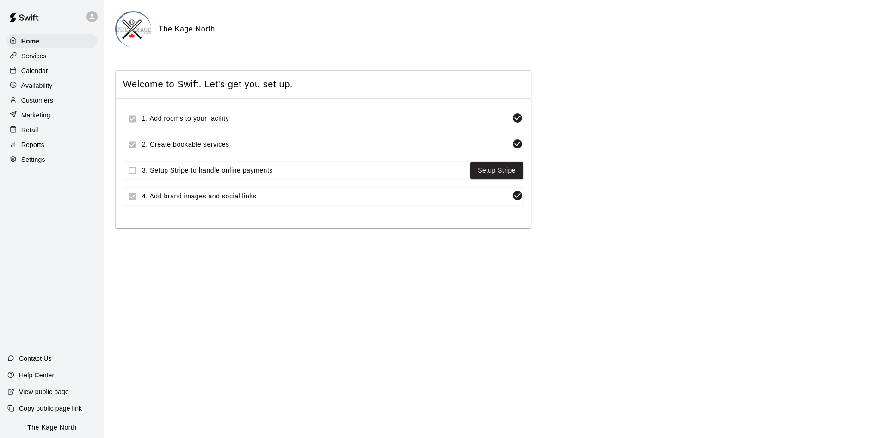
click at [63, 71] on div "Calendar" at bounding box center [51, 71] width 89 height 14
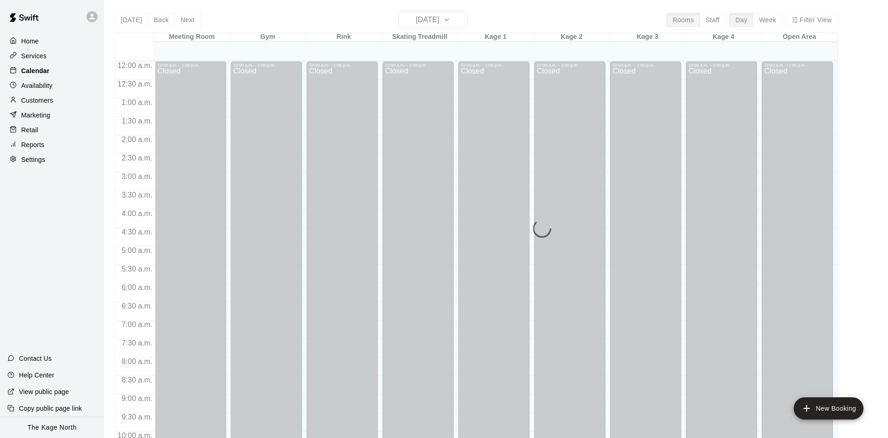
scroll to position [473, 0]
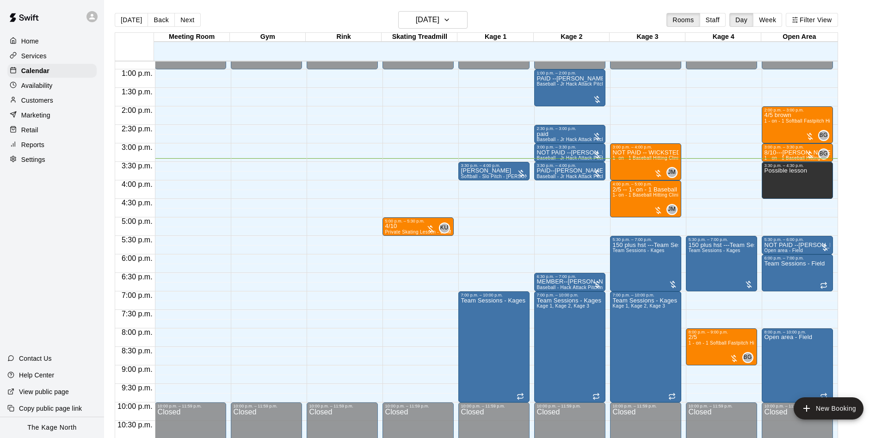
click at [93, 18] on icon at bounding box center [92, 17] width 6 height 6
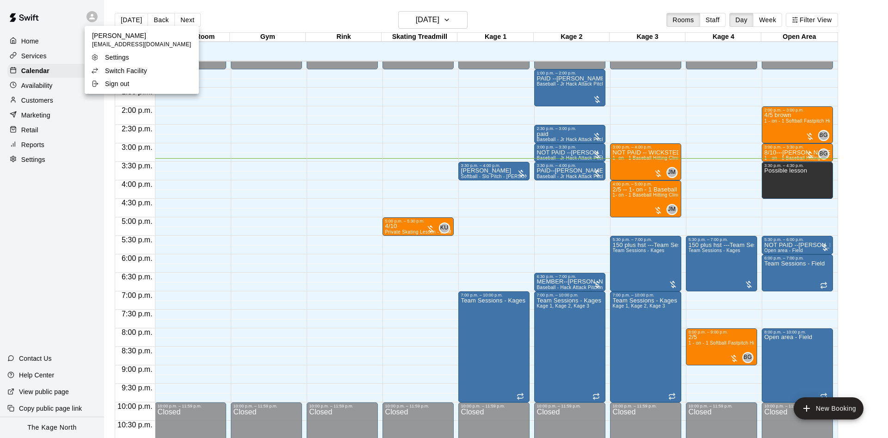
click at [107, 70] on p "Switch Facility" at bounding box center [126, 70] width 42 height 9
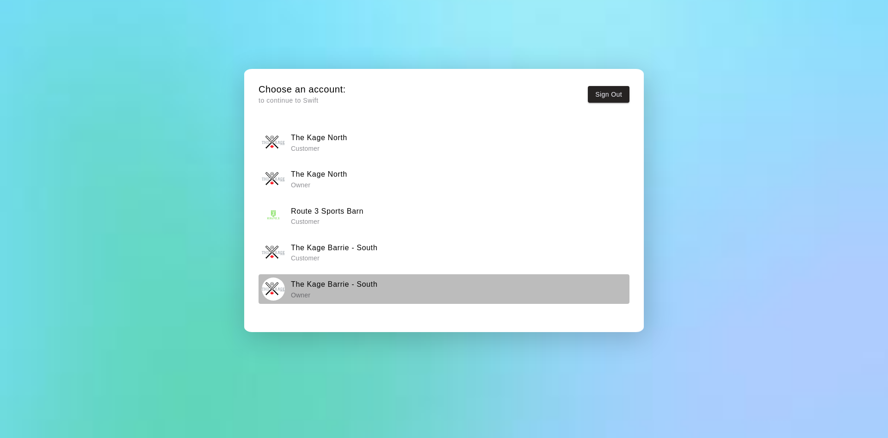
drag, startPoint x: 308, startPoint y: 288, endPoint x: 307, endPoint y: 281, distance: 7.2
click at [307, 288] on h6 "The Kage Barrie - South" at bounding box center [334, 284] width 86 height 12
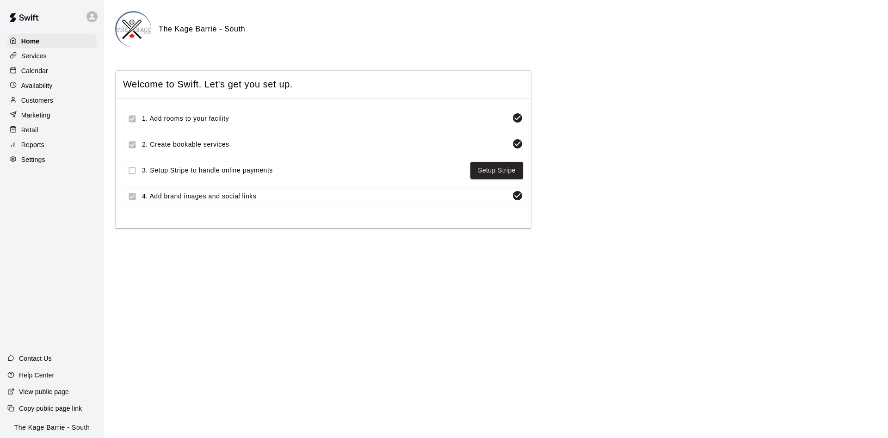
click at [67, 73] on div "Calendar" at bounding box center [51, 71] width 89 height 14
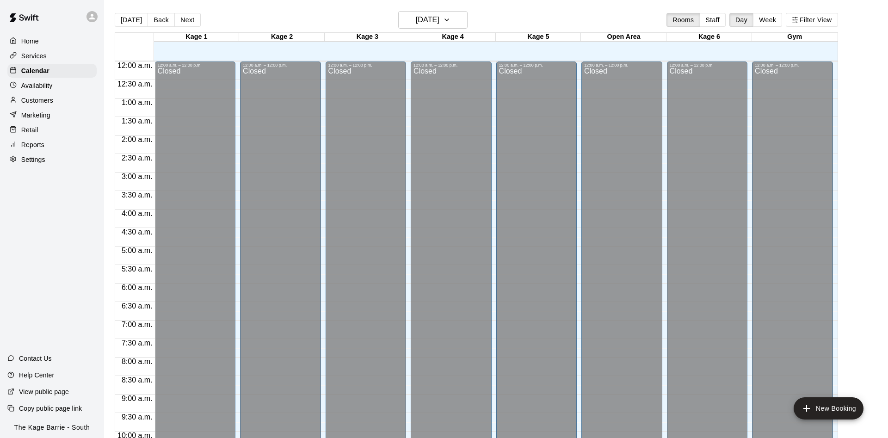
scroll to position [473, 0]
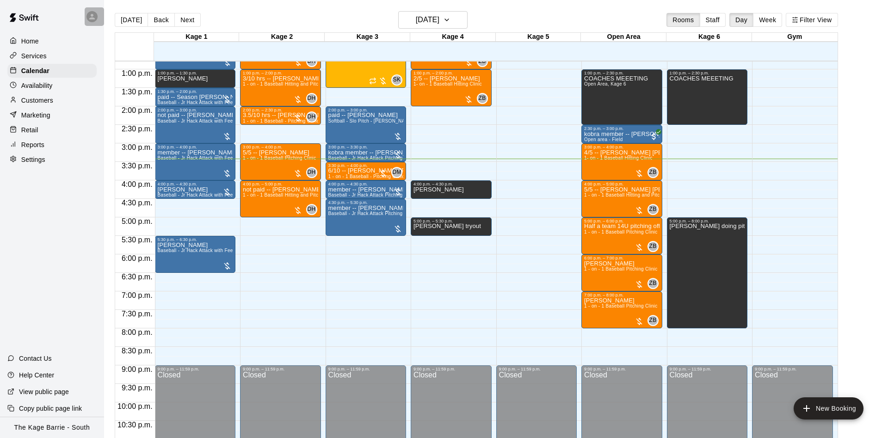
click at [91, 18] on icon at bounding box center [92, 17] width 6 height 6
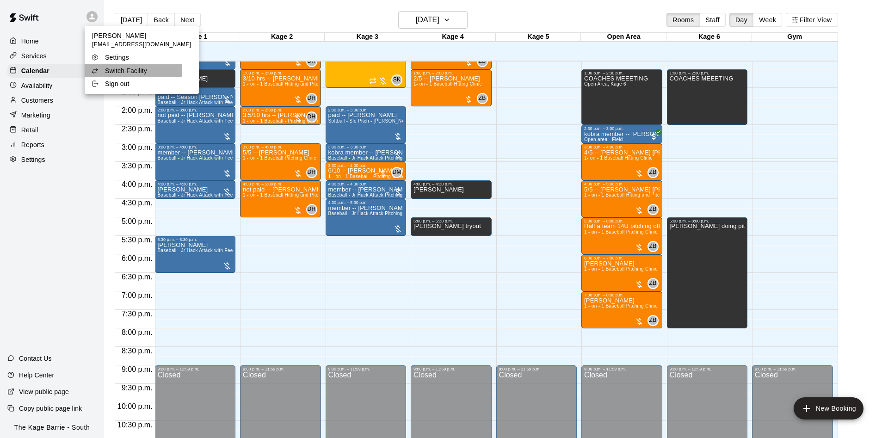
click at [98, 67] on icon at bounding box center [94, 70] width 7 height 7
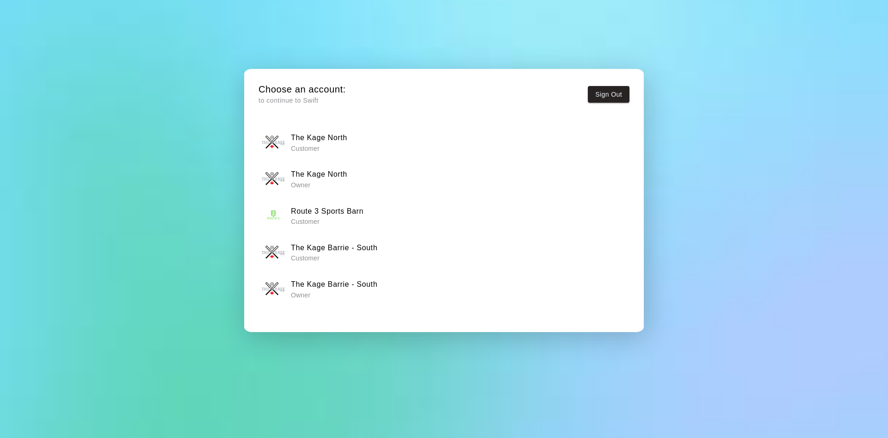
click at [333, 182] on p "Owner" at bounding box center [319, 184] width 56 height 9
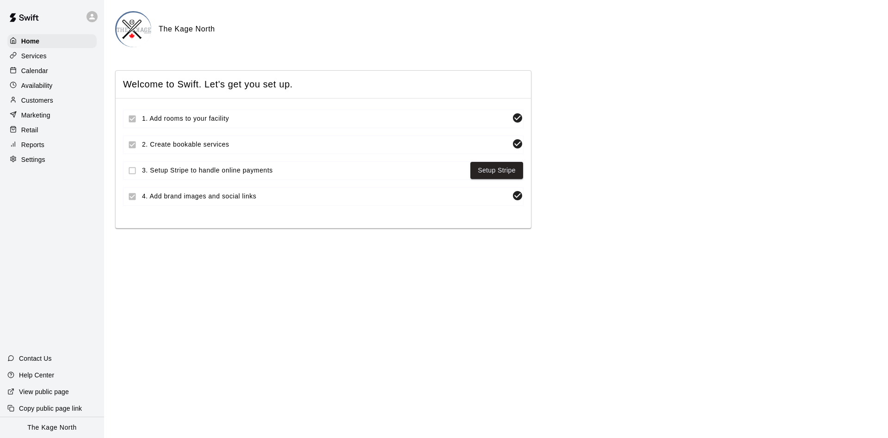
click at [58, 69] on div "Calendar" at bounding box center [51, 71] width 89 height 14
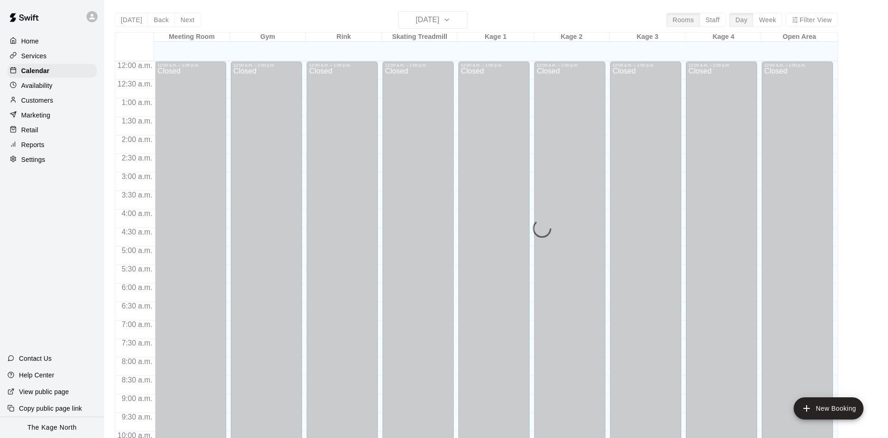
scroll to position [473, 0]
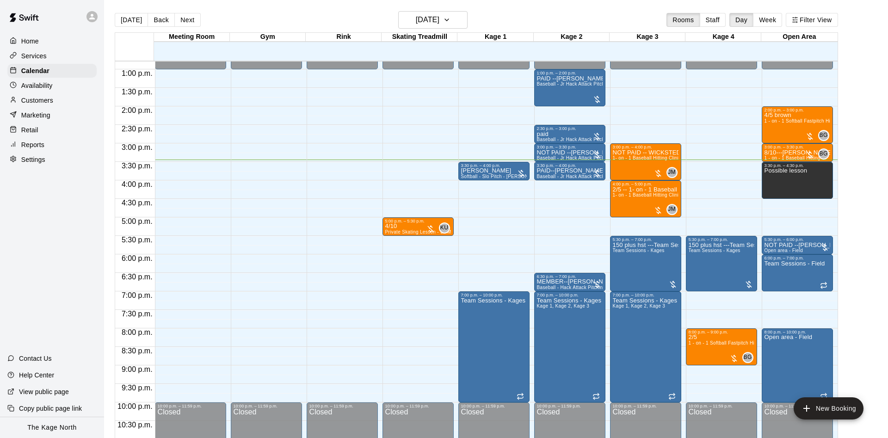
click at [92, 17] on icon at bounding box center [92, 16] width 8 height 8
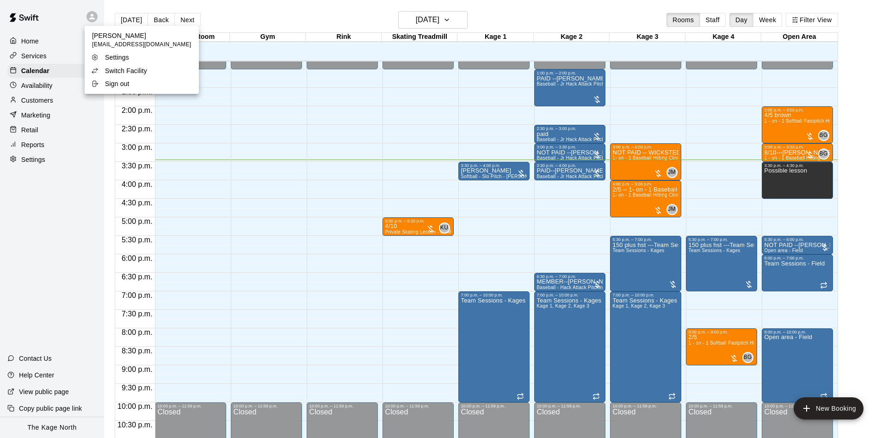
click at [108, 72] on p "Switch Facility" at bounding box center [126, 70] width 42 height 9
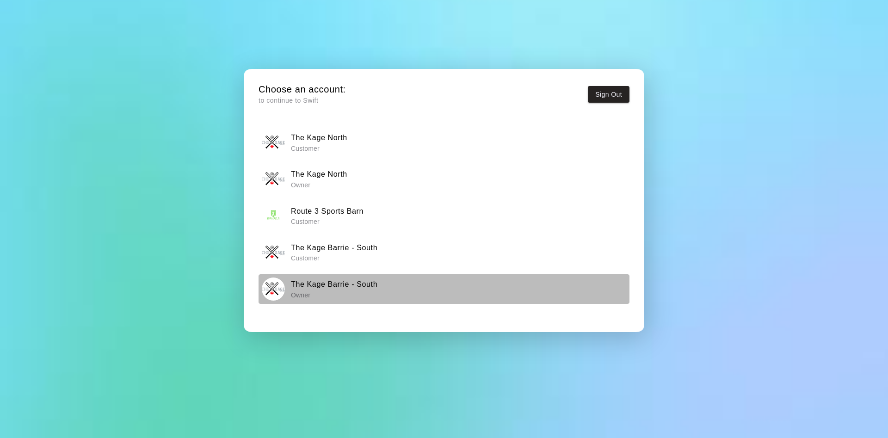
drag, startPoint x: 378, startPoint y: 283, endPoint x: 382, endPoint y: 271, distance: 12.1
click at [379, 283] on div "The Kage Barrie - South Owner" at bounding box center [444, 288] width 365 height 23
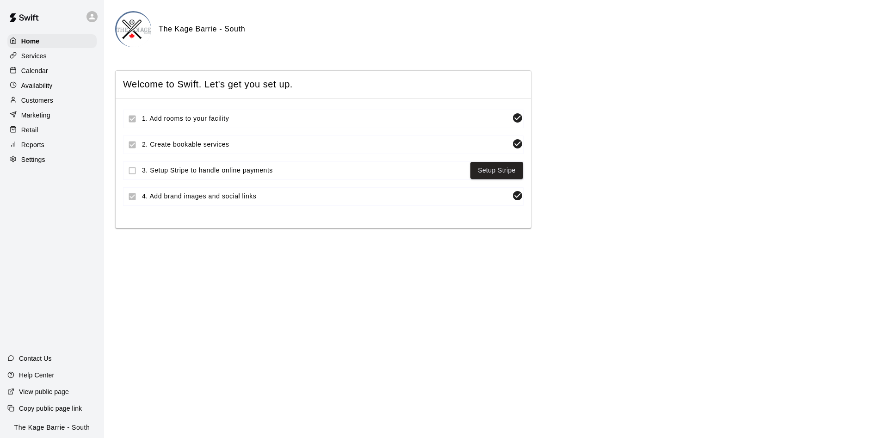
click at [47, 73] on p "Calendar" at bounding box center [34, 70] width 27 height 9
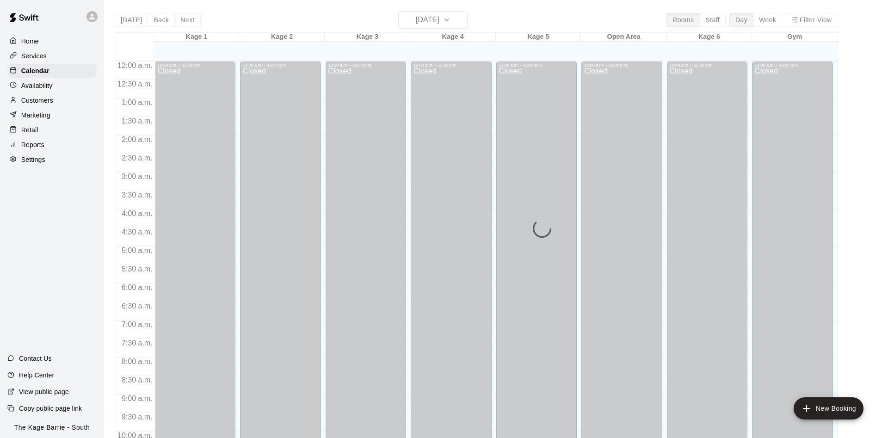
scroll to position [473, 0]
